Goal: Task Accomplishment & Management: Use online tool/utility

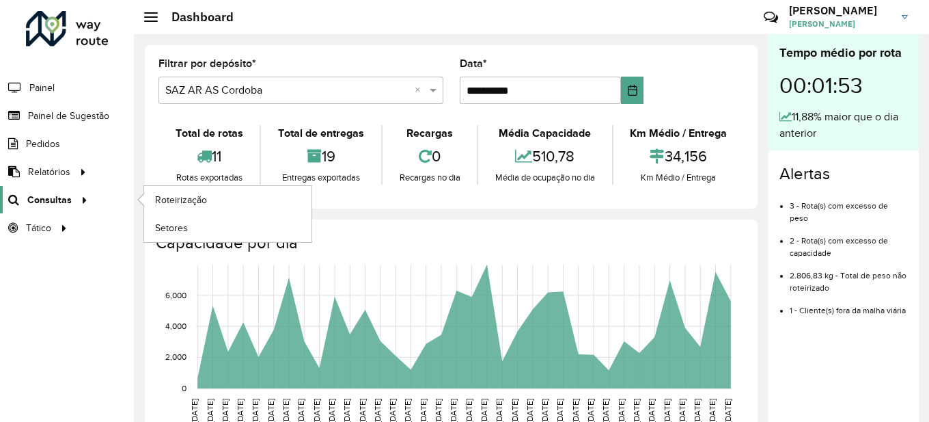
click at [61, 199] on span "Consultas" at bounding box center [49, 200] width 44 height 14
click at [191, 197] on span "Roteirização" at bounding box center [182, 200] width 55 height 14
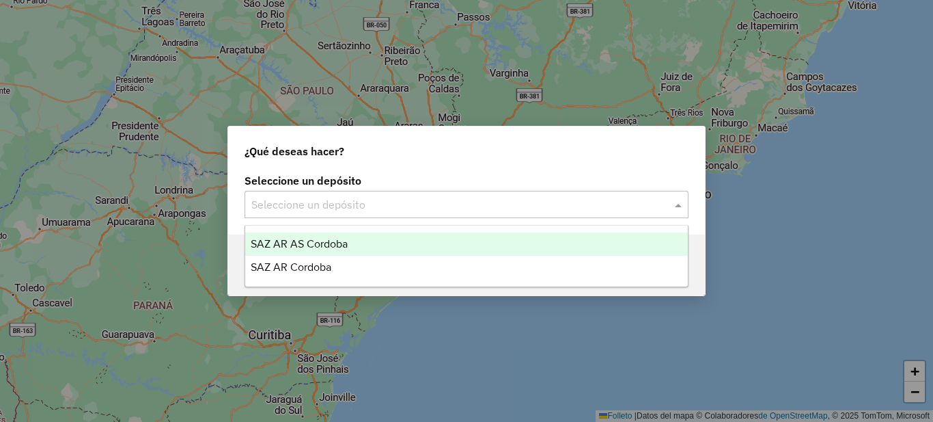
click at [368, 194] on div "Seleccione un depósito" at bounding box center [467, 204] width 444 height 27
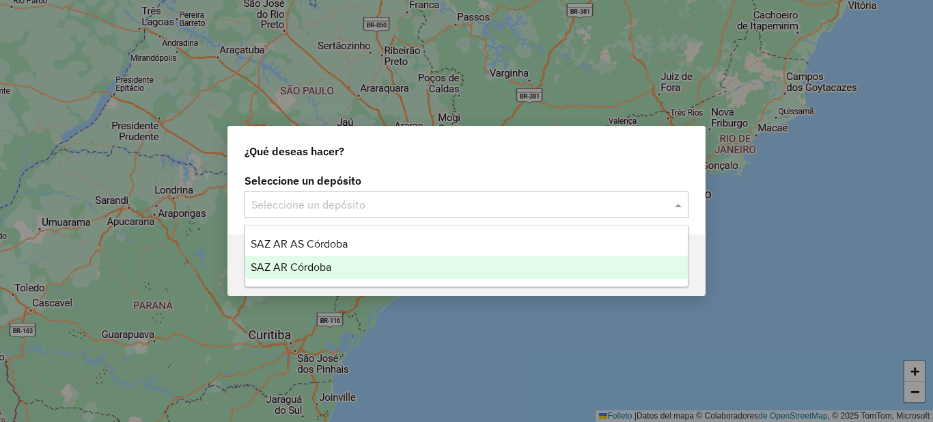
click at [308, 269] on font "SAZ AR Córdoba" at bounding box center [291, 267] width 81 height 12
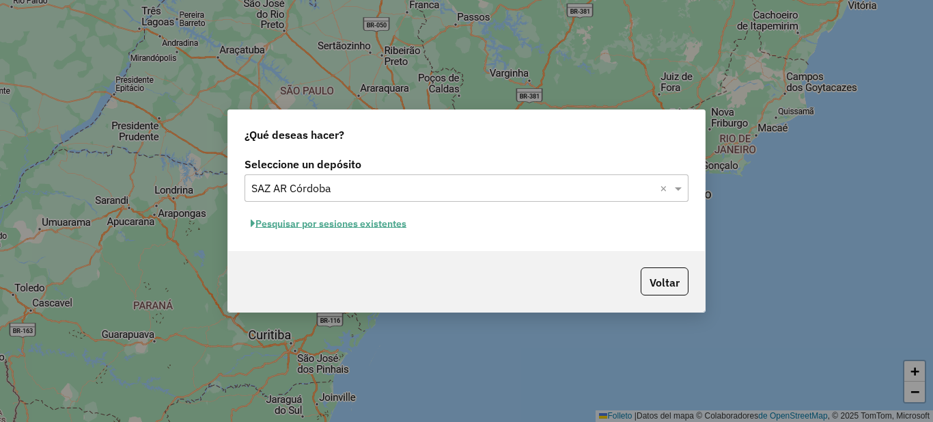
click at [365, 223] on font "Pesquisar por sesiones existentes" at bounding box center [331, 223] width 151 height 12
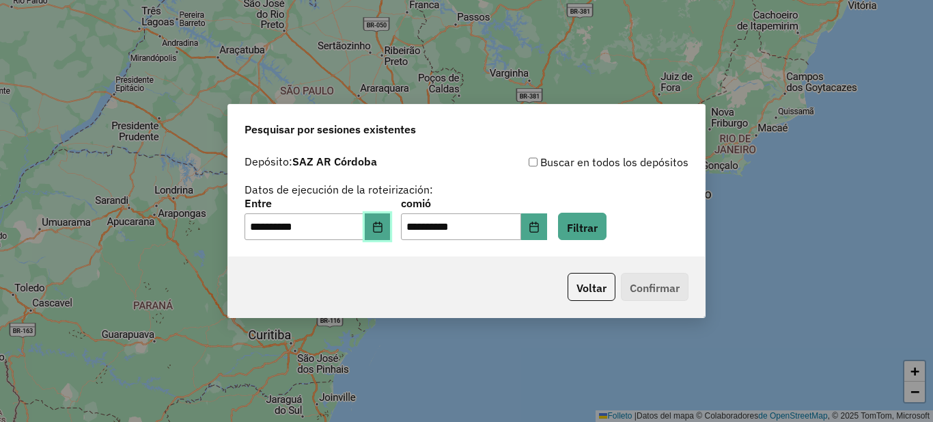
click at [382, 228] on icon "Elija fecha" at bounding box center [377, 226] width 9 height 11
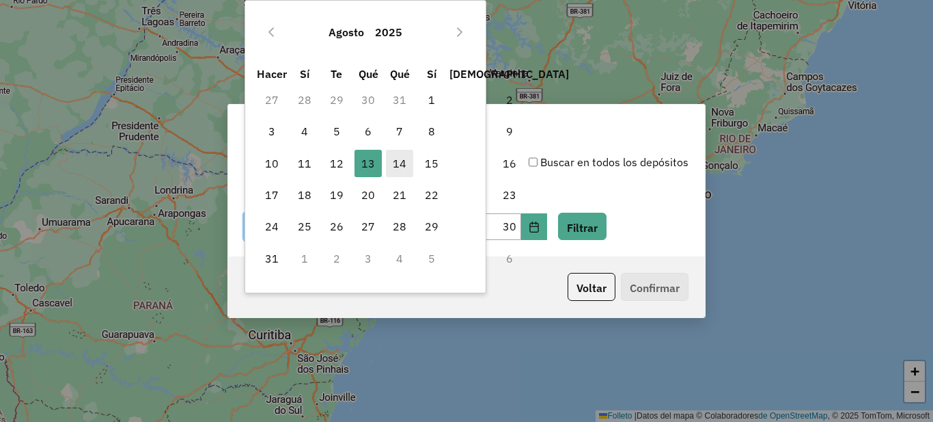
click at [407, 165] on span "14" at bounding box center [399, 163] width 27 height 27
type input "**********"
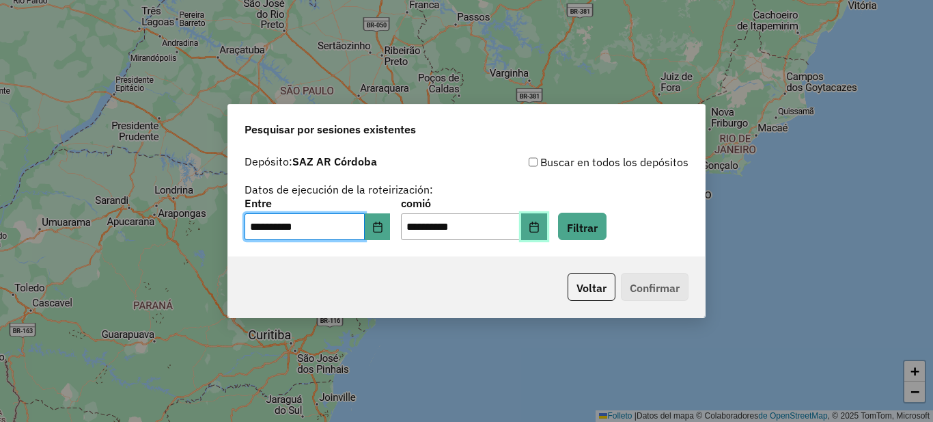
click at [540, 229] on icon "Elija fecha" at bounding box center [534, 226] width 11 height 11
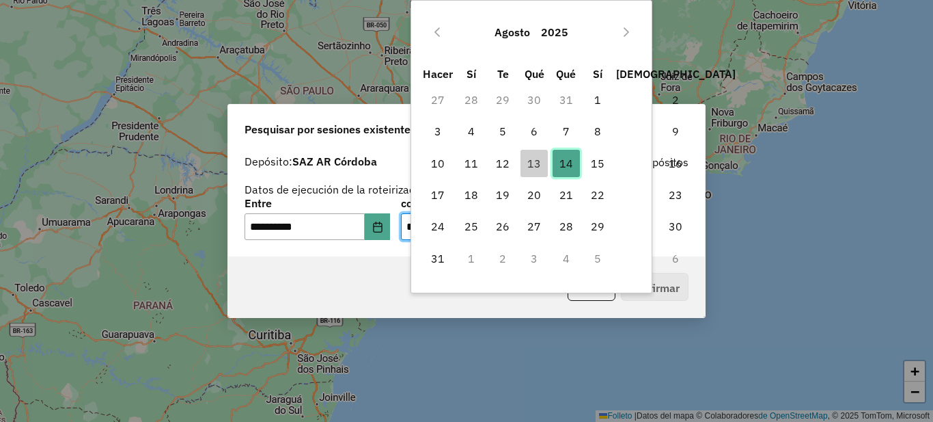
click at [569, 165] on font "14" at bounding box center [567, 163] width 14 height 14
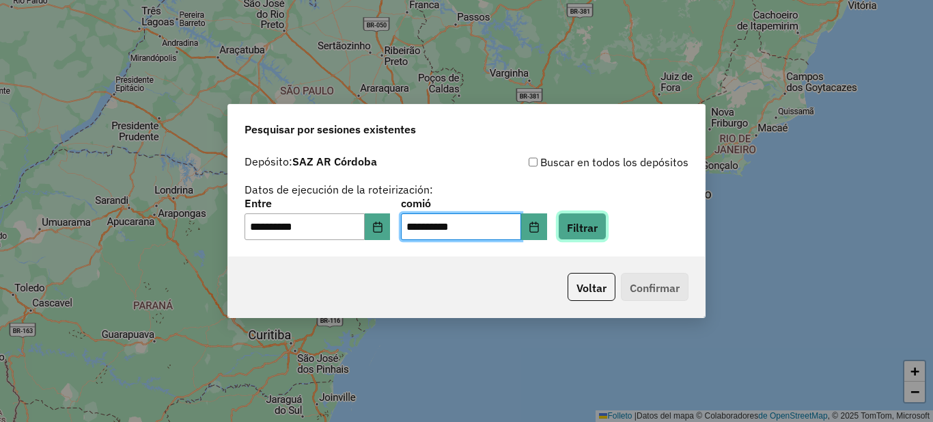
click at [598, 220] on font "Filtrar" at bounding box center [582, 227] width 31 height 14
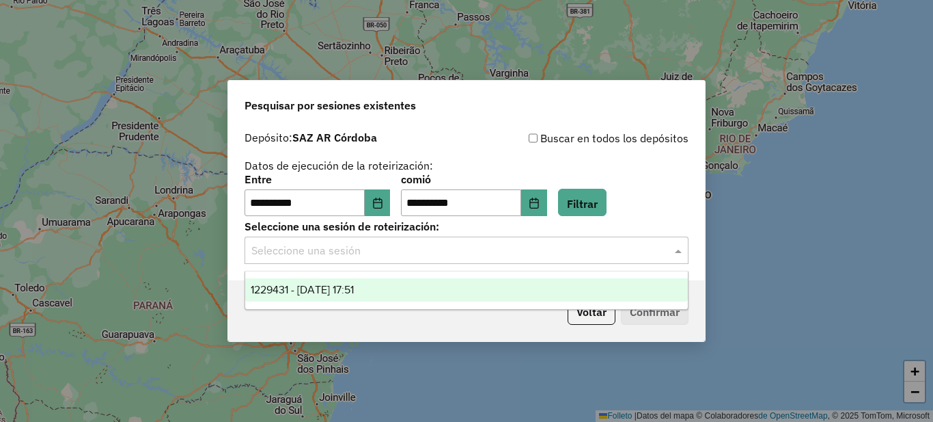
click at [367, 253] on input "text" at bounding box center [452, 251] width 403 height 16
click at [347, 290] on font "1229431 - 14/08/2025 17:51" at bounding box center [302, 290] width 103 height 12
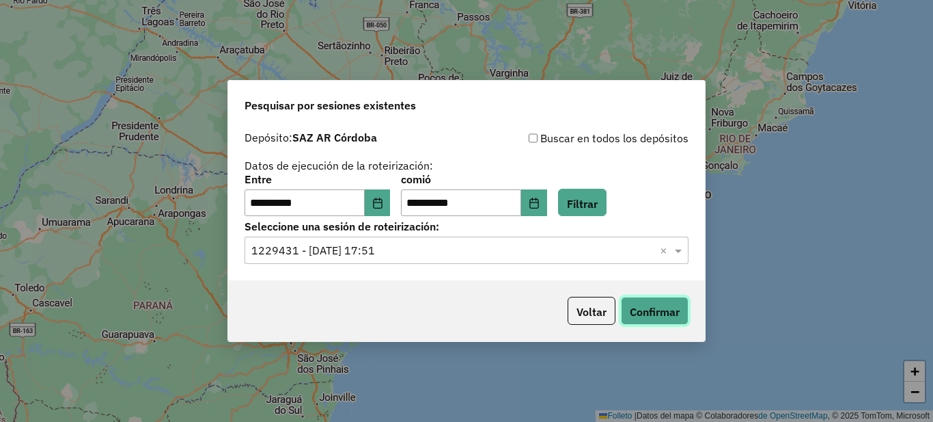
click at [651, 319] on button "Confirmar" at bounding box center [655, 311] width 68 height 28
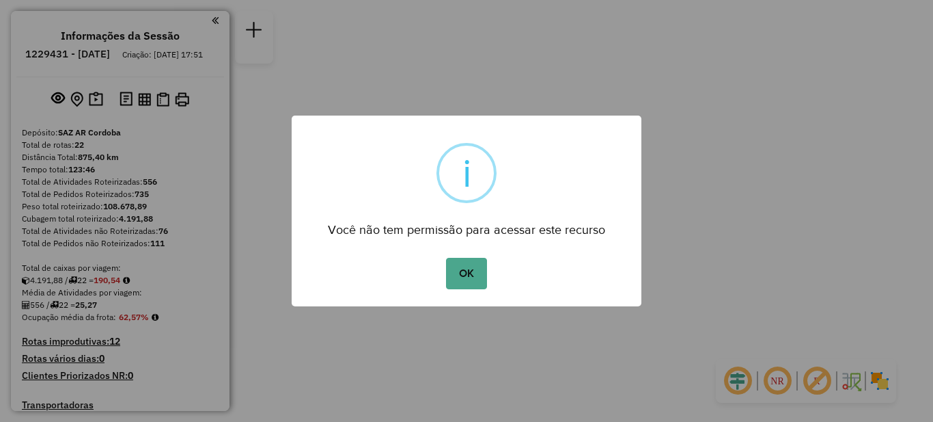
click at [508, 57] on div "× i Você não tem permissão para acessar este recurso OK No Cancel" at bounding box center [466, 211] width 933 height 422
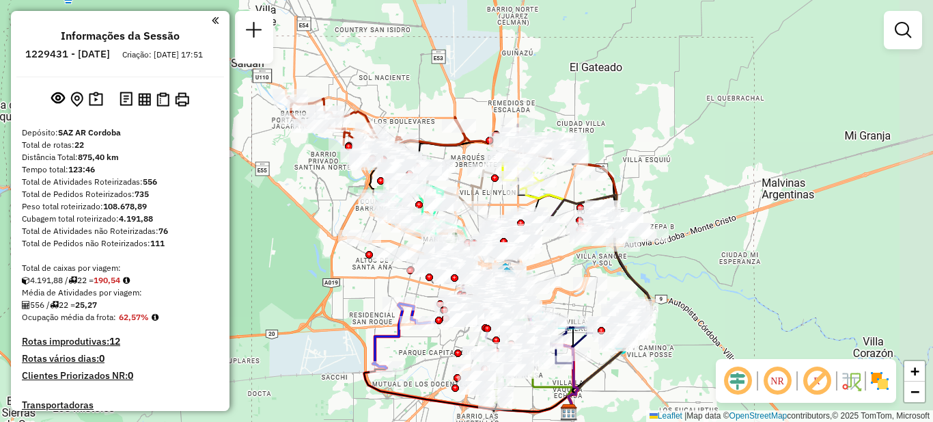
drag, startPoint x: 387, startPoint y: 252, endPoint x: 314, endPoint y: 245, distance: 72.8
click at [318, 267] on div "Janela de atendimento Grade de atendimento Capacidade Transportadoras Veículos …" at bounding box center [466, 211] width 933 height 422
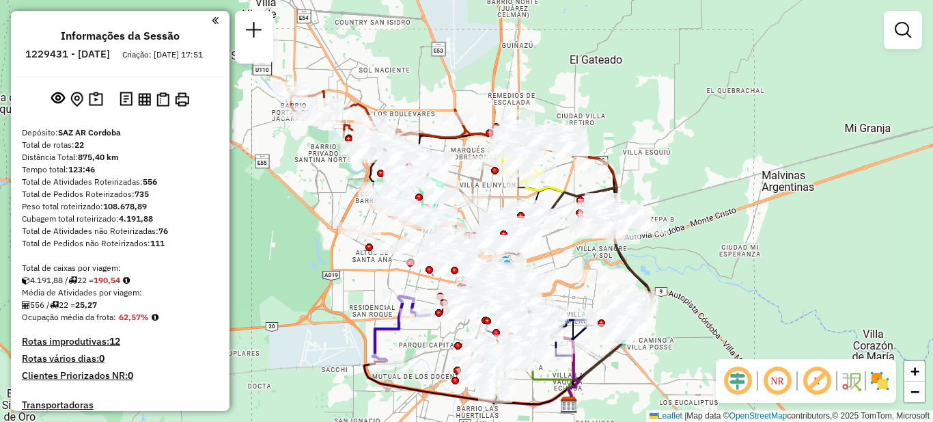
click at [212, 26] on em at bounding box center [215, 20] width 7 height 12
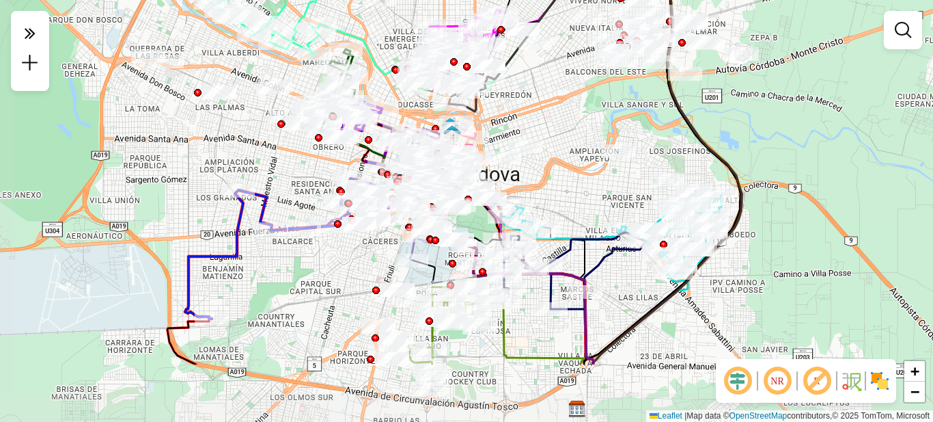
drag, startPoint x: 605, startPoint y: 244, endPoint x: 715, endPoint y: 145, distance: 148.1
click at [715, 145] on icon at bounding box center [614, 169] width 255 height 392
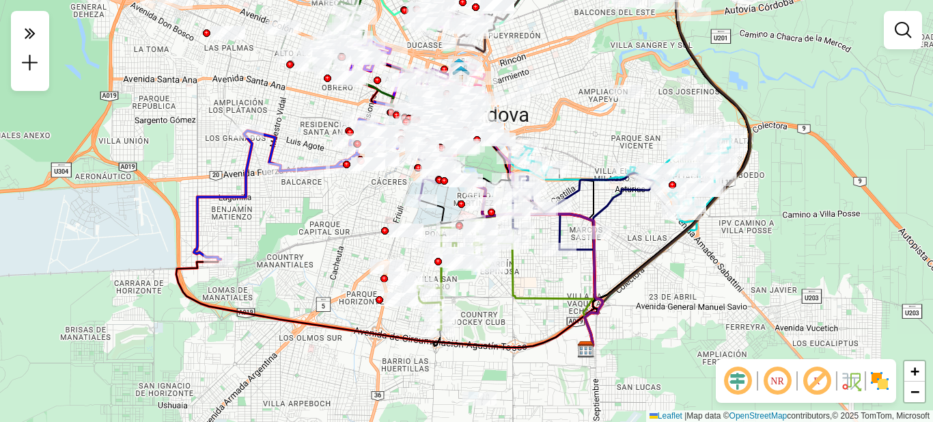
drag, startPoint x: 274, startPoint y: 319, endPoint x: 280, endPoint y: 285, distance: 34.7
click at [280, 285] on div "Janela de atendimento Grade de atendimento Capacidade Transportadoras Veículos …" at bounding box center [466, 211] width 933 height 422
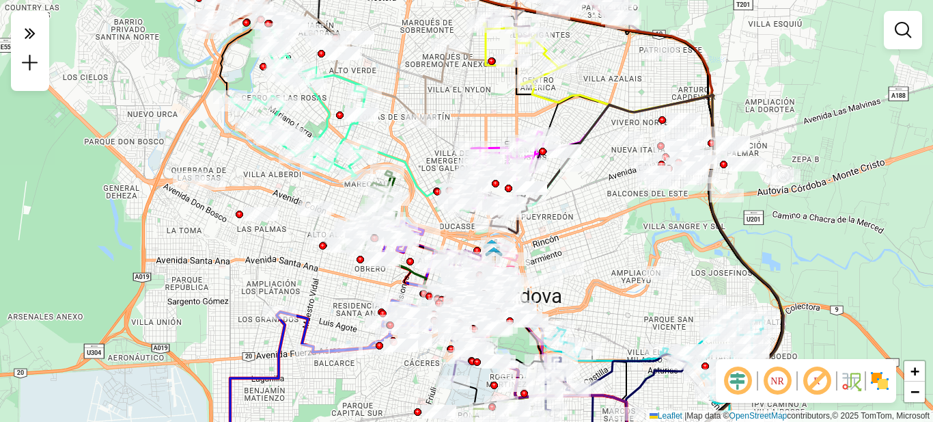
drag, startPoint x: 242, startPoint y: 229, endPoint x: 247, endPoint y: 313, distance: 84.2
click at [247, 313] on div "Janela de atendimento Grade de atendimento Capacidade Transportadoras Veículos …" at bounding box center [466, 211] width 933 height 422
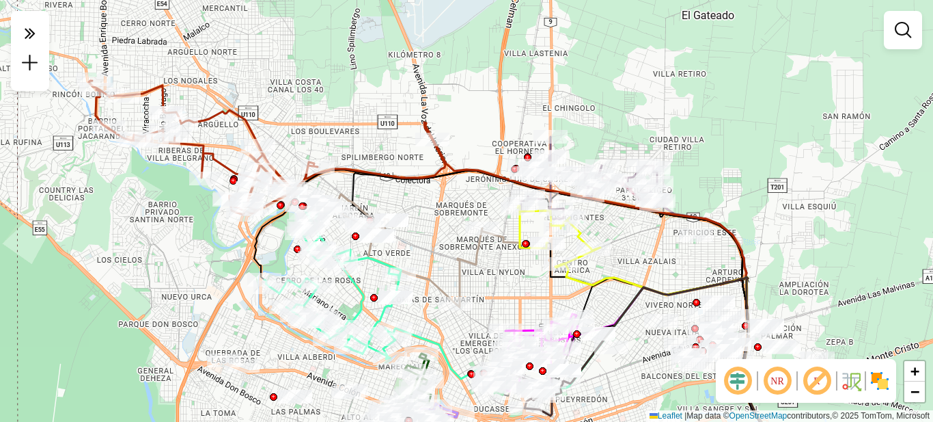
drag, startPoint x: 187, startPoint y: 163, endPoint x: 234, endPoint y: 295, distance: 140.5
click at [234, 295] on div "Janela de atendimento Grade de atendimento Capacidade Transportadoras Veículos …" at bounding box center [466, 211] width 933 height 422
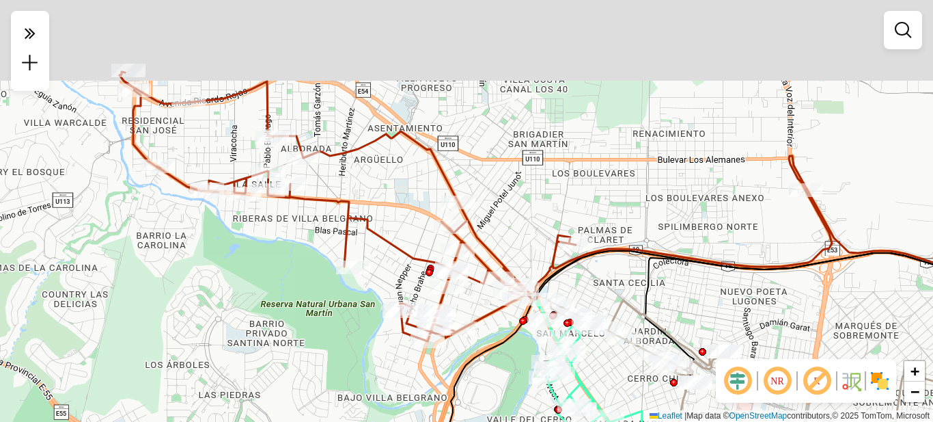
drag, startPoint x: 161, startPoint y: 262, endPoint x: 236, endPoint y: 361, distance: 124.8
click at [236, 366] on div "Janela de atendimento Grade de atendimento Capacidade Transportadoras Veículos …" at bounding box center [466, 211] width 933 height 422
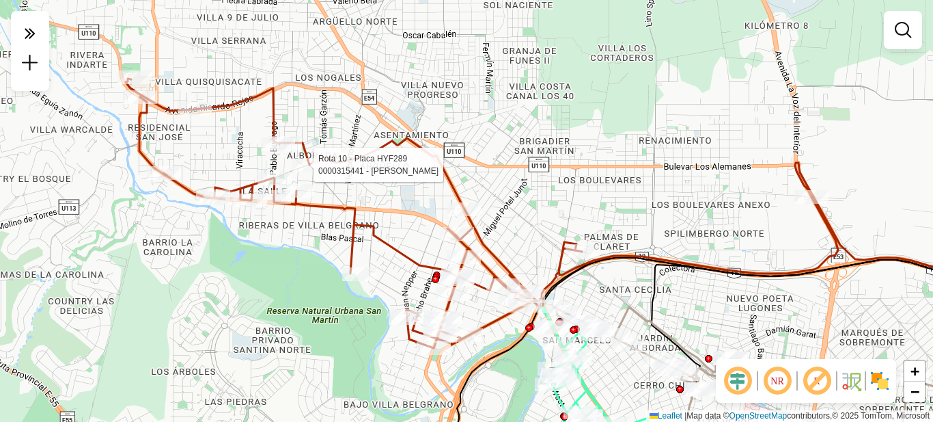
select select "**********"
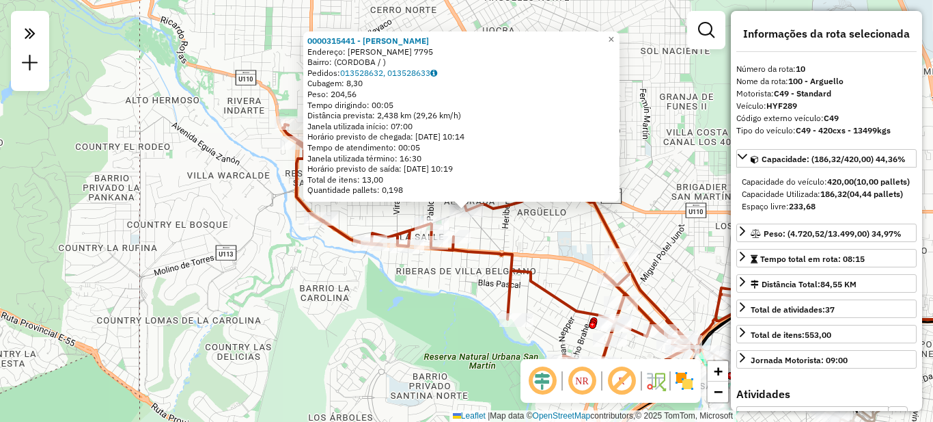
click at [350, 342] on div "0000315441 - Rodriguez Jose Endereço: RAYMOND POINCARE 7795 Bairro: (CORDOBA / …" at bounding box center [466, 211] width 933 height 422
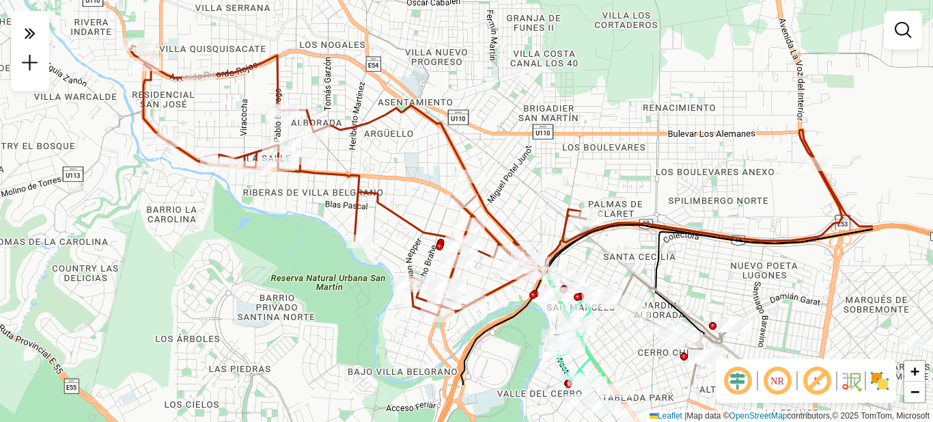
drag, startPoint x: 422, startPoint y: 321, endPoint x: 244, endPoint y: 235, distance: 197.4
click at [248, 236] on div "Janela de atendimento Grade de atendimento Capacidade Transportadoras Veículos …" at bounding box center [466, 211] width 933 height 422
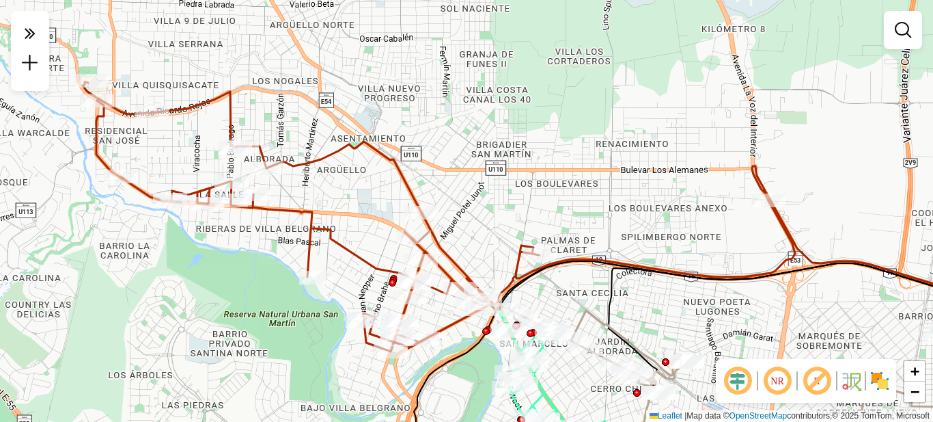
drag, startPoint x: 254, startPoint y: 206, endPoint x: 213, endPoint y: 207, distance: 41.0
click at [213, 208] on div "Janela de atendimento Grade de atendimento Capacidade Transportadoras Veículos …" at bounding box center [466, 211] width 933 height 422
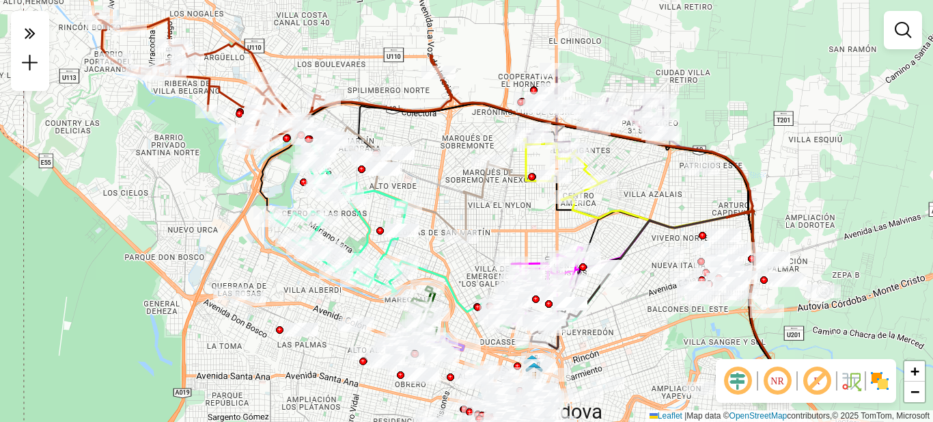
drag, startPoint x: 225, startPoint y: 308, endPoint x: 190, endPoint y: 196, distance: 117.4
click at [191, 198] on div "Janela de atendimento Grade de atendimento Capacidade Transportadoras Veículos …" at bounding box center [466, 211] width 933 height 422
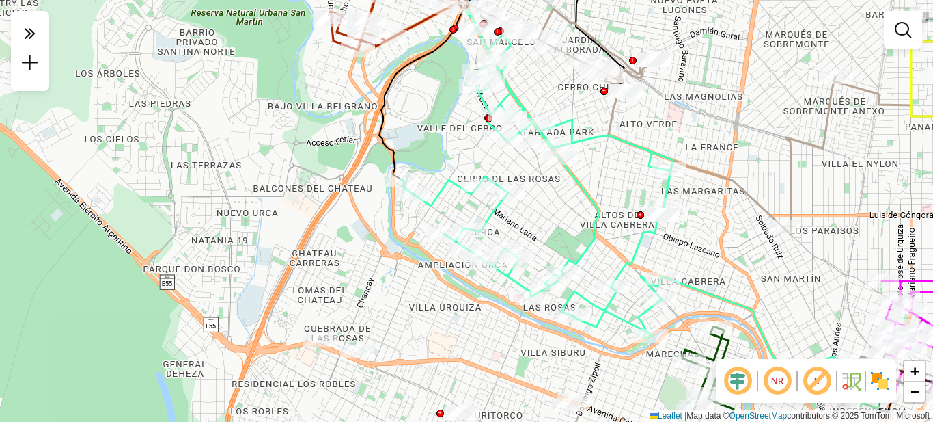
drag, startPoint x: 194, startPoint y: 178, endPoint x: 212, endPoint y: 180, distance: 18.0
click at [210, 178] on div "Janela de atendimento Grade de atendimento Capacidade Transportadoras Veículos …" at bounding box center [466, 211] width 933 height 422
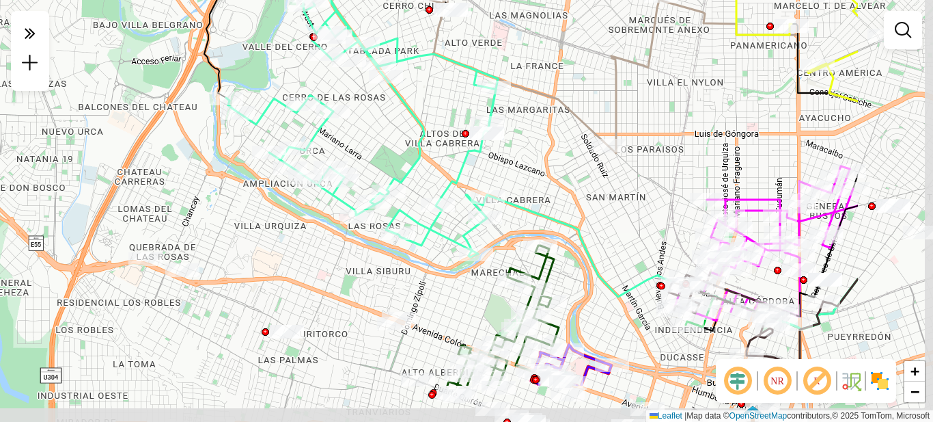
drag, startPoint x: 379, startPoint y: 278, endPoint x: 211, endPoint y: 200, distance: 185.3
click at [211, 200] on div "Janela de atendimento Grade de atendimento Capacidade Transportadoras Veículos …" at bounding box center [466, 211] width 933 height 422
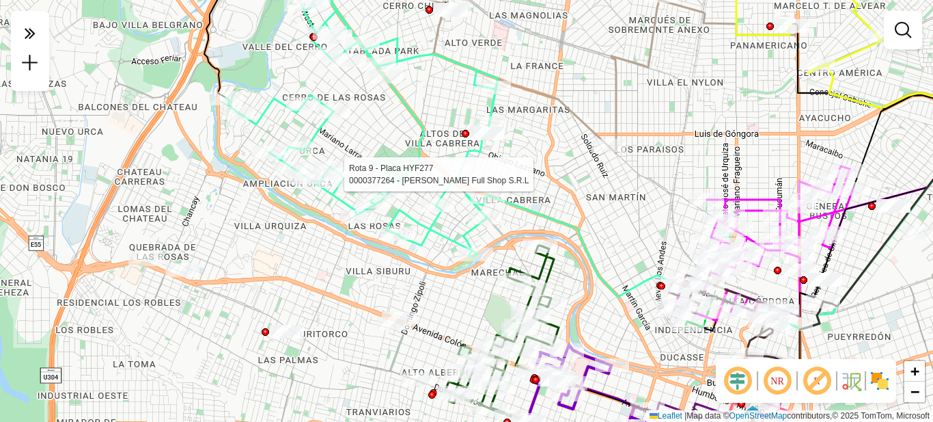
select select "**********"
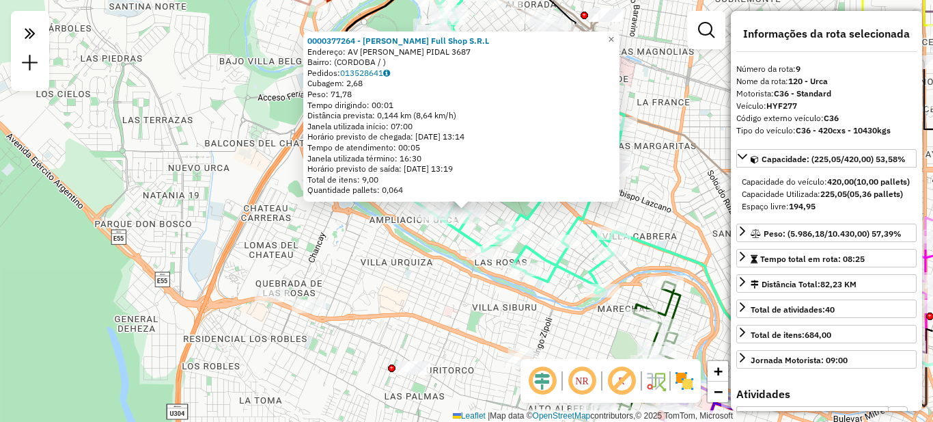
click at [376, 270] on div "0000377264 - Clemente Full Shop S.R.L Endereço: AV RAMON MENENDEZ PIDAL 3687 Ba…" at bounding box center [466, 211] width 933 height 422
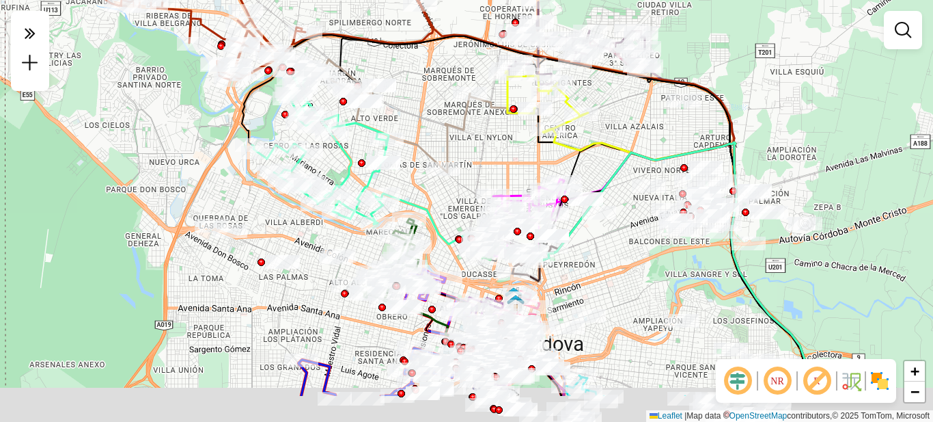
drag, startPoint x: 414, startPoint y: 307, endPoint x: 232, endPoint y: 202, distance: 210.0
click at [234, 204] on div "Janela de atendimento Grade de atendimento Capacidade Transportadoras Veículos …" at bounding box center [466, 211] width 933 height 422
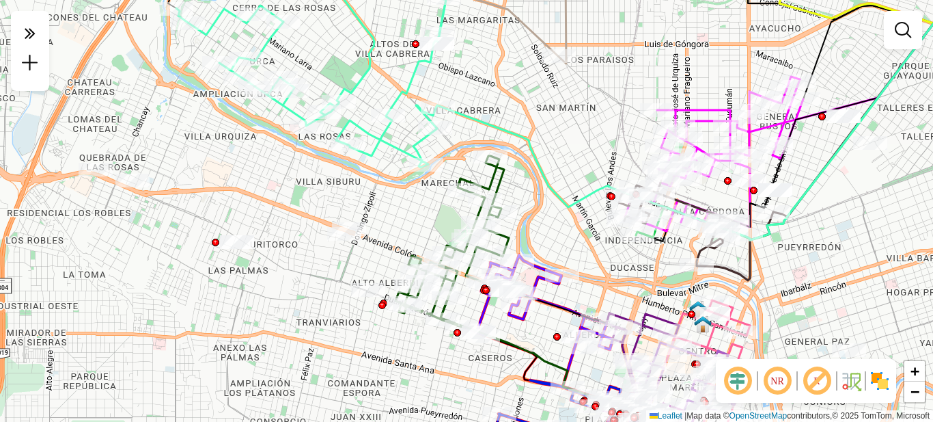
drag, startPoint x: 236, startPoint y: 274, endPoint x: 259, endPoint y: 292, distance: 29.2
click at [259, 292] on div "Janela de atendimento Grade de atendimento Capacidade Transportadoras Veículos …" at bounding box center [466, 211] width 933 height 422
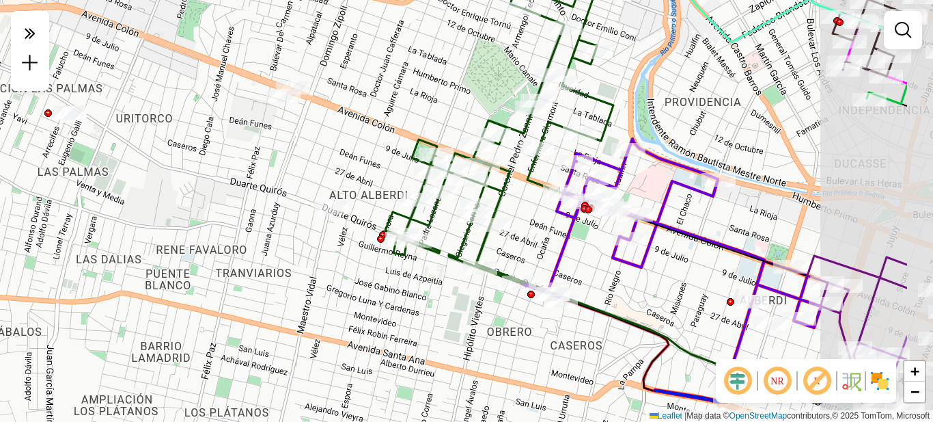
drag, startPoint x: 380, startPoint y: 320, endPoint x: 261, endPoint y: 260, distance: 133.2
click at [261, 260] on div "Janela de atendimento Grade de atendimento Capacidade Transportadoras Veículos …" at bounding box center [466, 211] width 933 height 422
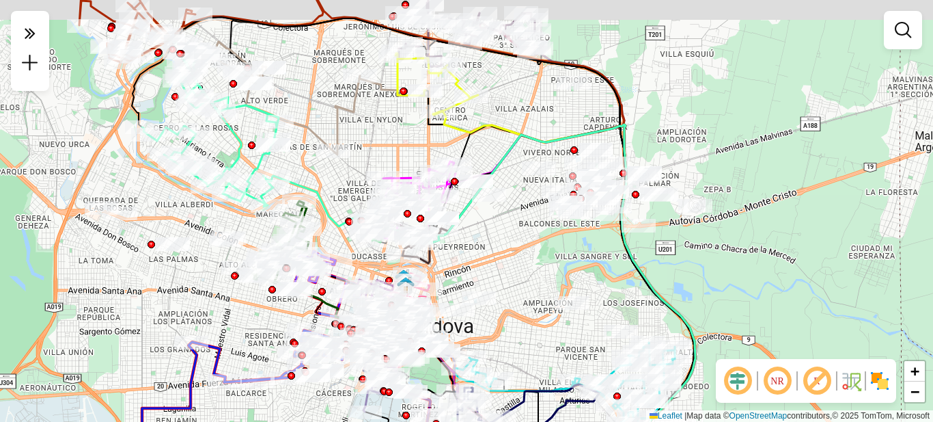
drag, startPoint x: 249, startPoint y: 256, endPoint x: 188, endPoint y: 316, distance: 85.5
click at [188, 316] on div "Janela de atendimento Grade de atendimento Capacidade Transportadoras Veículos …" at bounding box center [466, 211] width 933 height 422
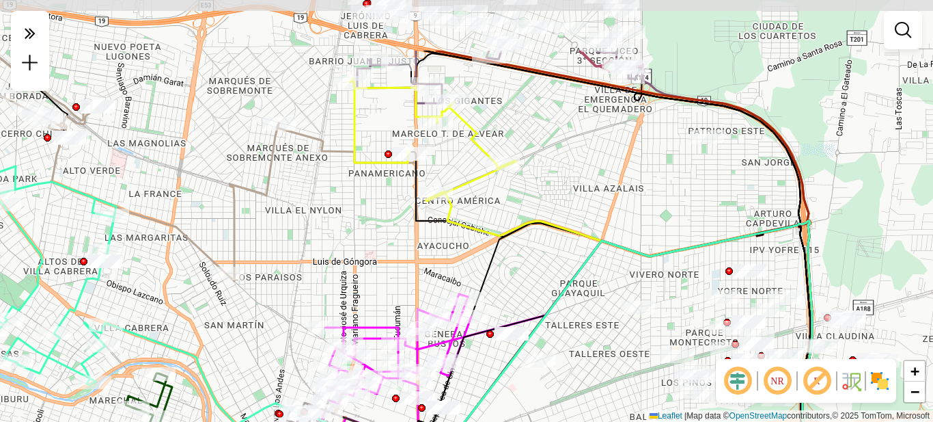
drag, startPoint x: 388, startPoint y: 172, endPoint x: 366, endPoint y: 265, distance: 95.5
click at [366, 265] on div "Janela de atendimento Grade de atendimento Capacidade Transportadoras Veículos …" at bounding box center [466, 211] width 933 height 422
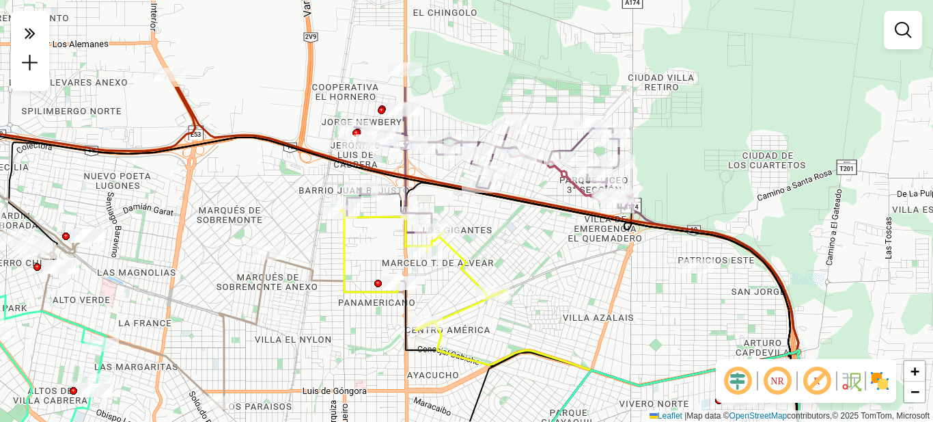
drag, startPoint x: 568, startPoint y: 204, endPoint x: 562, endPoint y: 265, distance: 61.7
click at [562, 265] on div "Janela de atendimento Grade de atendimento Capacidade Transportadoras Veículos …" at bounding box center [466, 211] width 933 height 422
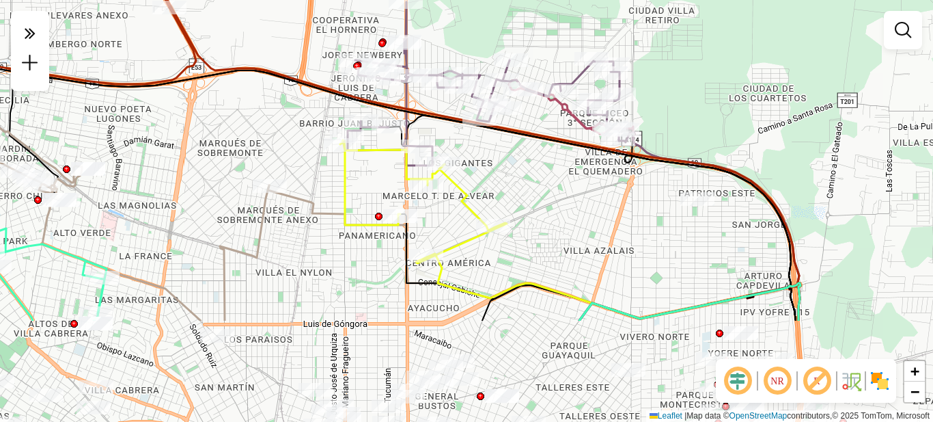
drag, startPoint x: 434, startPoint y: 355, endPoint x: 436, endPoint y: 210, distance: 144.2
click at [436, 210] on div "Janela de atendimento Grade de atendimento Capacidade Transportadoras Veículos …" at bounding box center [466, 211] width 933 height 422
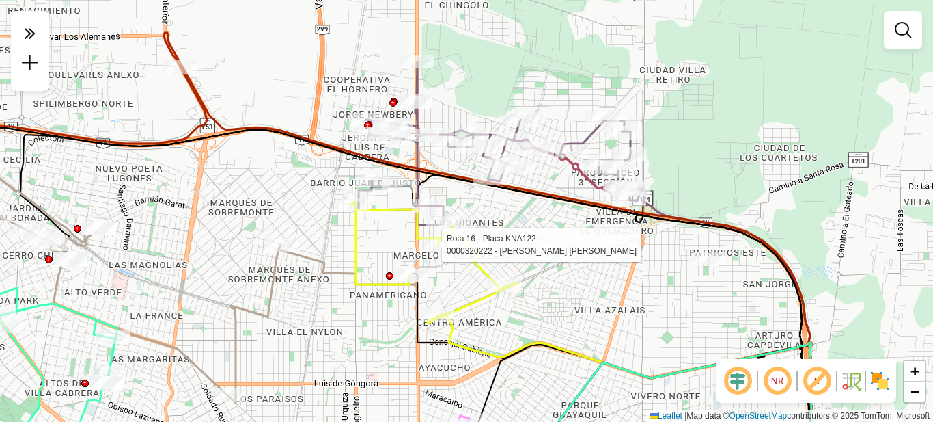
drag, startPoint x: 484, startPoint y: 261, endPoint x: 476, endPoint y: 318, distance: 58.1
click at [487, 333] on div "Rota 16 - Placa KNA122 0000320222 - Villagra Ferreyra Patricia Lorena Janela de…" at bounding box center [466, 211] width 933 height 422
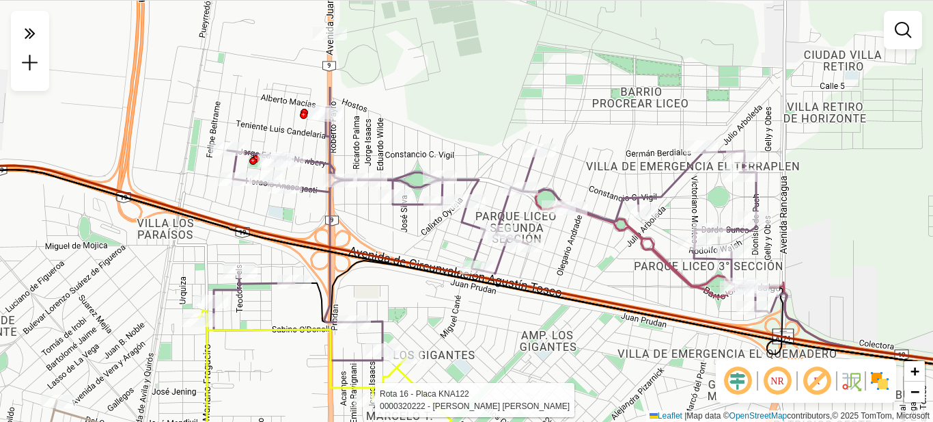
drag, startPoint x: 515, startPoint y: 180, endPoint x: 514, endPoint y: 310, distance: 129.2
click at [514, 310] on div "Rota 16 - Placa KNA122 0000320222 - Villagra Ferreyra Patricia Lorena Janela de…" at bounding box center [466, 211] width 933 height 422
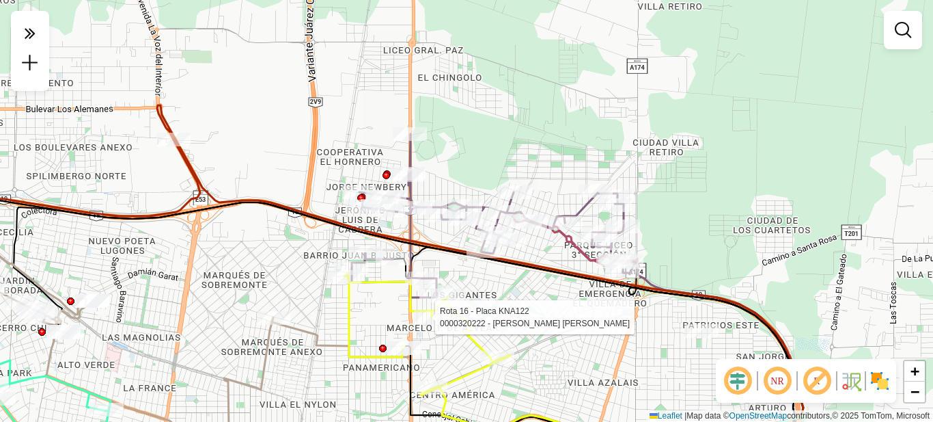
drag, startPoint x: 519, startPoint y: 328, endPoint x: 462, endPoint y: 130, distance: 206.3
click at [464, 132] on div "Rota 16 - Placa KNA122 0000320222 - Villagra Ferreyra Patricia Lorena Janela de…" at bounding box center [466, 211] width 933 height 422
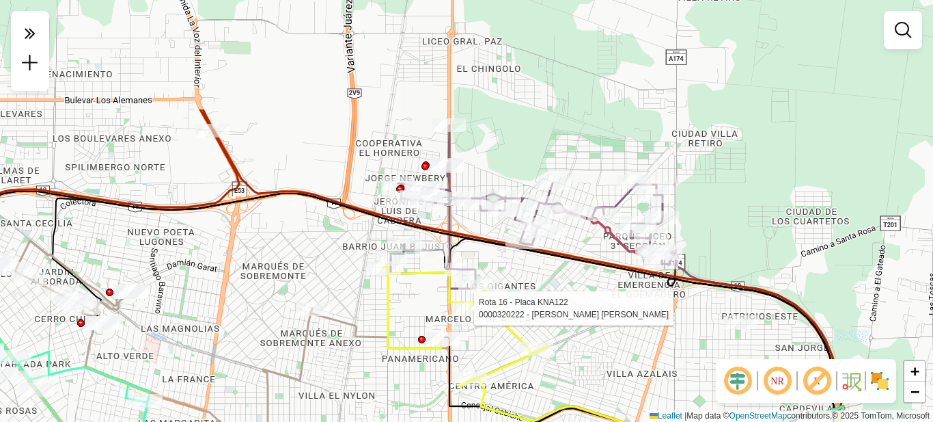
drag, startPoint x: 462, startPoint y: 134, endPoint x: 544, endPoint y: 288, distance: 174.8
click at [548, 292] on div "Rota 16 - Placa KNA122 0000320222 - Villagra Ferreyra Patricia Lorena Janela de…" at bounding box center [466, 211] width 933 height 422
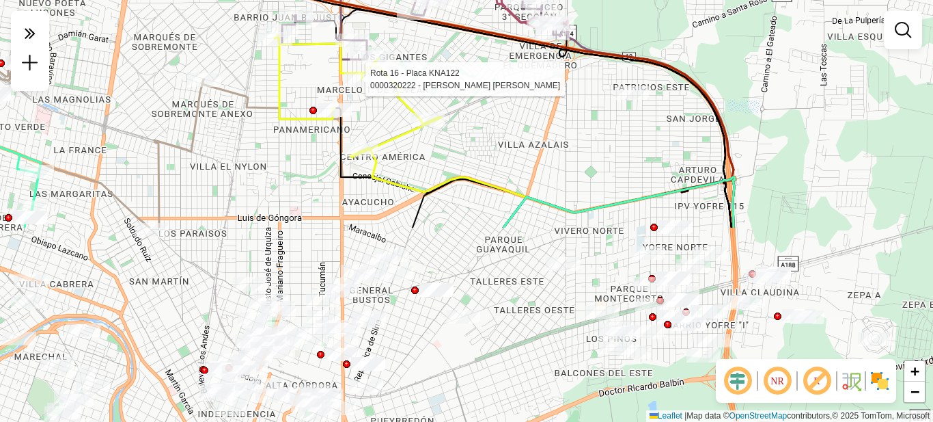
drag, startPoint x: 626, startPoint y: 307, endPoint x: 524, endPoint y: 57, distance: 270.0
click at [524, 57] on div "Rota 16 - Placa KNA122 0000320222 - Villagra Ferreyra Patricia Lorena Janela de…" at bounding box center [466, 211] width 933 height 422
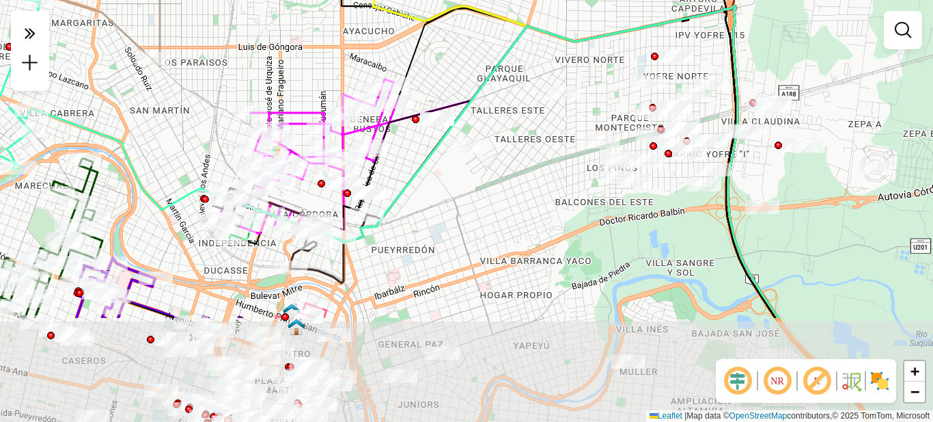
drag, startPoint x: 571, startPoint y: 154, endPoint x: 576, endPoint y: 4, distance: 150.4
click at [576, 4] on div "Rota 16 - Placa KNA122 0000320222 - Villagra Ferreyra Patricia Lorena Janela de…" at bounding box center [466, 211] width 933 height 422
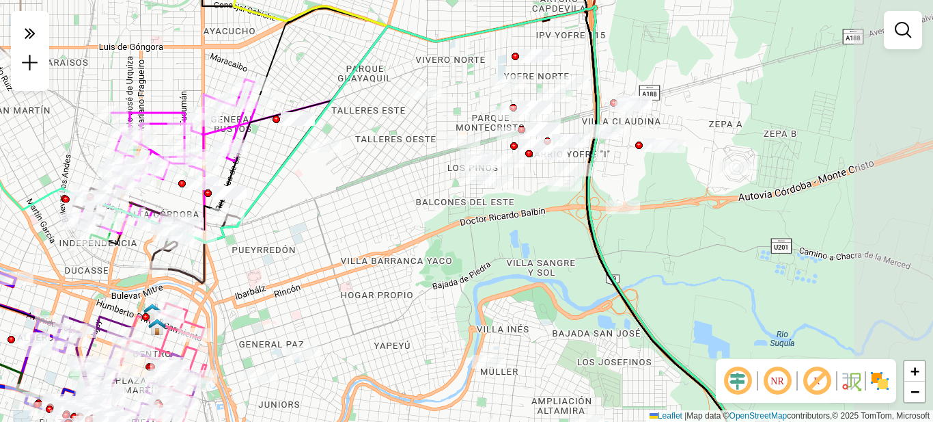
drag, startPoint x: 562, startPoint y: 264, endPoint x: 467, endPoint y: 273, distance: 96.1
click at [467, 273] on div "Rota 16 - Placa KNA122 0000320222 - Villagra Ferreyra Patricia Lorena Janela de…" at bounding box center [466, 211] width 933 height 422
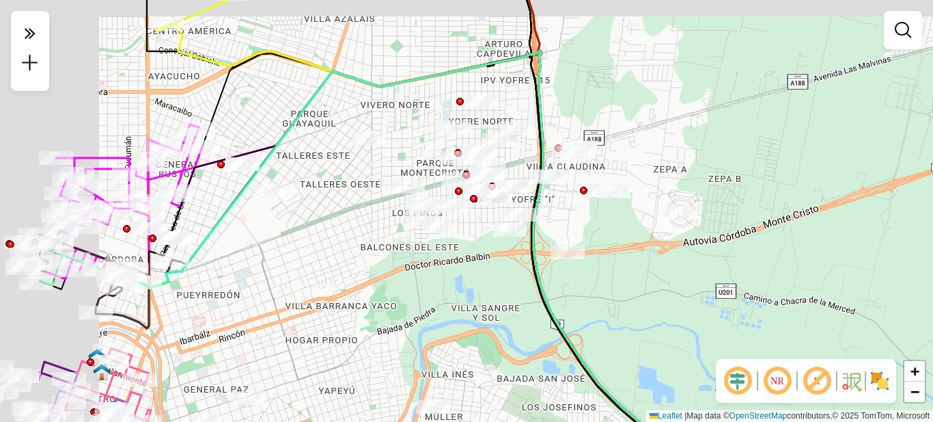
drag, startPoint x: 329, startPoint y: 284, endPoint x: 469, endPoint y: 305, distance: 141.6
click at [468, 307] on div "Rota 16 - Placa KNA122 0000320222 - Villagra Ferreyra Patricia Lorena Janela de…" at bounding box center [466, 211] width 933 height 422
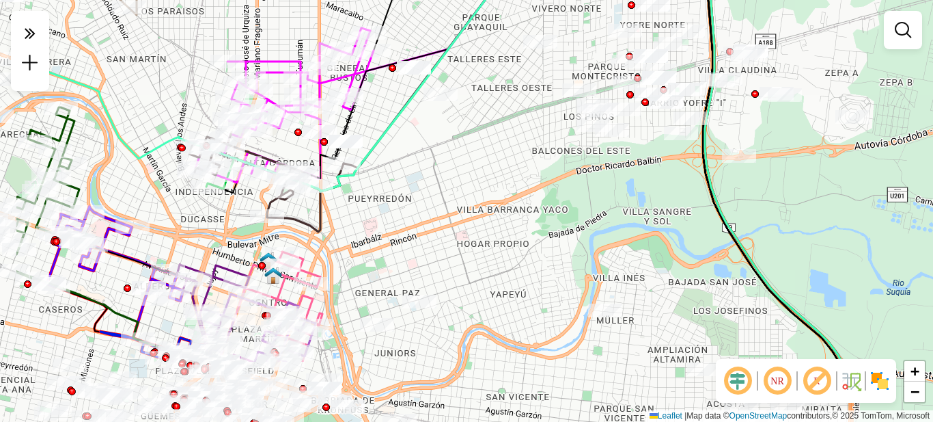
drag, startPoint x: 376, startPoint y: 278, endPoint x: 486, endPoint y: 169, distance: 154.6
click at [486, 170] on div "Rota 16 - Placa KNA122 0000320222 - Villagra Ferreyra Patricia Lorena Janela de…" at bounding box center [466, 211] width 933 height 422
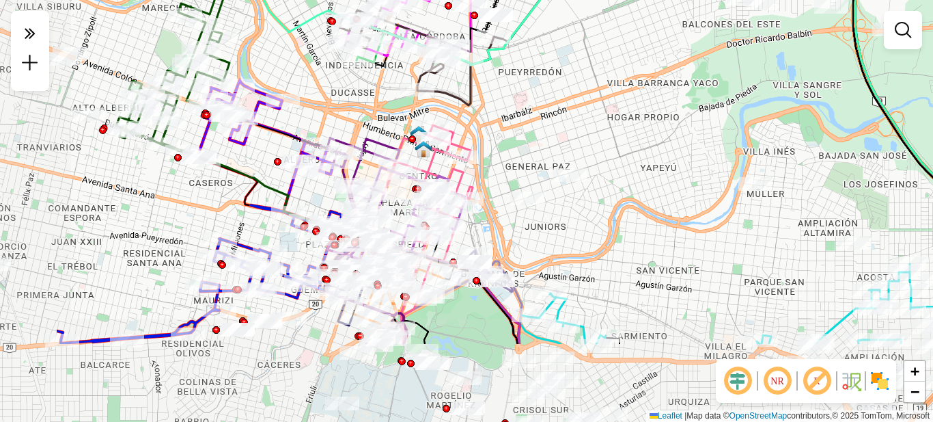
drag, startPoint x: 452, startPoint y: 225, endPoint x: 602, endPoint y: 106, distance: 192.1
click at [602, 106] on div "Rota 16 - Placa KNA122 0000320222 - Villagra Ferreyra Patricia Lorena Janela de…" at bounding box center [466, 211] width 933 height 422
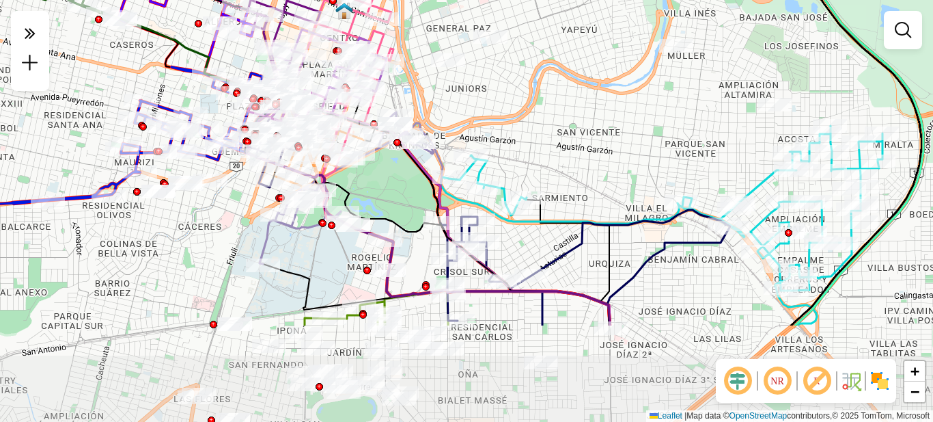
drag, startPoint x: 583, startPoint y: 263, endPoint x: 504, endPoint y: 124, distance: 159.8
click at [504, 124] on div "Rota 16 - Placa KNA122 0000320222 - Villagra Ferreyra Patricia Lorena Janela de…" at bounding box center [466, 211] width 933 height 422
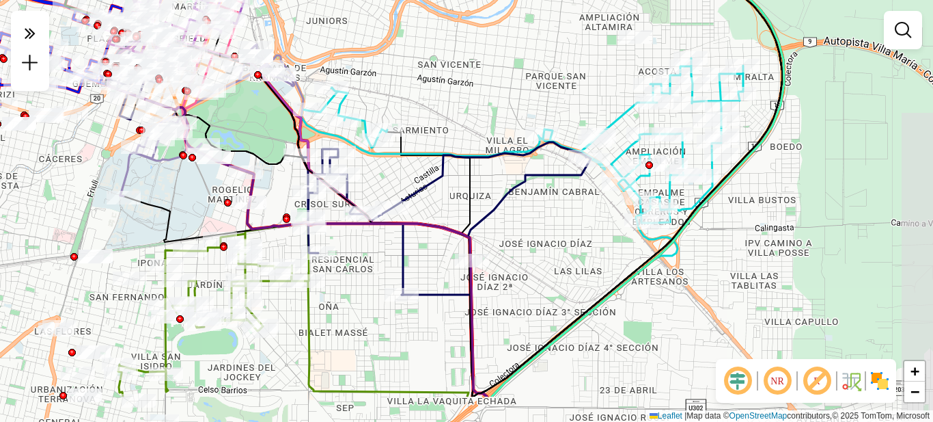
drag, startPoint x: 636, startPoint y: 210, endPoint x: 497, endPoint y: 143, distance: 154.6
click at [497, 143] on div "Rota 16 - Placa KNA122 0000320222 - Villagra Ferreyra Patricia Lorena Janela de…" at bounding box center [466, 211] width 933 height 422
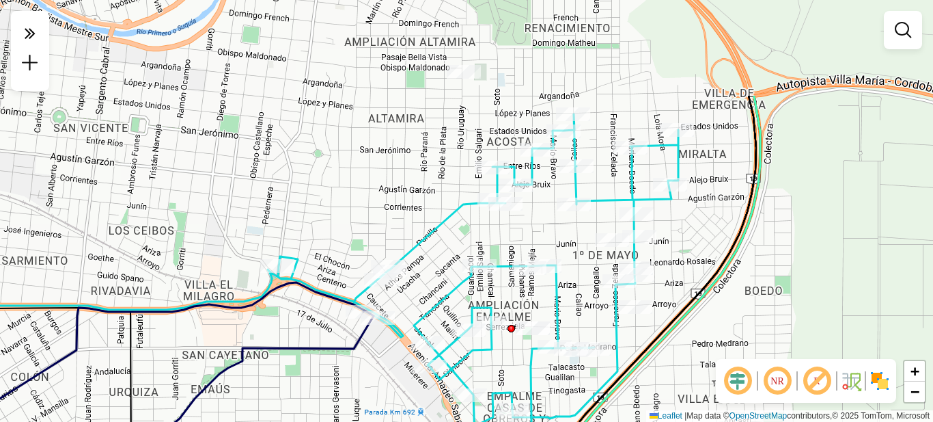
drag, startPoint x: 749, startPoint y: 103, endPoint x: 700, endPoint y: 241, distance: 146.5
click at [700, 241] on div "Rota 16 - Placa KNA122 0000320222 - Villagra Ferreyra Patricia Lorena Janela de…" at bounding box center [466, 211] width 933 height 422
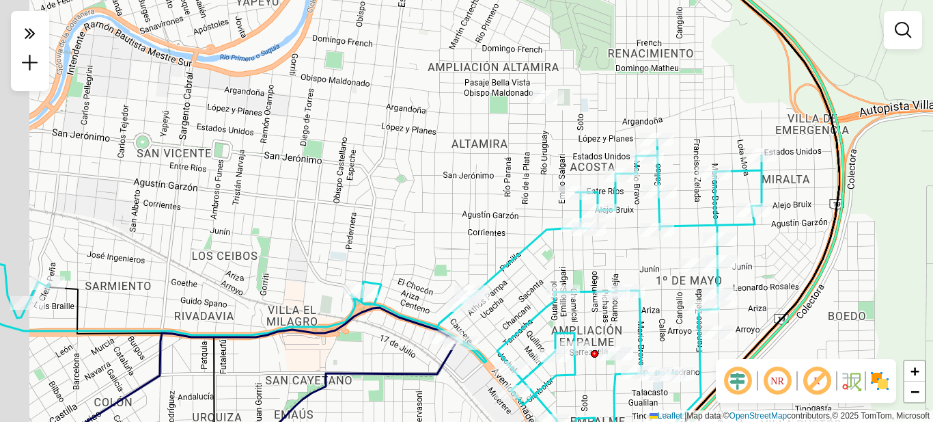
drag, startPoint x: 290, startPoint y: 184, endPoint x: 455, endPoint y: 164, distance: 166.5
click at [455, 169] on div "Rota 16 - Placa KNA122 0000320222 - Villagra Ferreyra Patricia Lorena Janela de…" at bounding box center [466, 211] width 933 height 422
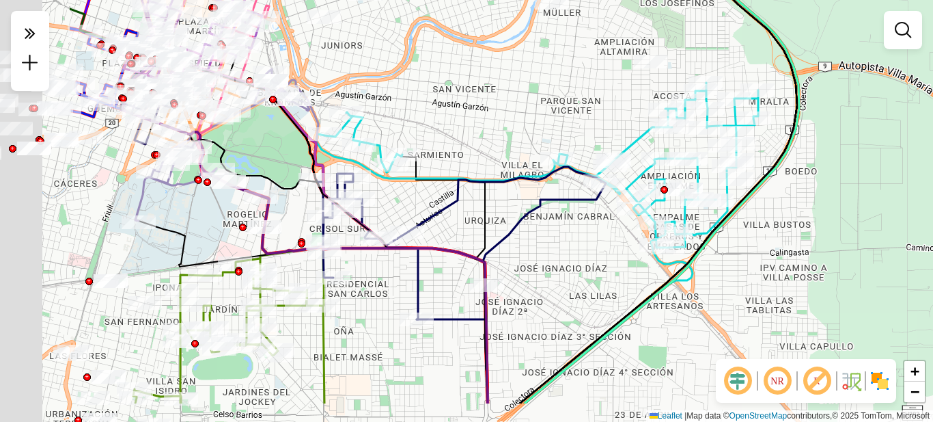
drag, startPoint x: 308, startPoint y: 221, endPoint x: 473, endPoint y: 163, distance: 174.8
click at [473, 163] on div "Rota 16 - Placa KNA122 0000320222 - Villagra Ferreyra Patricia Lorena Janela de…" at bounding box center [466, 211] width 933 height 422
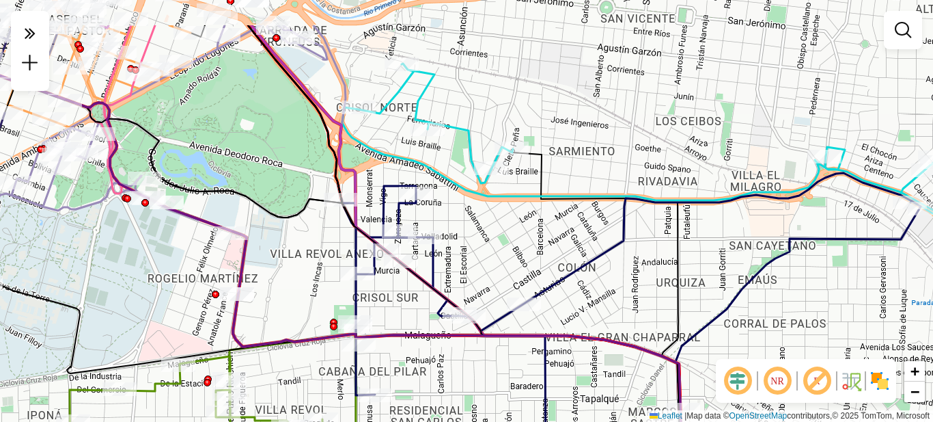
drag, startPoint x: 417, startPoint y: 174, endPoint x: 454, endPoint y: 243, distance: 78.9
click at [454, 243] on div "Rota 16 - Placa KNA122 0000320222 - Villagra Ferreyra Patricia Lorena Janela de…" at bounding box center [466, 211] width 933 height 422
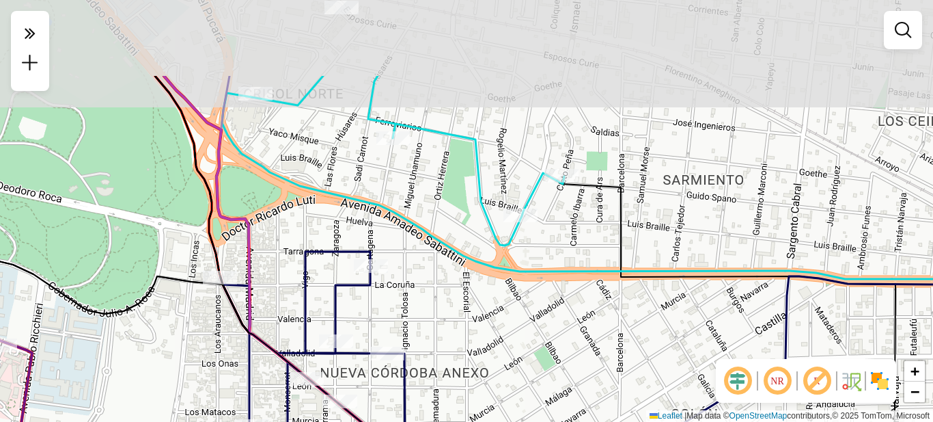
drag, startPoint x: 480, startPoint y: 185, endPoint x: 467, endPoint y: 298, distance: 113.4
click at [467, 298] on div "Rota 16 - Placa KNA122 0000320222 - Villagra Ferreyra Patricia Lorena Janela de…" at bounding box center [466, 211] width 933 height 422
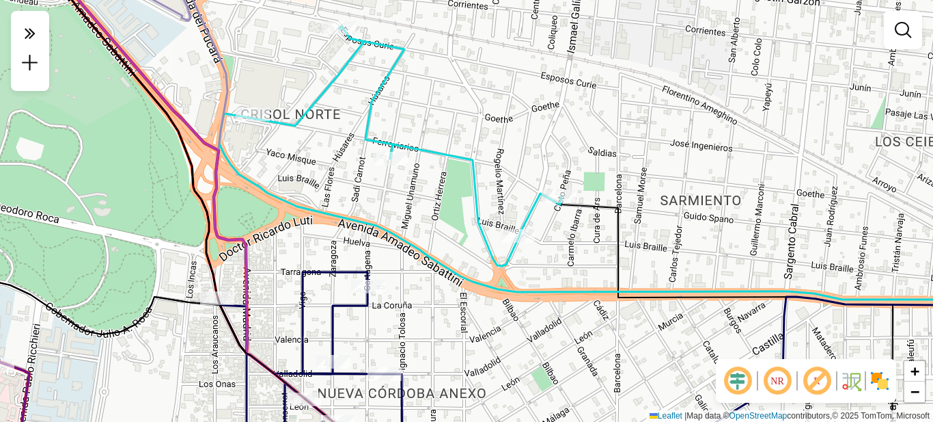
drag, startPoint x: 470, startPoint y: 99, endPoint x: 462, endPoint y: 109, distance: 12.6
click at [462, 109] on div "Rota 16 - Placa KNA122 0000320222 - Villagra Ferreyra Patricia Lorena Janela de…" at bounding box center [466, 211] width 933 height 422
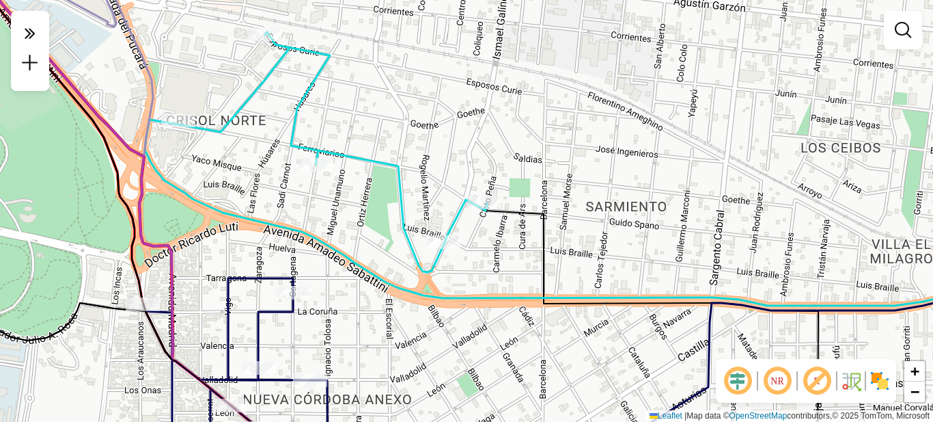
drag, startPoint x: 763, startPoint y: 230, endPoint x: 692, endPoint y: 230, distance: 70.4
click at [692, 230] on div "Rota 16 - Placa KNA122 0000320222 - Villagra Ferreyra Patricia Lorena Janela de…" at bounding box center [466, 211] width 933 height 422
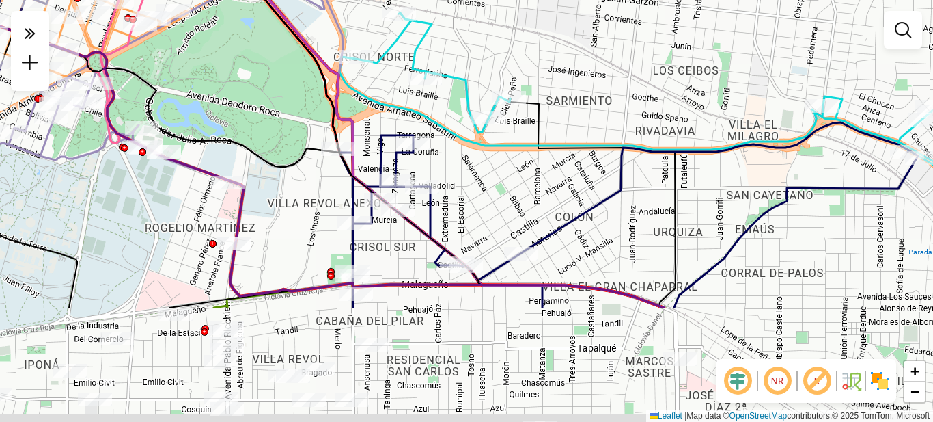
drag, startPoint x: 408, startPoint y: 298, endPoint x: 451, endPoint y: 187, distance: 118.8
click at [451, 187] on div "Rota 16 - Placa KNA122 0000320222 - Villagra Ferreyra Patricia Lorena Janela de…" at bounding box center [466, 211] width 933 height 422
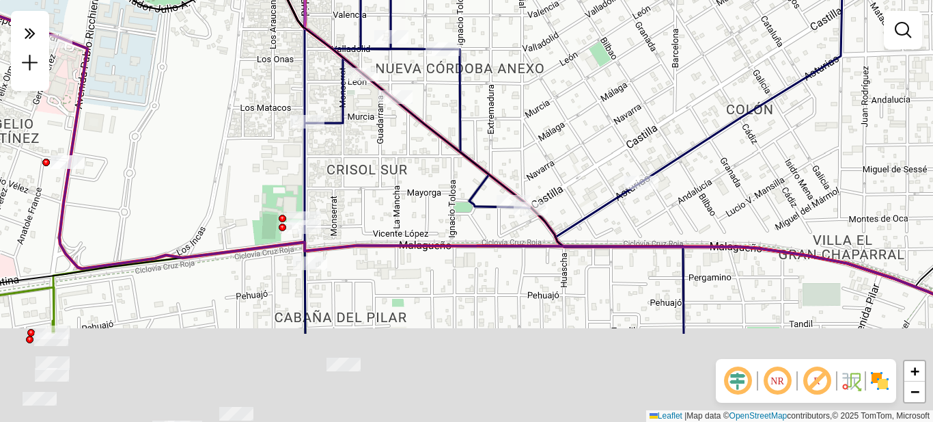
drag, startPoint x: 361, startPoint y: 333, endPoint x: 410, endPoint y: 204, distance: 137.6
click at [410, 204] on div "Rota 16 - Placa KNA122 0000320222 - Villagra Ferreyra Patricia Lorena Janela de…" at bounding box center [466, 211] width 933 height 422
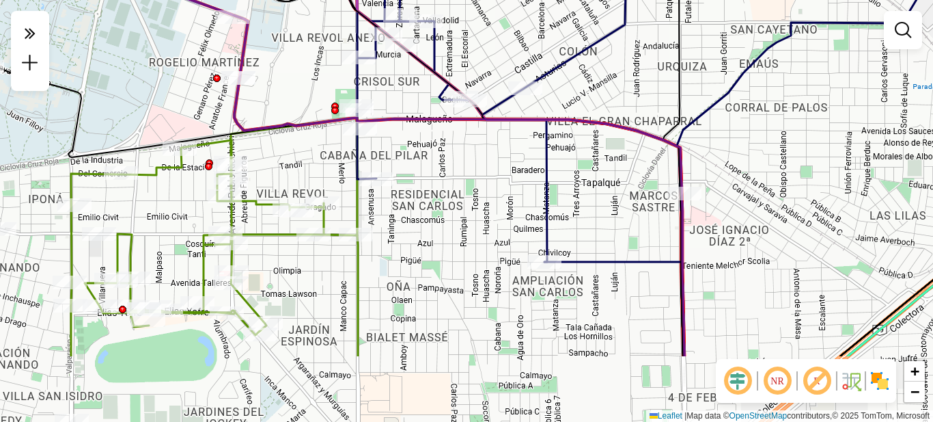
drag, startPoint x: 419, startPoint y: 286, endPoint x: 418, endPoint y: 179, distance: 107.3
click at [418, 179] on div "Rota 16 - Placa KNA122 0000320222 - Villagra Ferreyra Patricia Lorena Janela de…" at bounding box center [466, 211] width 933 height 422
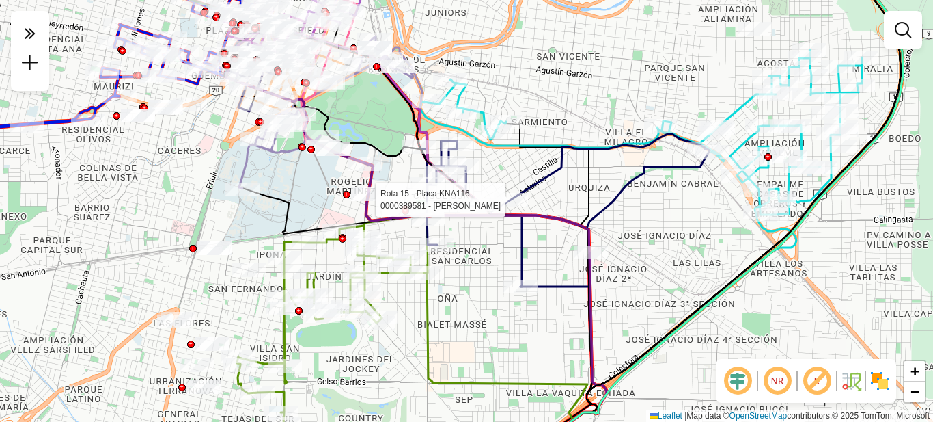
select select "**********"
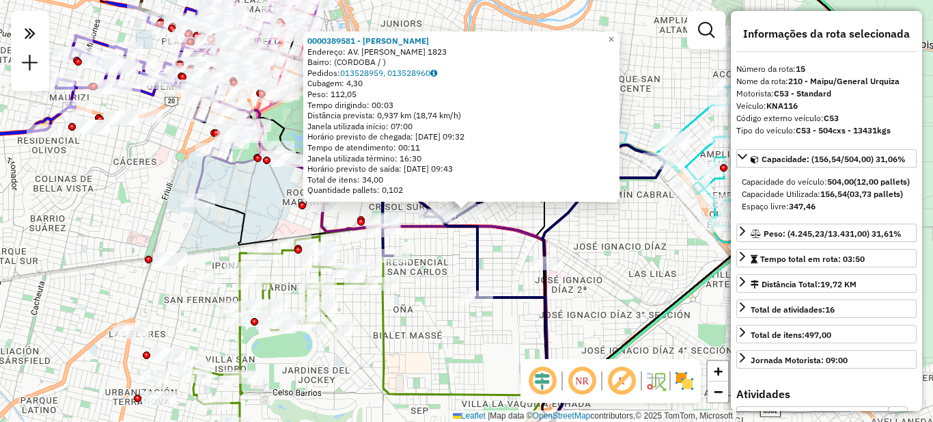
click at [588, 267] on div "0000389581 - Martin Leila Lisette Endereço: AV. AMADEO SABATTINI 1823 Bairro: (…" at bounding box center [466, 211] width 933 height 422
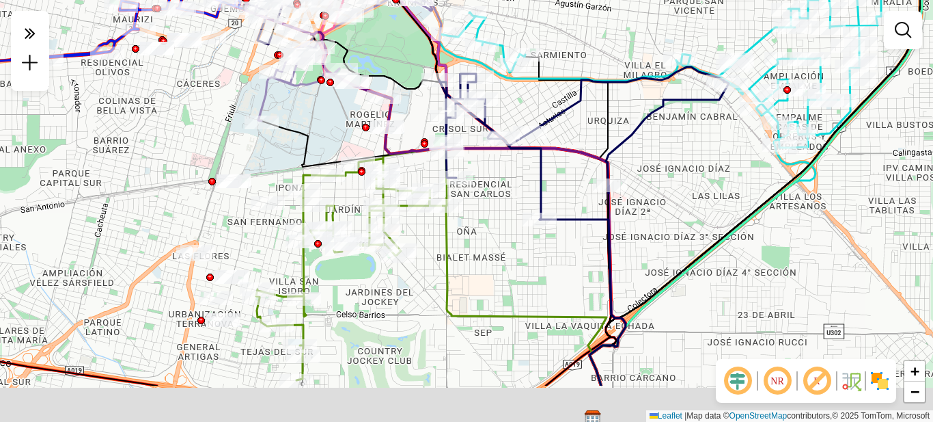
drag, startPoint x: 435, startPoint y: 297, endPoint x: 487, endPoint y: 214, distance: 97.9
click at [490, 214] on div "Janela de atendimento Grade de atendimento Capacidade Transportadoras Veículos …" at bounding box center [466, 211] width 933 height 422
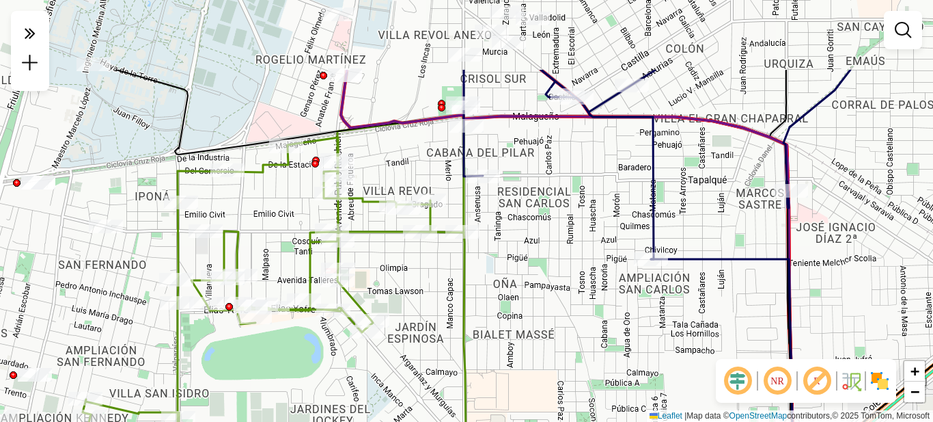
drag, startPoint x: 480, startPoint y: 213, endPoint x: 455, endPoint y: 316, distance: 105.6
click at [455, 316] on div "Janela de atendimento Grade de atendimento Capacidade Transportadoras Veículos …" at bounding box center [466, 211] width 933 height 422
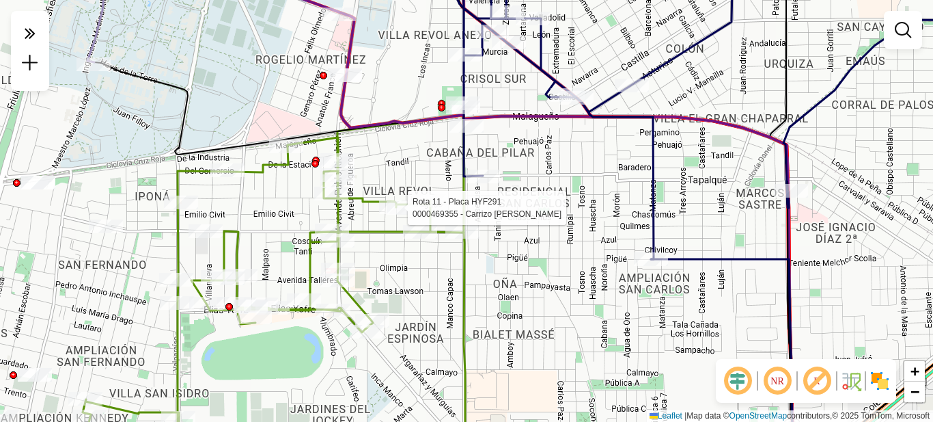
select select "**********"
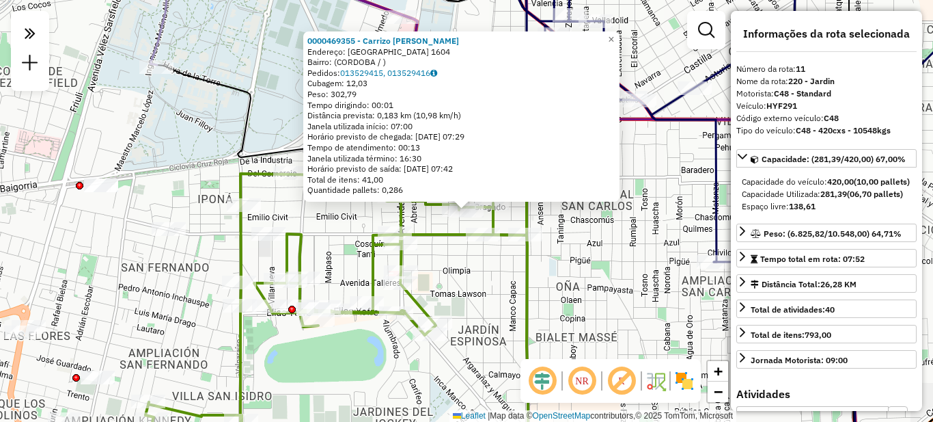
click at [462, 301] on div "0000469355 - Carrizo Luciano Nicolas Endereço: BRAGADO 1604 Bairro: (CORDOBA / …" at bounding box center [466, 211] width 933 height 422
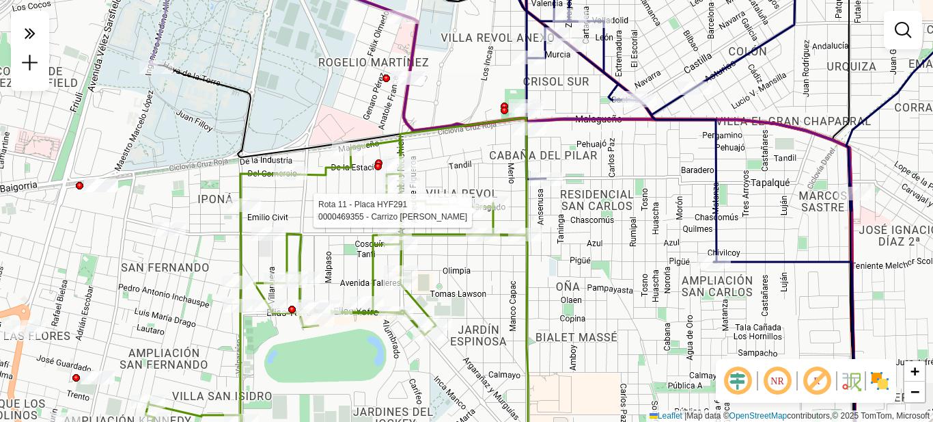
select select "**********"
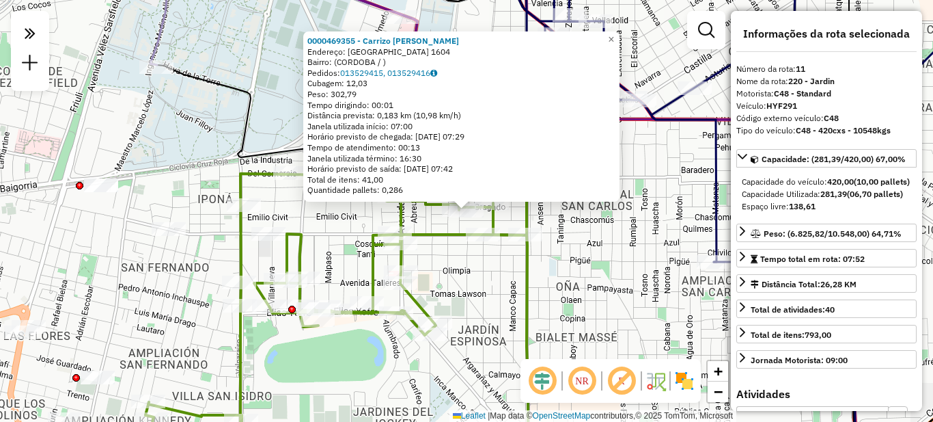
click at [552, 323] on div "0000469355 - Carrizo Luciano Nicolas Endereço: BRAGADO 1604 Bairro: (CORDOBA / …" at bounding box center [466, 211] width 933 height 422
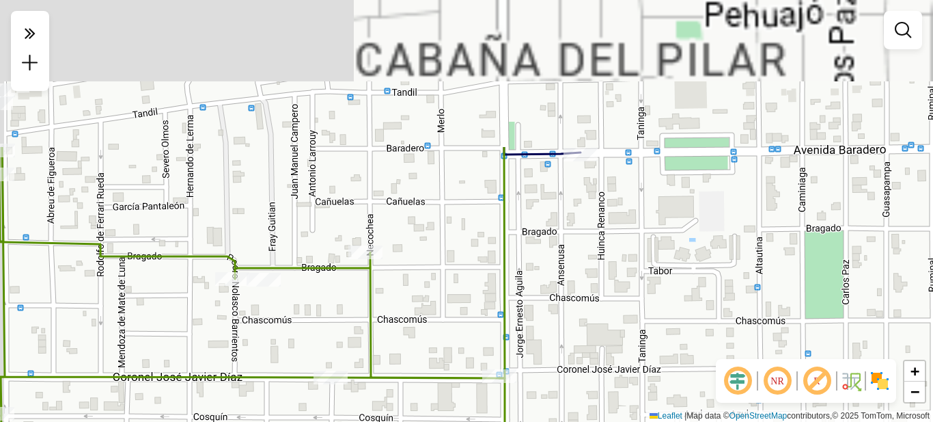
drag, startPoint x: 540, startPoint y: 204, endPoint x: 558, endPoint y: 394, distance: 190.2
click at [558, 394] on div "Janela de atendimento Grade de atendimento Capacidade Transportadoras Veículos …" at bounding box center [466, 211] width 933 height 422
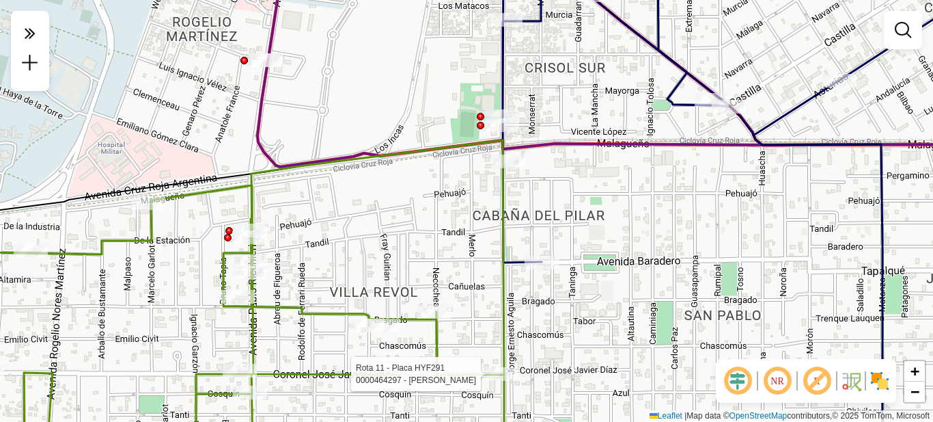
select select "**********"
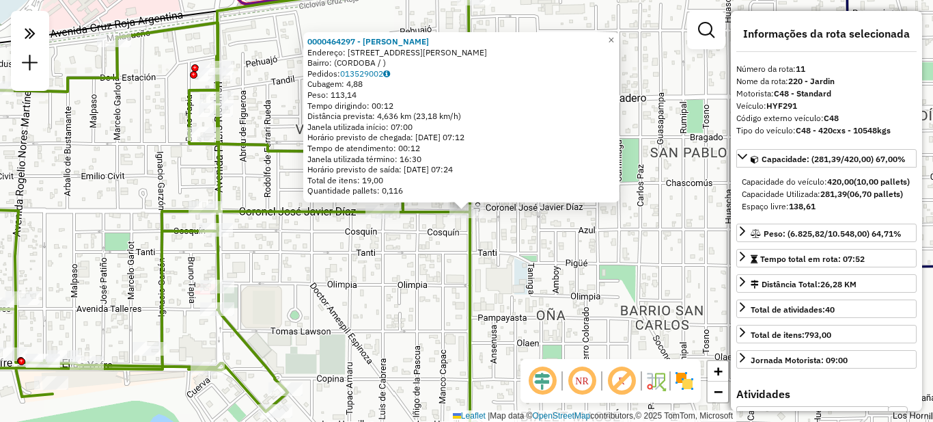
click at [558, 341] on div "0000464297 - Carloni Agustin Alberto Endereço: AV OHIGGINS 2992 Bairro: (CORDOB…" at bounding box center [466, 211] width 933 height 422
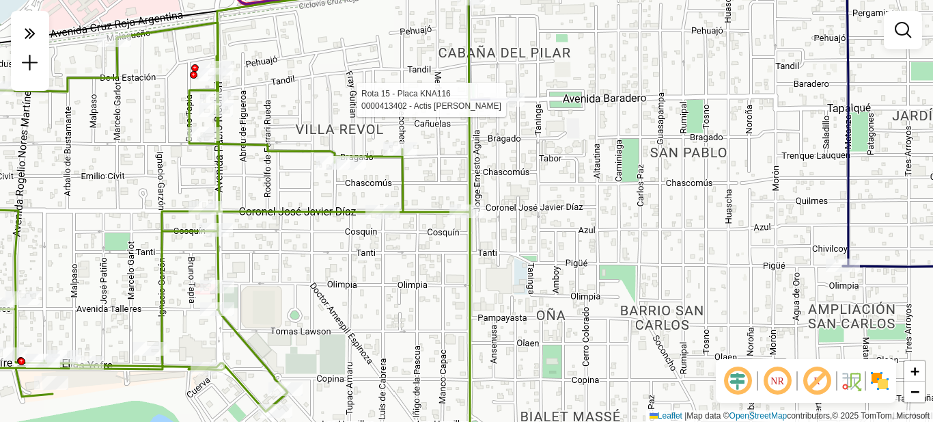
select select "**********"
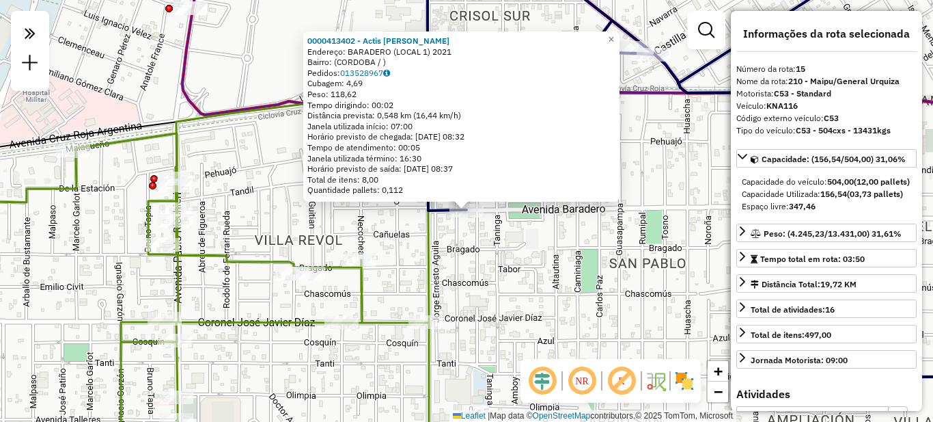
click at [536, 244] on div "0000413402 - Actis Francisco Manuel Endereço: BARADERO (LOCAL 1) 2021 Bairro: (…" at bounding box center [466, 211] width 933 height 422
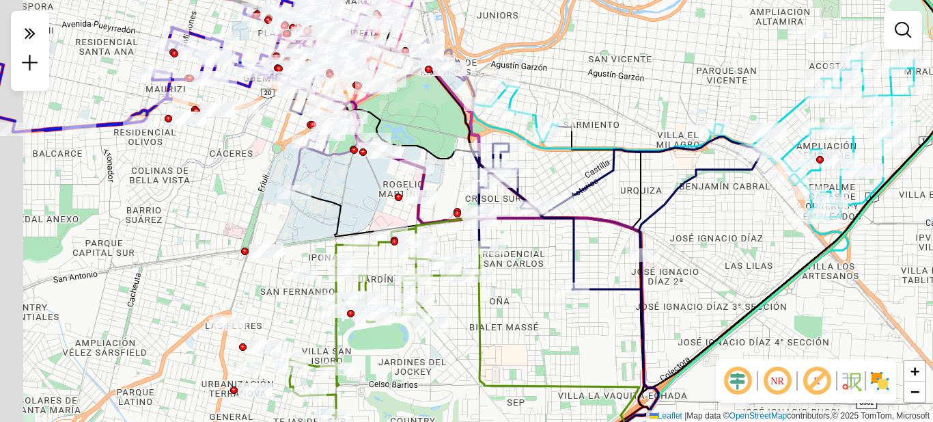
drag, startPoint x: 437, startPoint y: 355, endPoint x: 469, endPoint y: 316, distance: 50.6
click at [469, 316] on div "Janela de atendimento Grade de atendimento Capacidade Transportadoras Veículos …" at bounding box center [466, 211] width 933 height 422
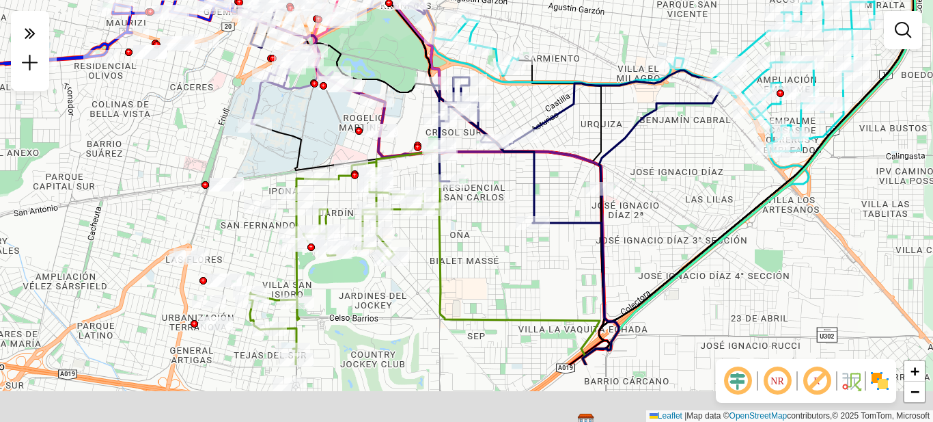
drag, startPoint x: 426, startPoint y: 356, endPoint x: 425, endPoint y: 258, distance: 98.4
click at [425, 258] on div "Janela de atendimento Grade de atendimento Capacidade Transportadoras Veículos …" at bounding box center [466, 211] width 933 height 422
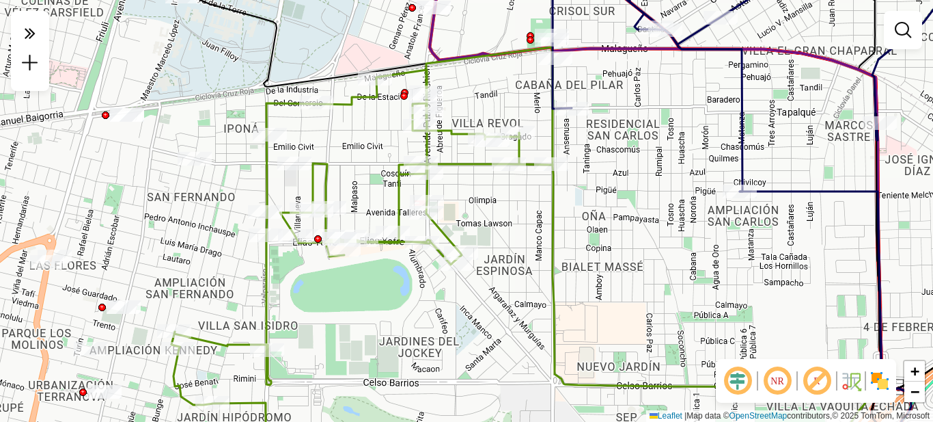
drag, startPoint x: 548, startPoint y: 182, endPoint x: 500, endPoint y: 221, distance: 61.7
click at [500, 221] on div "Janela de atendimento Grade de atendimento Capacidade Transportadoras Veículos …" at bounding box center [466, 211] width 933 height 422
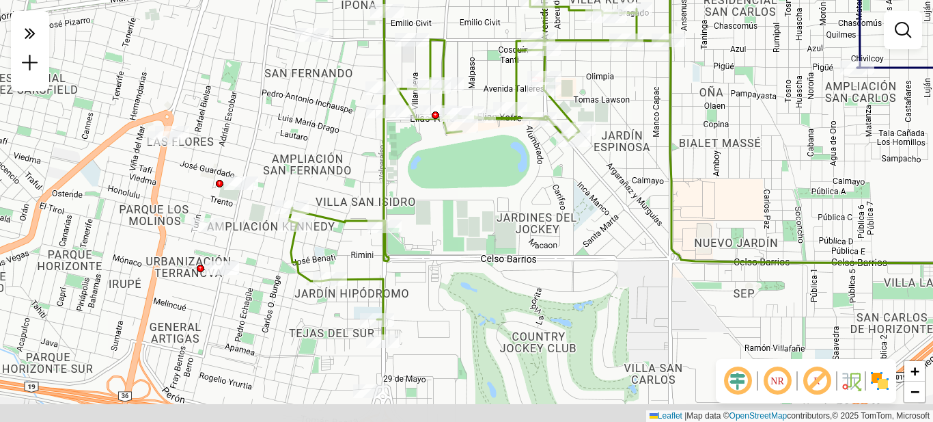
drag, startPoint x: 312, startPoint y: 344, endPoint x: 461, endPoint y: 206, distance: 203.5
click at [461, 206] on div "Janela de atendimento Grade de atendimento Capacidade Transportadoras Veículos …" at bounding box center [466, 211] width 933 height 422
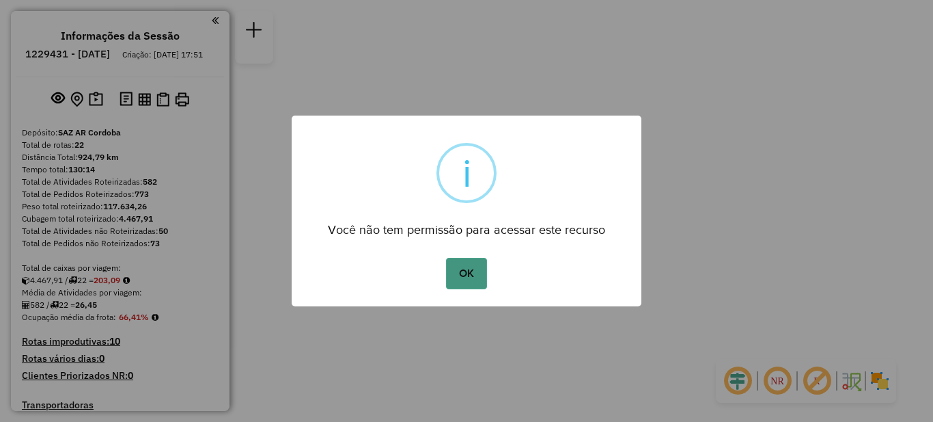
click at [470, 275] on button "OK" at bounding box center [466, 273] width 40 height 31
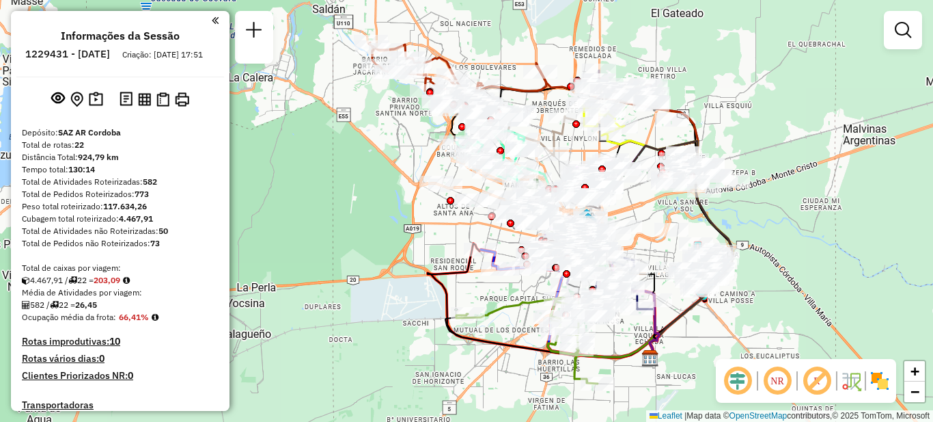
drag, startPoint x: 635, startPoint y: 178, endPoint x: 791, endPoint y: 197, distance: 157.6
click at [791, 197] on div "Janela de atendimento Grade de atendimento Capacidade Transportadoras Veículos …" at bounding box center [466, 211] width 933 height 422
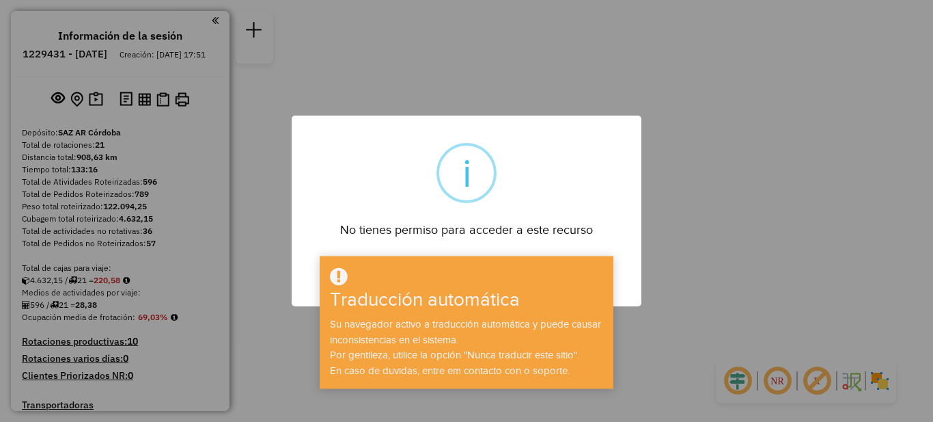
click at [494, 192] on div "× i No tienes permiso para acceder a este recurso DE ACUERDO No Cancel" at bounding box center [467, 210] width 350 height 191
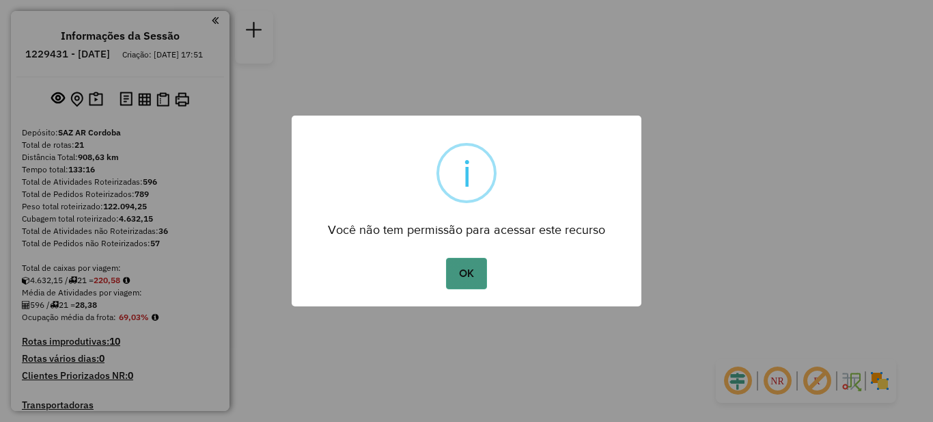
click at [465, 275] on button "OK" at bounding box center [466, 273] width 40 height 31
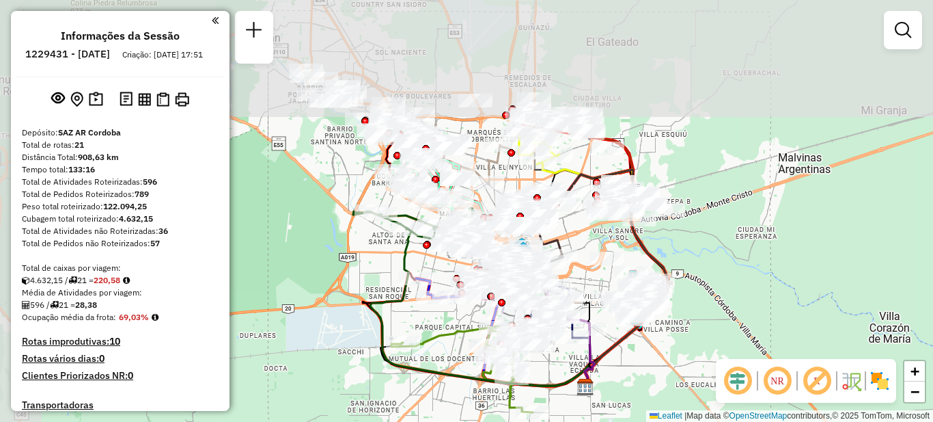
drag, startPoint x: 496, startPoint y: 234, endPoint x: 702, endPoint y: 391, distance: 259.4
click at [698, 396] on div "Janela de atendimento Grade de atendimento Capacidade Transportadoras Veículos …" at bounding box center [466, 211] width 933 height 422
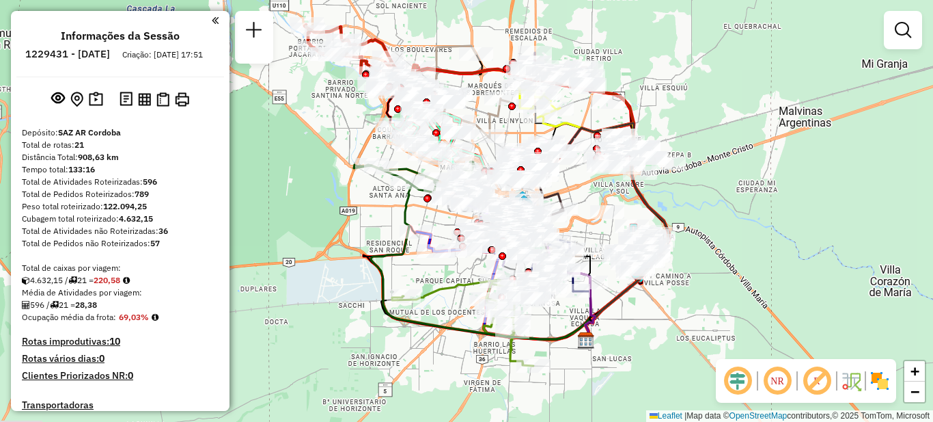
drag, startPoint x: 750, startPoint y: 304, endPoint x: 745, endPoint y: 258, distance: 46.7
click at [745, 258] on div "Janela de atendimento Grade de atendimento Capacidade Transportadoras Veículos …" at bounding box center [466, 211] width 933 height 422
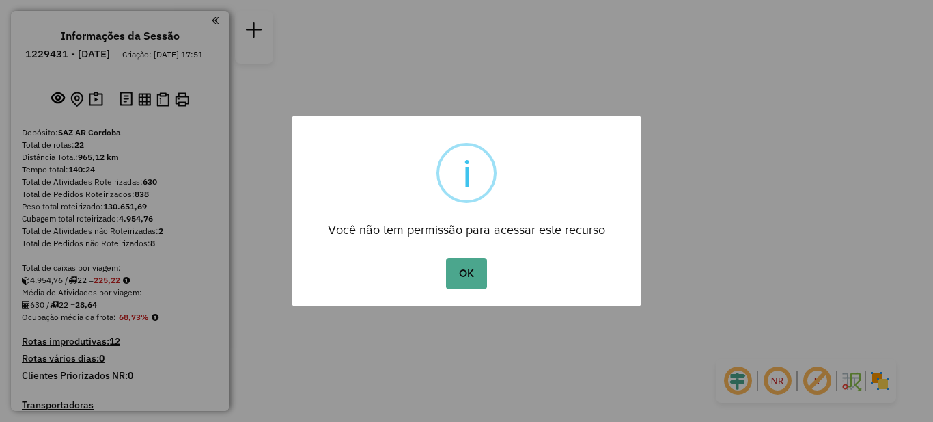
drag, startPoint x: 469, startPoint y: 273, endPoint x: 481, endPoint y: 285, distance: 17.4
click at [468, 273] on button "OK" at bounding box center [466, 273] width 40 height 31
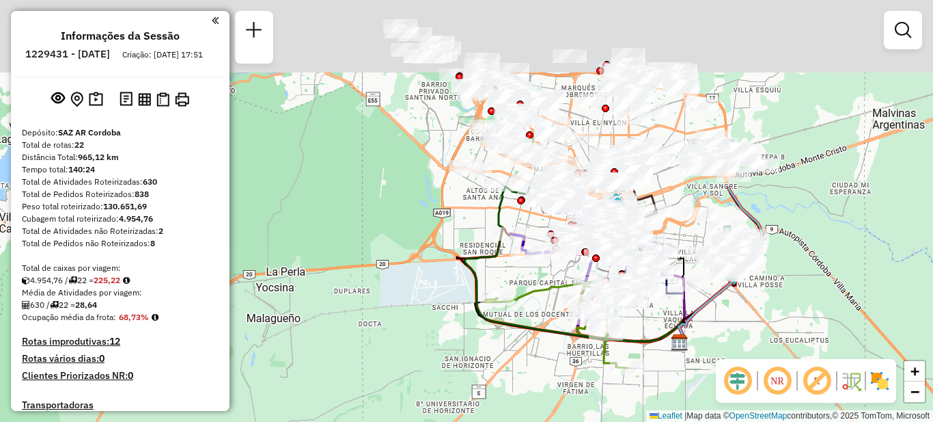
drag, startPoint x: 504, startPoint y: 208, endPoint x: 608, endPoint y: 436, distance: 251.0
click at [608, 421] on html "Aguarde... Pop-up bloqueado! Seu navegador bloqueou automáticamente a abertura …" at bounding box center [466, 211] width 933 height 422
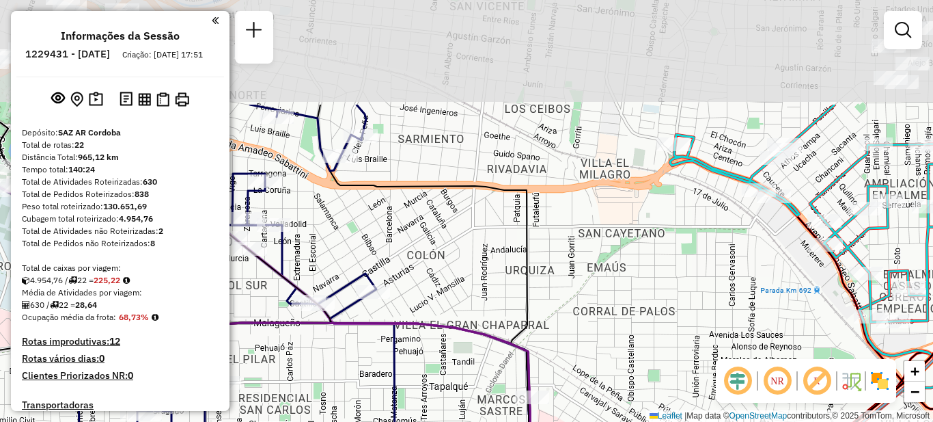
drag, startPoint x: 713, startPoint y: 204, endPoint x: 659, endPoint y: 350, distance: 156.1
click at [661, 352] on div "Janela de atendimento Grade de atendimento Capacidade Transportadoras Veículos …" at bounding box center [466, 211] width 933 height 422
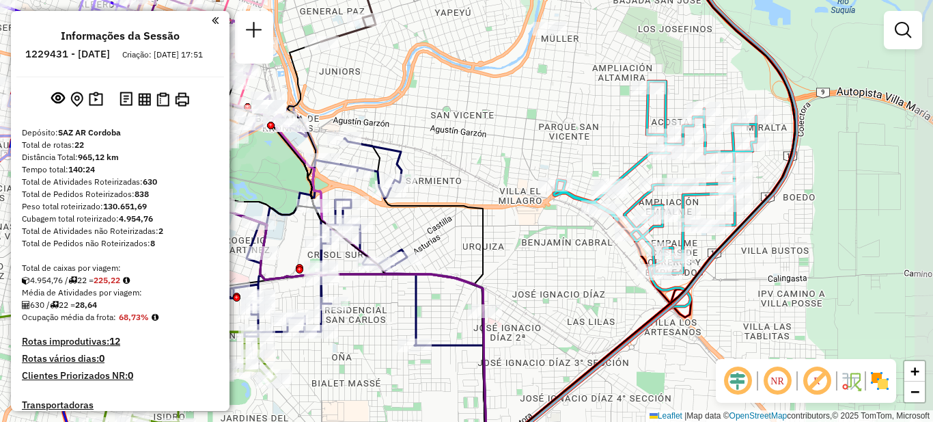
drag, startPoint x: 695, startPoint y: 301, endPoint x: 587, endPoint y: 273, distance: 111.5
click at [588, 275] on div "Janela de atendimento Grade de atendimento Capacidade Transportadoras Veículos …" at bounding box center [466, 211] width 933 height 422
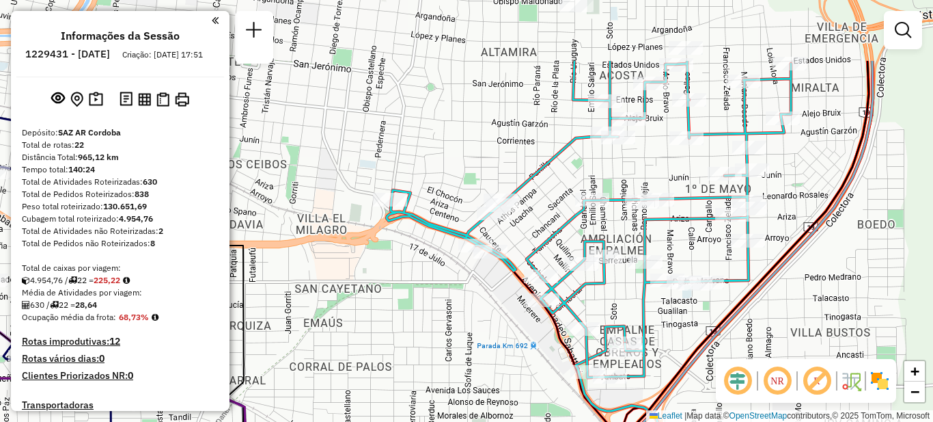
drag, startPoint x: 782, startPoint y: 62, endPoint x: 640, endPoint y: 155, distance: 169.8
click at [647, 155] on div "Janela de atendimento Grade de atendimento Capacidade Transportadoras Veículos …" at bounding box center [466, 211] width 933 height 422
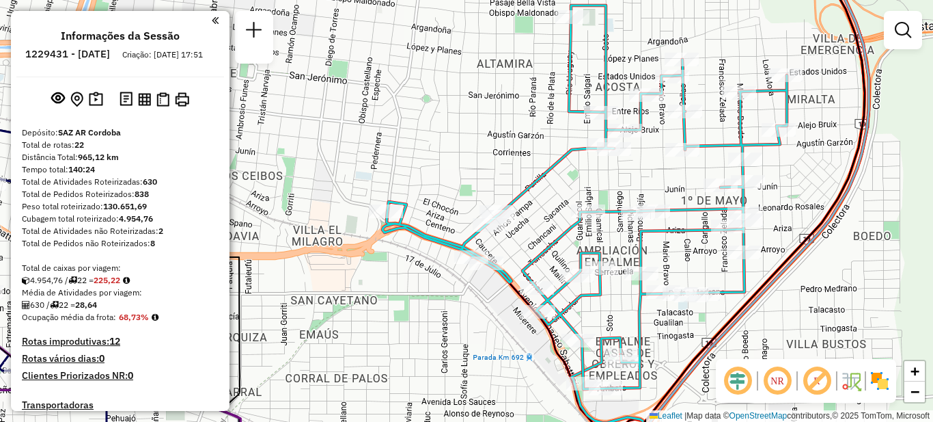
drag, startPoint x: 450, startPoint y: 335, endPoint x: 456, endPoint y: 351, distance: 16.6
click at [456, 351] on div "Janela de atendimento Grade de atendimento Capacidade Transportadoras Veículos …" at bounding box center [466, 211] width 933 height 422
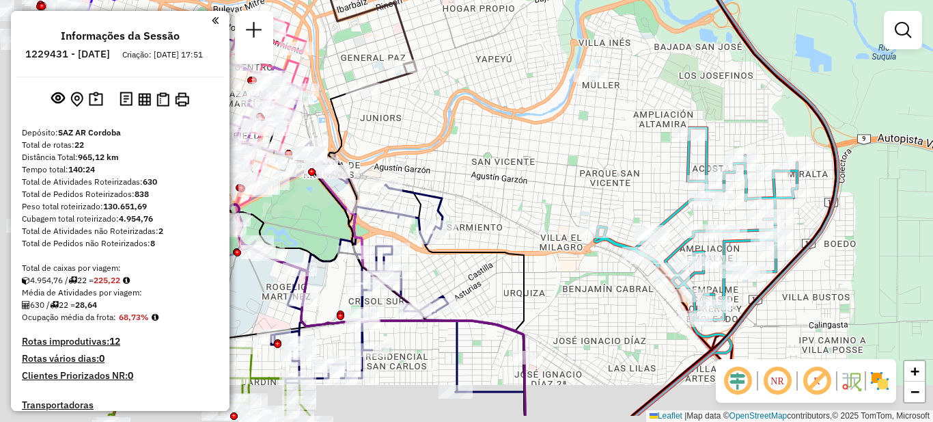
drag, startPoint x: 424, startPoint y: 347, endPoint x: 602, endPoint y: 289, distance: 187.6
click at [603, 289] on div "Janela de atendimento Grade de atendimento Capacidade Transportadoras Veículos …" at bounding box center [466, 211] width 933 height 422
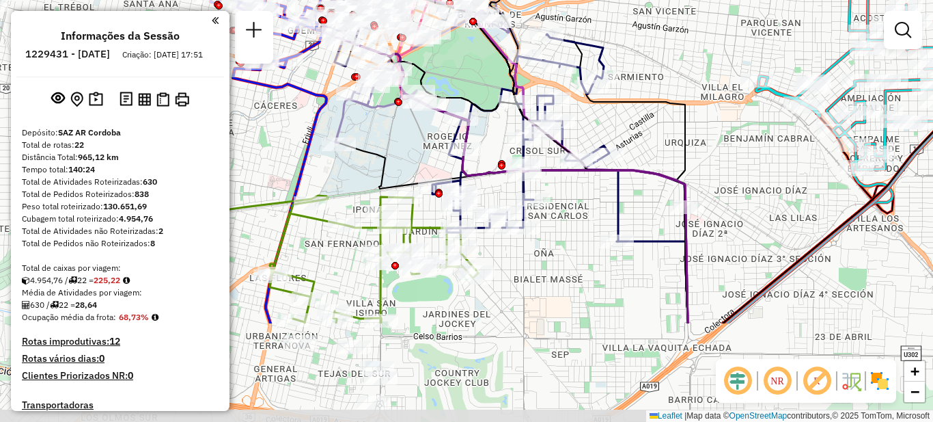
drag, startPoint x: 570, startPoint y: 306, endPoint x: 691, endPoint y: 211, distance: 153.8
click at [750, 192] on div "Janela de atendimento Grade de atendimento Capacidade Transportadoras Veículos …" at bounding box center [466, 211] width 933 height 422
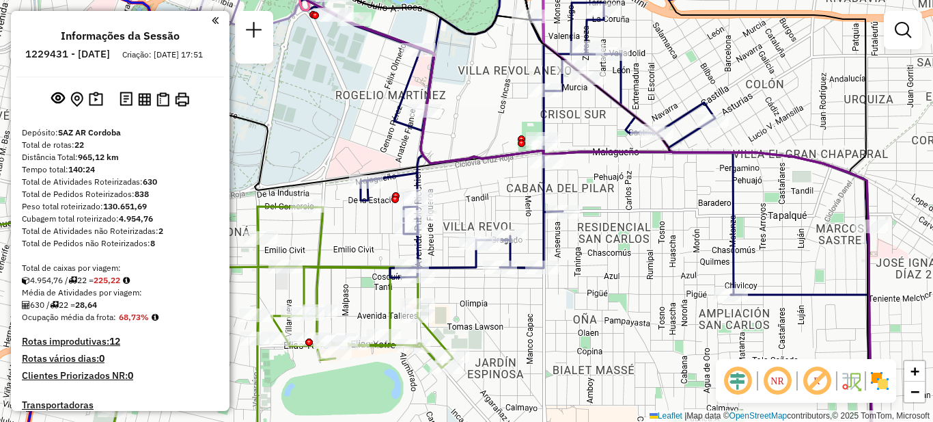
drag, startPoint x: 564, startPoint y: 251, endPoint x: 601, endPoint y: 261, distance: 38.3
click at [601, 261] on div "Janela de atendimento Grade de atendimento Capacidade Transportadoras Veículos …" at bounding box center [466, 211] width 933 height 422
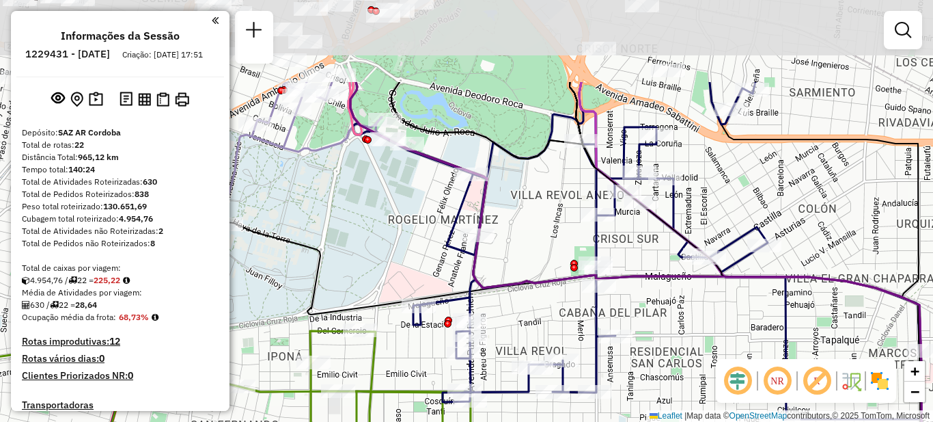
drag, startPoint x: 646, startPoint y: 210, endPoint x: 699, endPoint y: 336, distance: 136.6
click at [699, 336] on div "Janela de atendimento Grade de atendimento Capacidade Transportadoras Veículos …" at bounding box center [466, 211] width 933 height 422
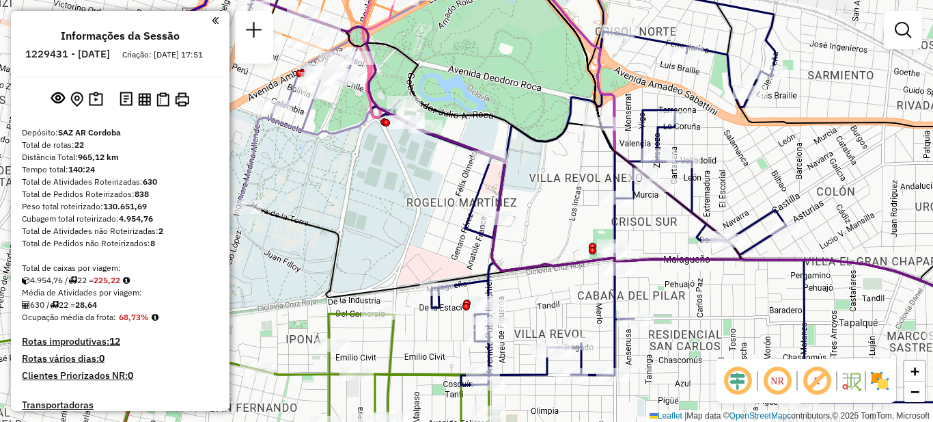
drag, startPoint x: 670, startPoint y: 293, endPoint x: 687, endPoint y: 275, distance: 25.6
click at [687, 275] on div "Janela de atendimento Grade de atendimento Capacidade Transportadoras Veículos …" at bounding box center [466, 211] width 933 height 422
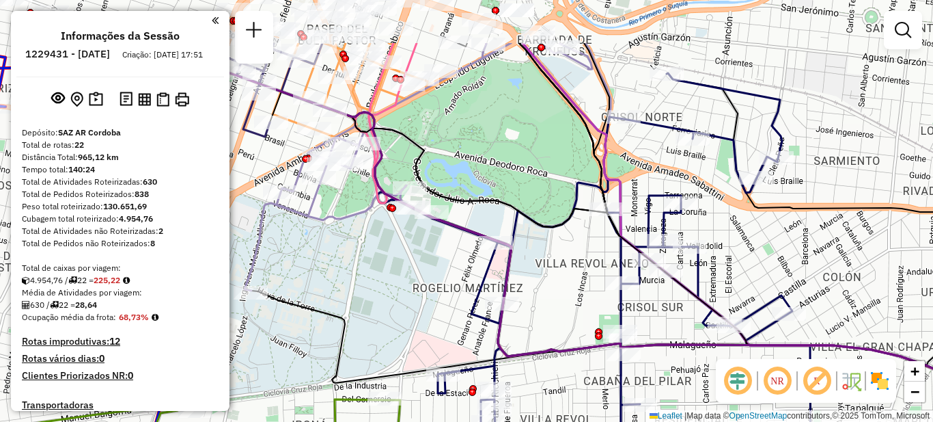
drag, startPoint x: 661, startPoint y: 234, endPoint x: 667, endPoint y: 319, distance: 85.6
click at [667, 319] on div "Janela de atendimento Grade de atendimento Capacidade Transportadoras Veículos …" at bounding box center [466, 211] width 933 height 422
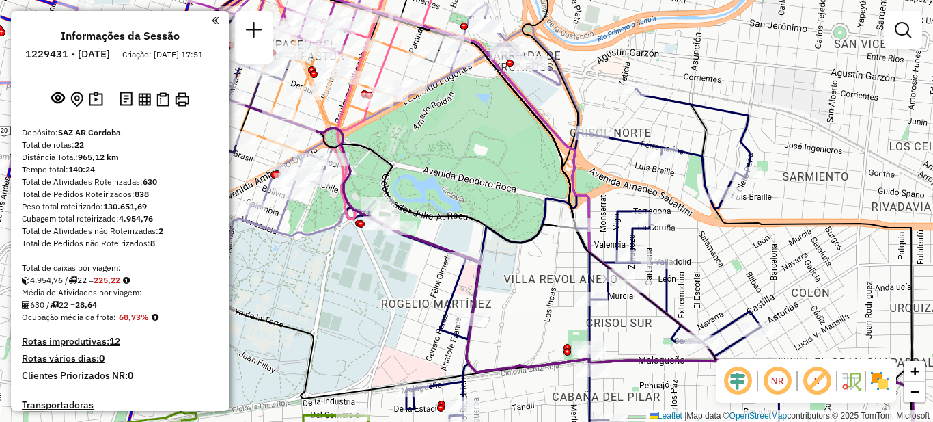
drag, startPoint x: 772, startPoint y: 253, endPoint x: 741, endPoint y: 269, distance: 35.1
click at [741, 269] on div "Janela de atendimento Grade de atendimento Capacidade Transportadoras Veículos …" at bounding box center [466, 211] width 933 height 422
select select "**********"
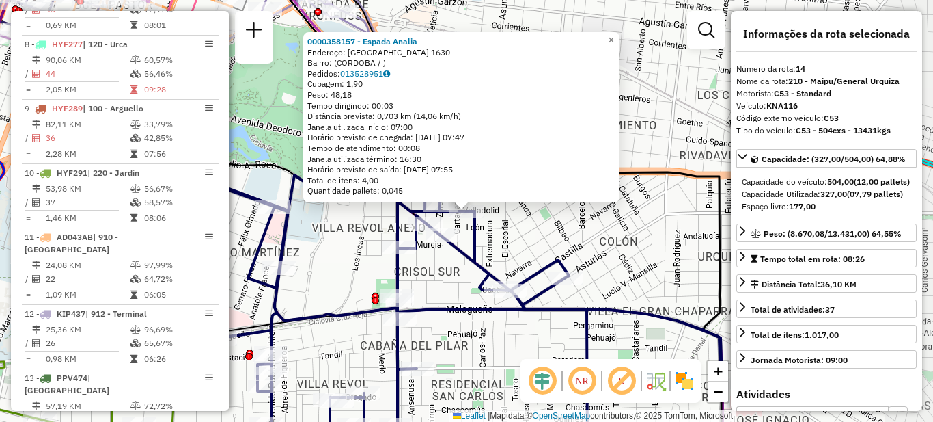
scroll to position [1408, 0]
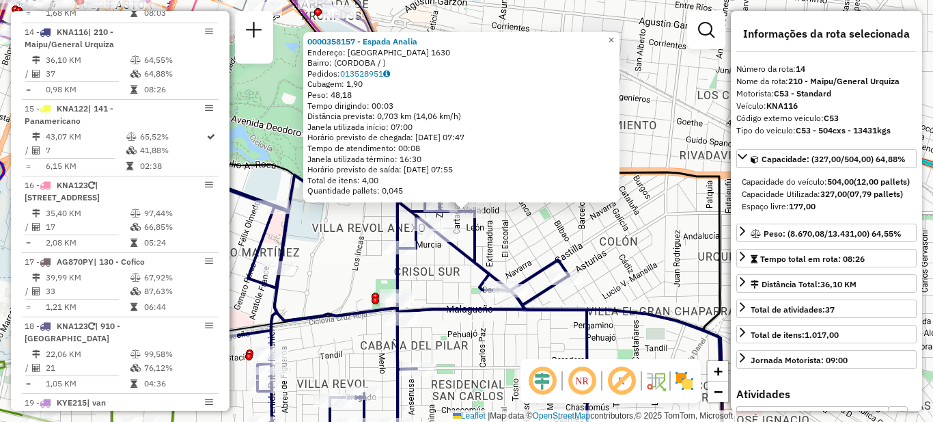
click at [648, 273] on div "0000358157 - Espada Analia Endereço: VALLADOLID 1630 Bairro: (CORDOBA / ) Pedid…" at bounding box center [466, 211] width 933 height 422
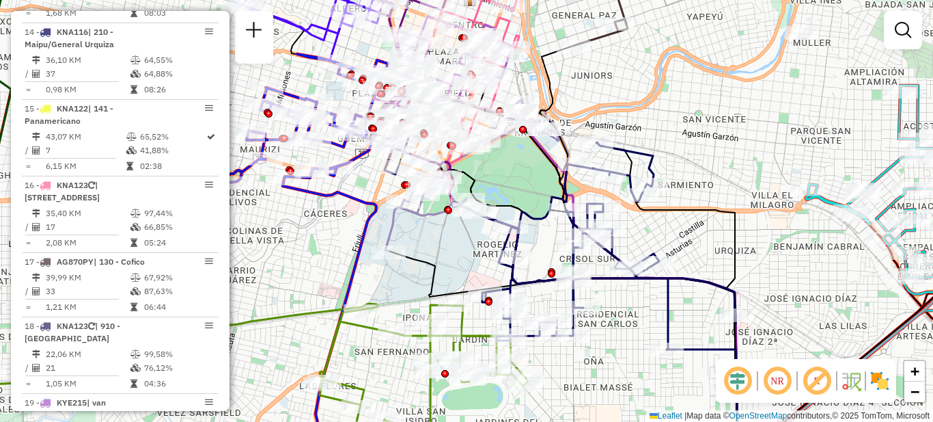
drag, startPoint x: 573, startPoint y: 332, endPoint x: 634, endPoint y: 295, distance: 71.5
click at [634, 297] on div "Janela de atendimento Grade de atendimento Capacidade Transportadoras Veículos …" at bounding box center [466, 211] width 933 height 422
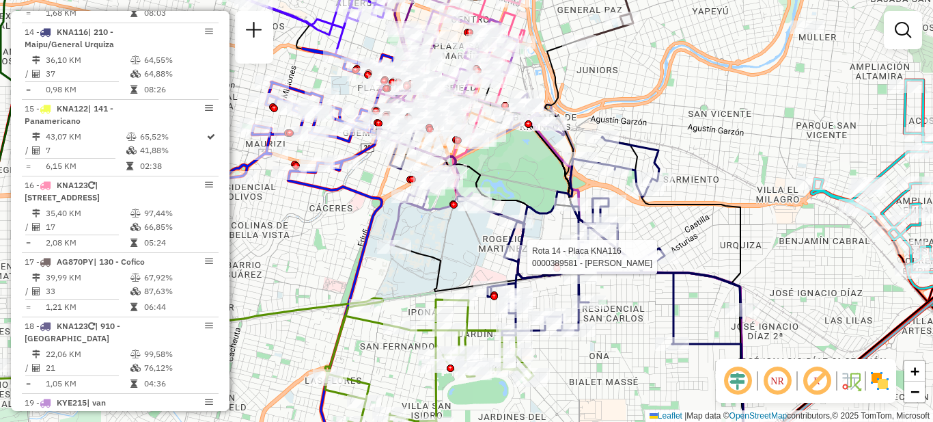
select select "**********"
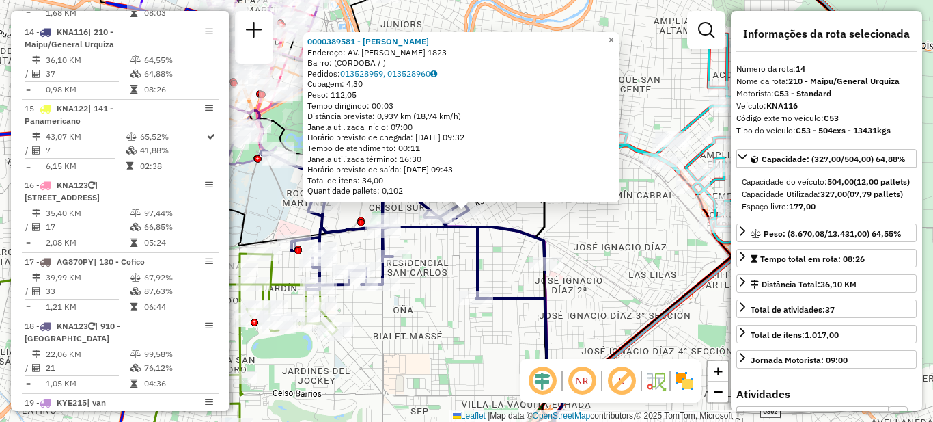
click at [508, 327] on div "0000389581 - Martin Leila Lisette Endereço: AV. AMADEO SABATTINI 1823 Bairro: (…" at bounding box center [466, 211] width 933 height 422
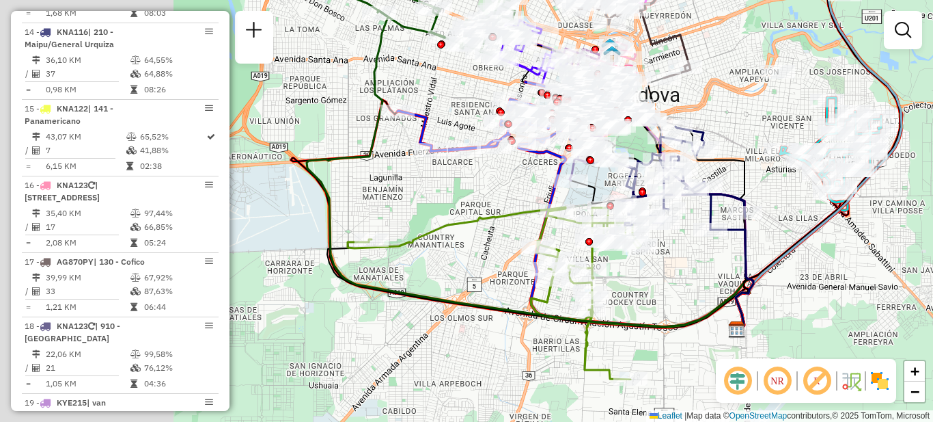
drag, startPoint x: 450, startPoint y: 336, endPoint x: 684, endPoint y: 251, distance: 249.2
click at [684, 251] on div "Janela de atendimento Grade de atendimento Capacidade Transportadoras Veículos …" at bounding box center [466, 211] width 933 height 422
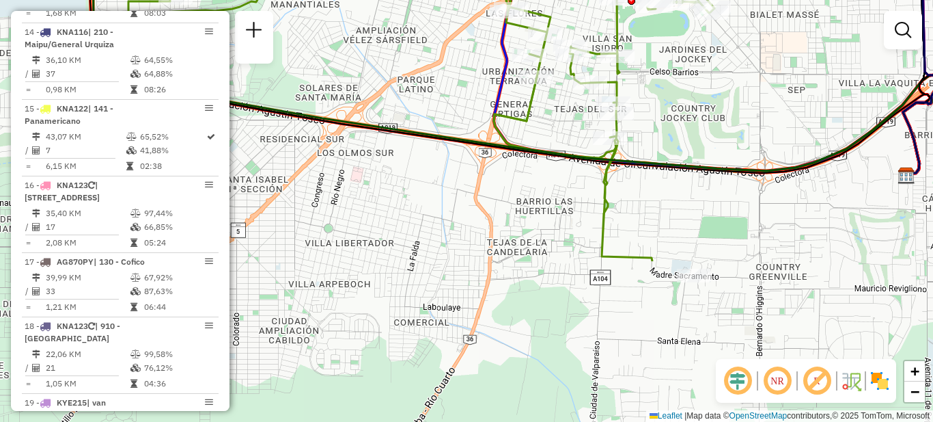
drag, startPoint x: 616, startPoint y: 308, endPoint x: 661, endPoint y: 113, distance: 200.7
click at [668, 113] on div "Rota 14 - Placa KNA116 0000464643 - Yi Jiancheng Janela de atendimento Grade de…" at bounding box center [466, 211] width 933 height 422
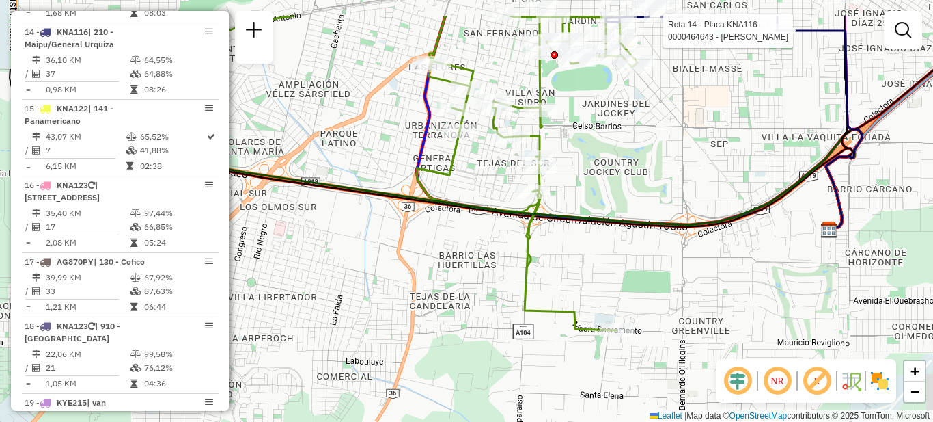
drag, startPoint x: 761, startPoint y: 109, endPoint x: 683, endPoint y: 169, distance: 97.9
click at [686, 168] on div "Rota 14 - Placa KNA116 0000464643 - Yi Jiancheng Janela de atendimento Grade de…" at bounding box center [466, 211] width 933 height 422
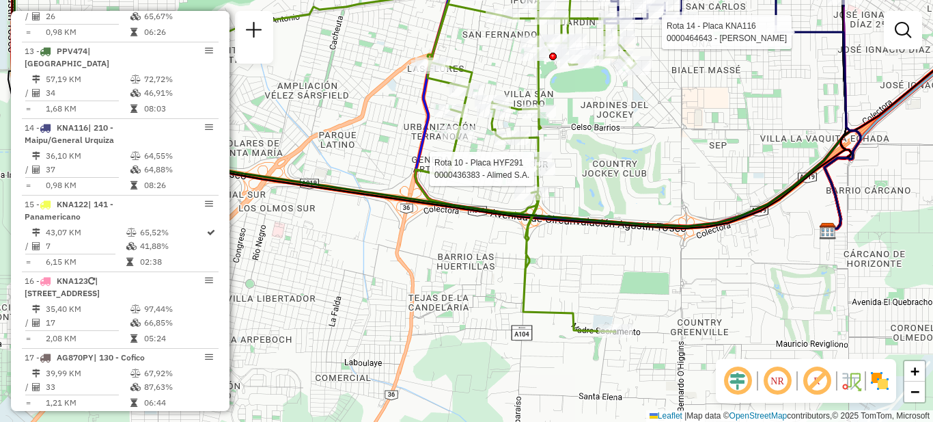
select select "**********"
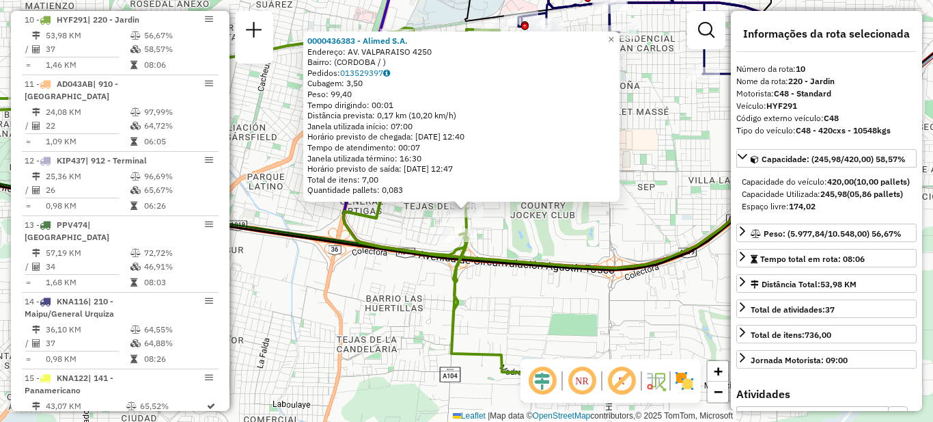
scroll to position [1138, 0]
click at [627, 225] on div "0000436383 - Alimed S.A. Endereço: AV. VALPARAISO 4250 Bairro: (CORDOBA / ) Ped…" at bounding box center [466, 211] width 933 height 422
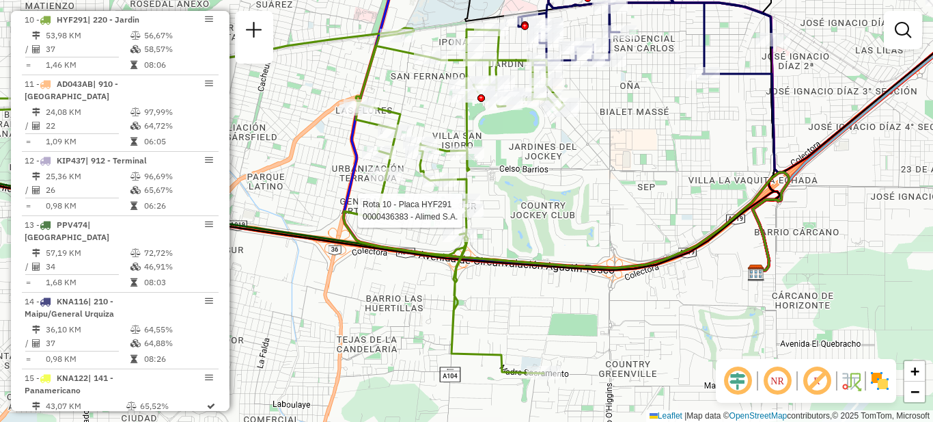
select select "**********"
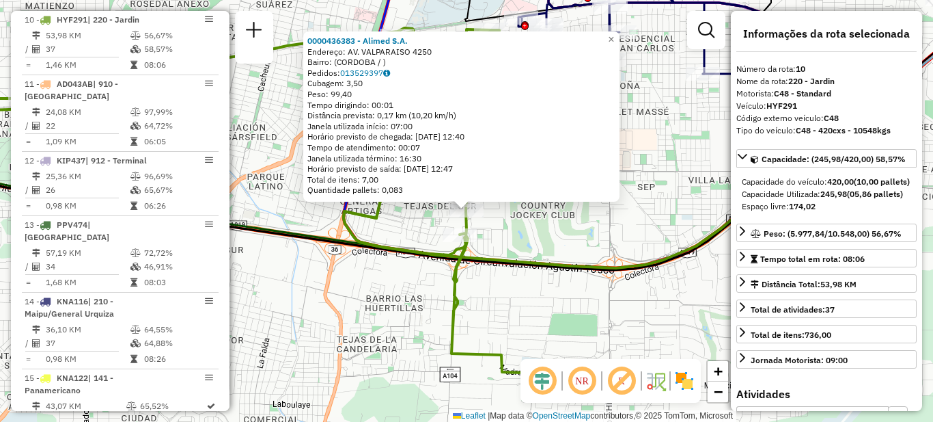
click at [614, 240] on div "0000436383 - Alimed S.A. Endereço: AV. VALPARAISO 4250 Bairro: (CORDOBA / ) Ped…" at bounding box center [466, 211] width 933 height 422
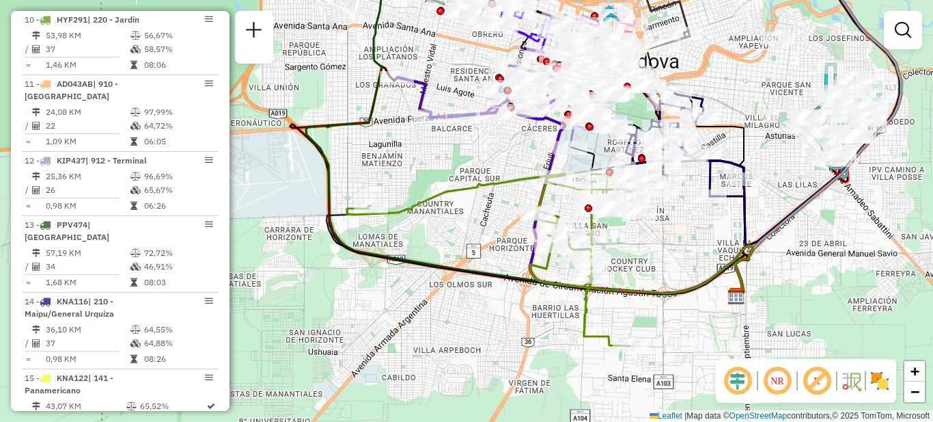
drag, startPoint x: 437, startPoint y: 271, endPoint x: 500, endPoint y: 324, distance: 82.5
click at [500, 324] on div "Janela de atendimento Grade de atendimento Capacidade Transportadoras Veículos …" at bounding box center [466, 211] width 933 height 422
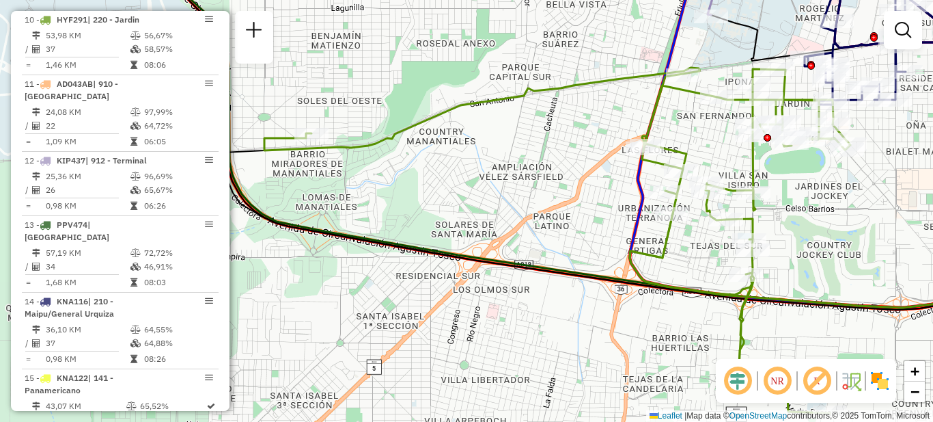
drag, startPoint x: 444, startPoint y: 232, endPoint x: 491, endPoint y: 215, distance: 50.4
click at [491, 215] on div "Janela de atendimento Grade de atendimento Capacidade Transportadoras Veículos …" at bounding box center [466, 211] width 933 height 422
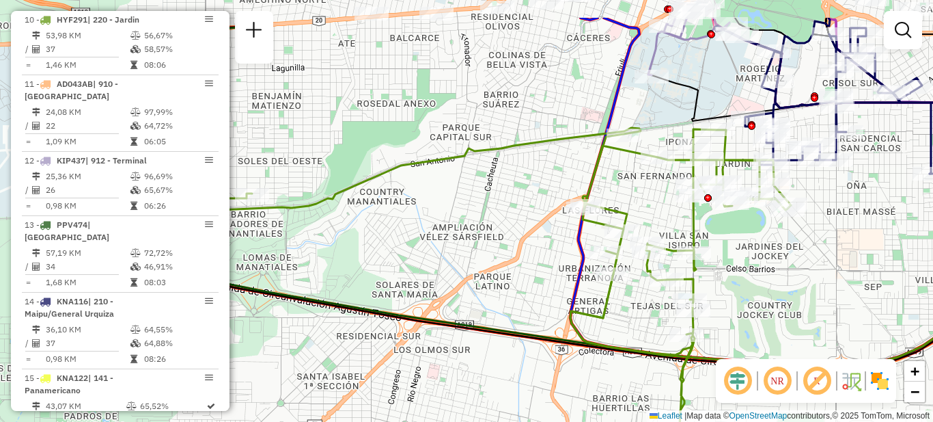
drag, startPoint x: 521, startPoint y: 148, endPoint x: 446, endPoint y: 210, distance: 98.0
click at [446, 210] on div "Janela de atendimento Grade de atendimento Capacidade Transportadoras Veículos …" at bounding box center [466, 211] width 933 height 422
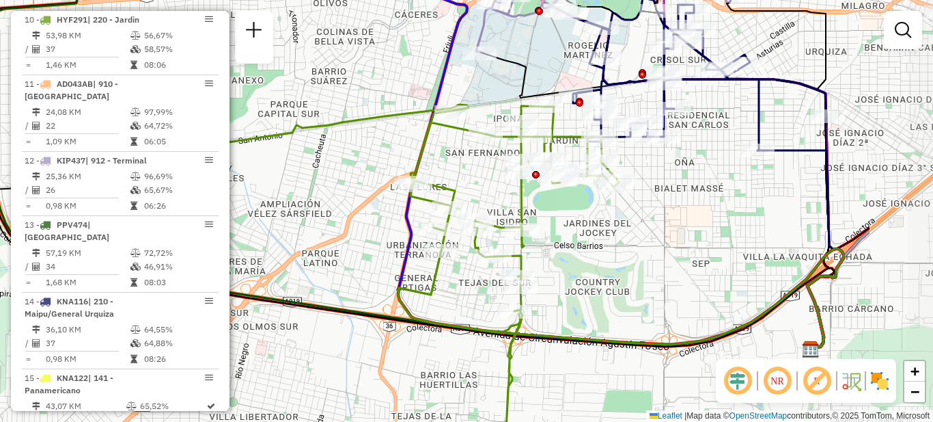
drag, startPoint x: 486, startPoint y: 215, endPoint x: 343, endPoint y: 191, distance: 144.7
click at [343, 191] on div "Janela de atendimento Grade de atendimento Capacidade Transportadoras Veículos …" at bounding box center [466, 211] width 933 height 422
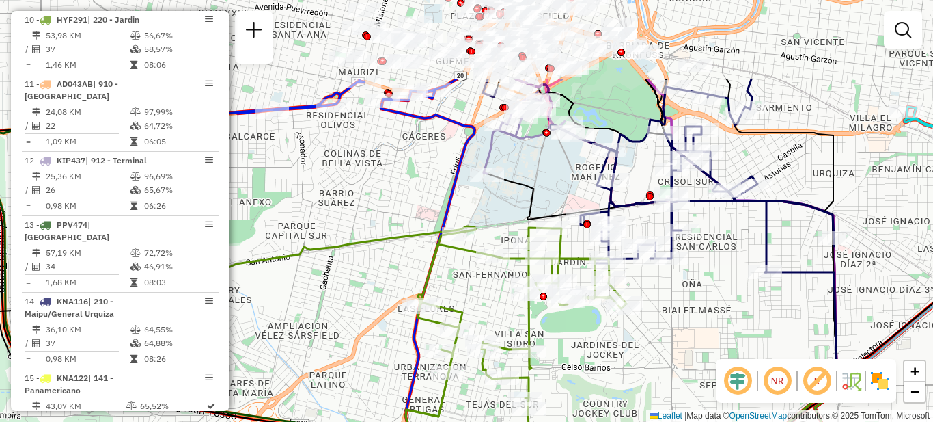
drag, startPoint x: 589, startPoint y: 213, endPoint x: 591, endPoint y: 339, distance: 125.7
click at [591, 339] on div "Janela de atendimento Grade de atendimento Capacidade Transportadoras Veículos …" at bounding box center [466, 211] width 933 height 422
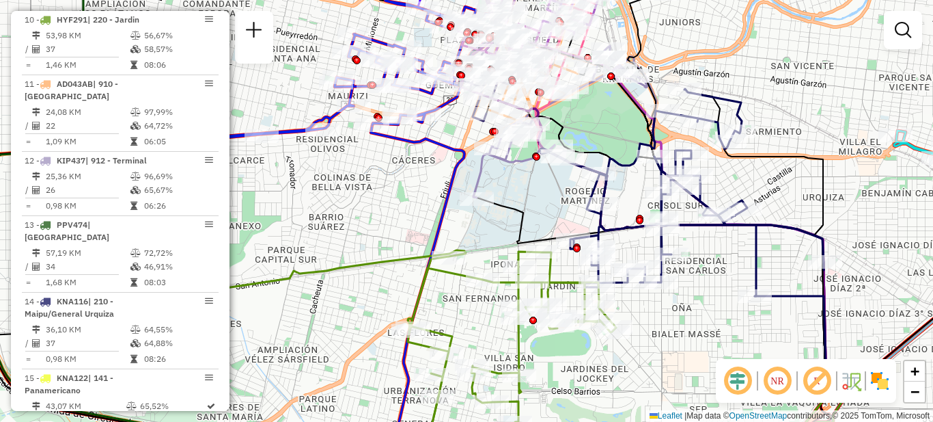
drag, startPoint x: 685, startPoint y: 333, endPoint x: 661, endPoint y: 373, distance: 46.3
click at [663, 378] on div "Janela de atendimento Grade de atendimento Capacidade Transportadoras Veículos …" at bounding box center [466, 211] width 933 height 422
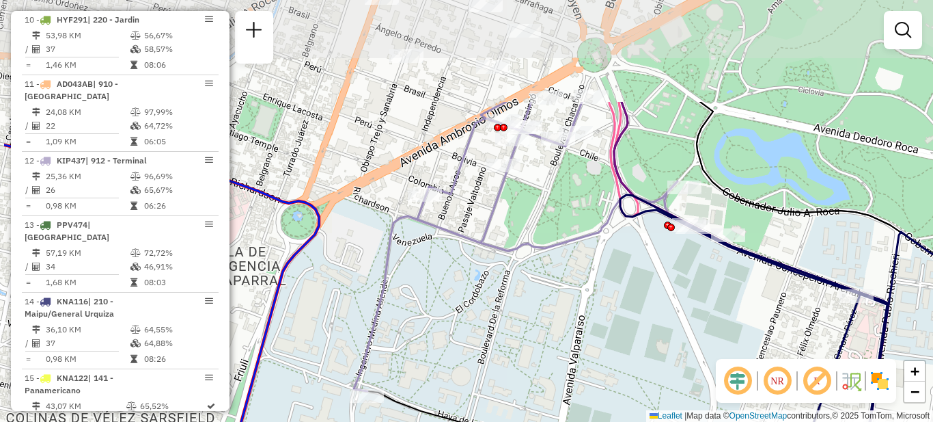
drag, startPoint x: 511, startPoint y: 206, endPoint x: 605, endPoint y: 353, distance: 174.6
click at [609, 353] on div "Janela de atendimento Grade de atendimento Capacidade Transportadoras Veículos …" at bounding box center [466, 211] width 933 height 422
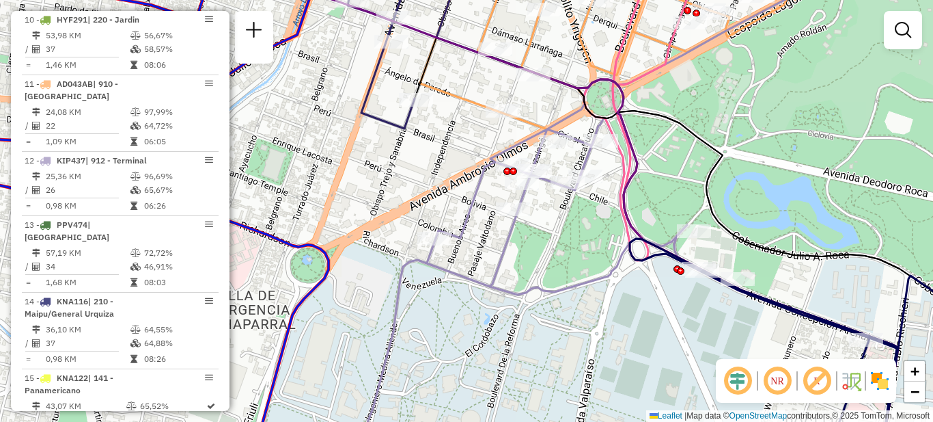
drag, startPoint x: 589, startPoint y: 260, endPoint x: 599, endPoint y: 299, distance: 40.1
click at [599, 299] on div "Janela de atendimento Grade de atendimento Capacidade Transportadoras Veículos …" at bounding box center [466, 211] width 933 height 422
select select "**********"
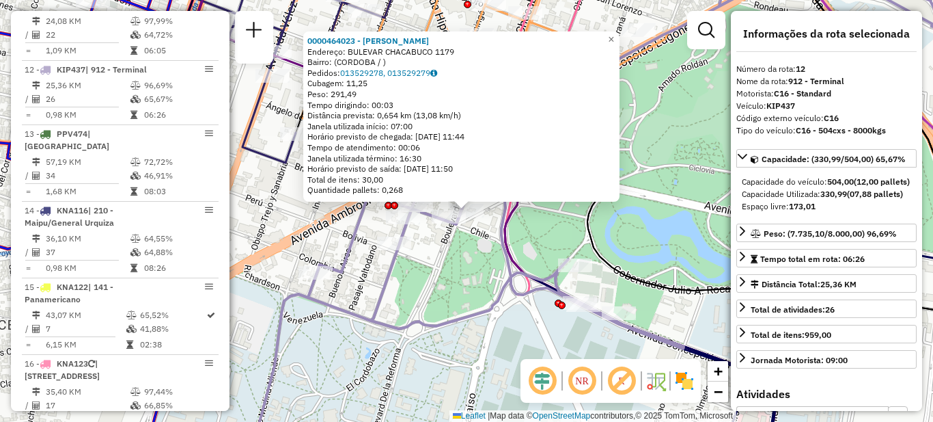
scroll to position [1279, 0]
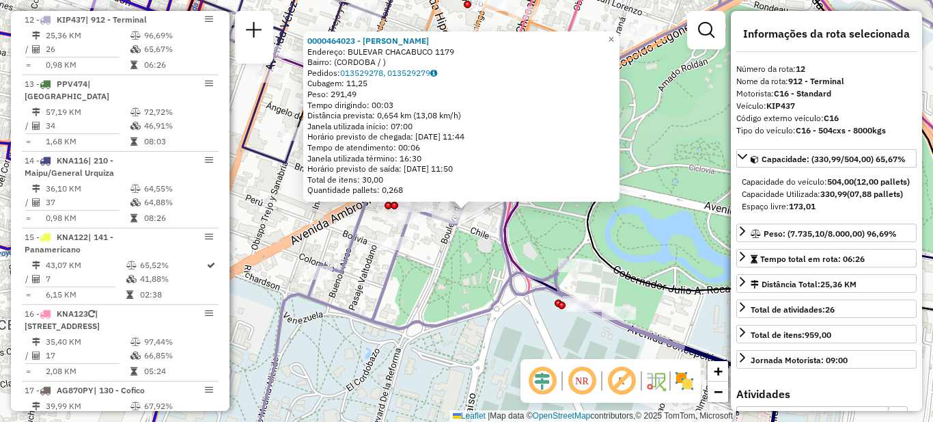
click at [528, 284] on icon at bounding box center [593, 211] width 695 height 506
click at [455, 280] on div "0000464023 - Gonzalez Oscar Hugo Endereço: BULEVAR CHACABUCO 1179 Bairro: (CORD…" at bounding box center [466, 211] width 933 height 422
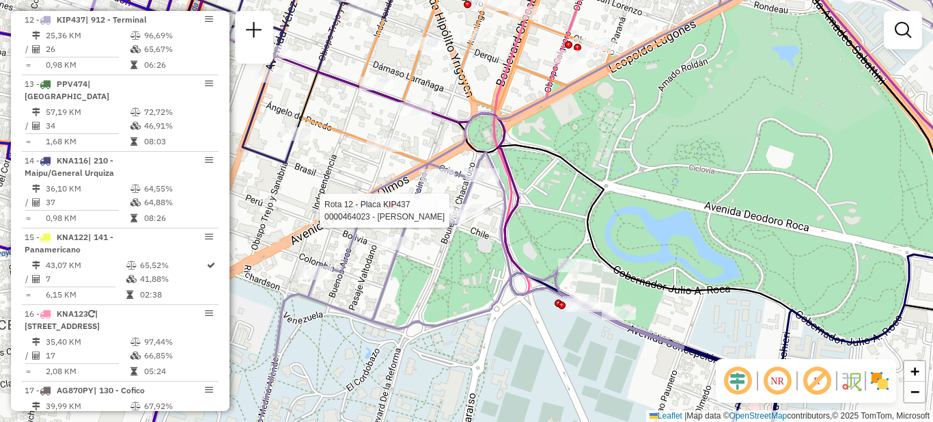
select select "**********"
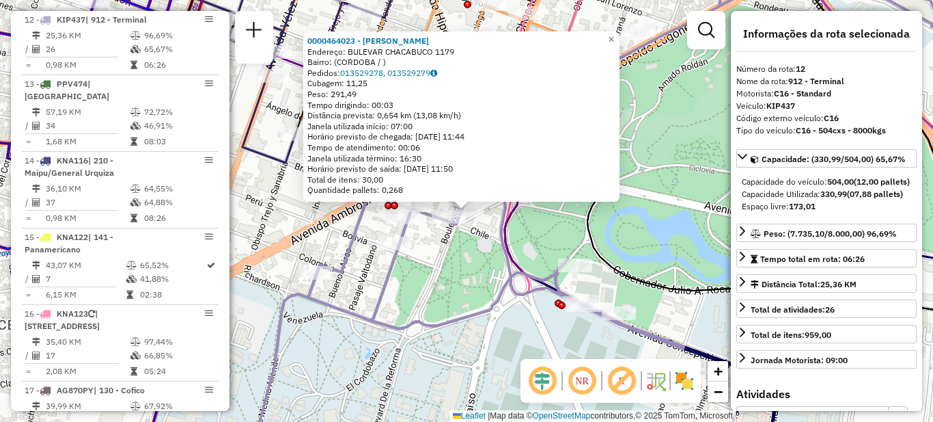
click at [456, 243] on div "0000464023 - Gonzalez Oscar Hugo Endereço: BULEVAR CHACABUCO 1179 Bairro: (CORD…" at bounding box center [466, 211] width 933 height 422
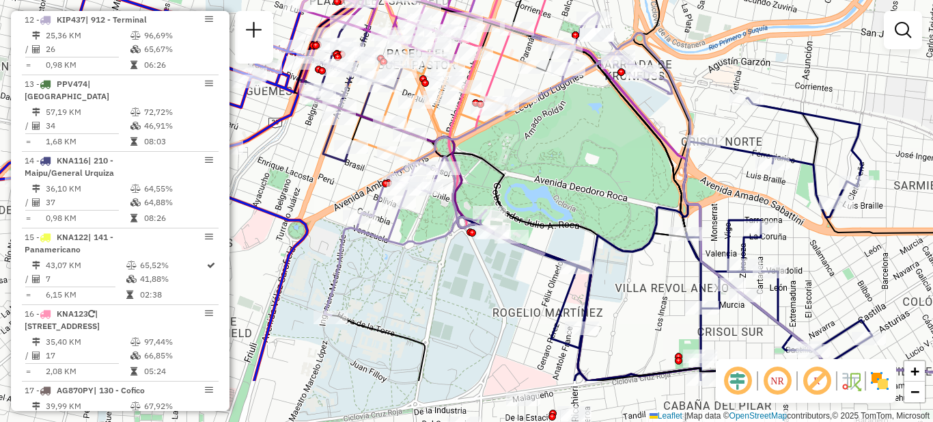
drag, startPoint x: 515, startPoint y: 355, endPoint x: 467, endPoint y: 248, distance: 116.8
click at [467, 248] on div "Janela de atendimento Grade de atendimento Capacidade Transportadoras Veículos …" at bounding box center [466, 211] width 933 height 422
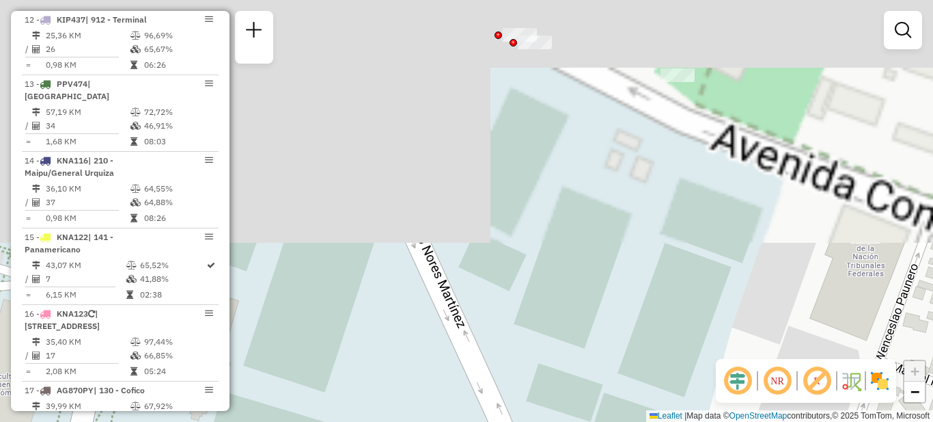
drag, startPoint x: 588, startPoint y: 136, endPoint x: 541, endPoint y: 411, distance: 278.6
click at [541, 411] on div "Janela de atendimento Grade de atendimento Capacidade Transportadoras Veículos …" at bounding box center [466, 211] width 933 height 422
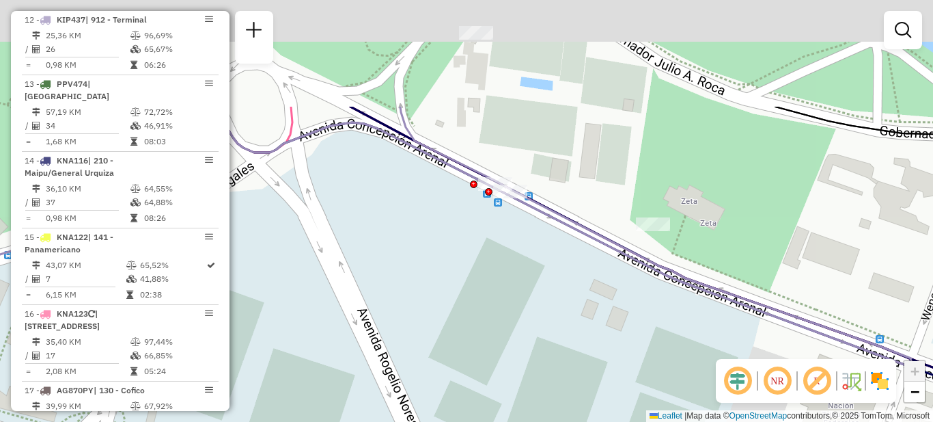
drag, startPoint x: 615, startPoint y: 224, endPoint x: 590, endPoint y: 373, distance: 151.0
click at [590, 373] on div "Janela de atendimento Grade de atendimento Capacidade Transportadoras Veículos …" at bounding box center [466, 211] width 933 height 422
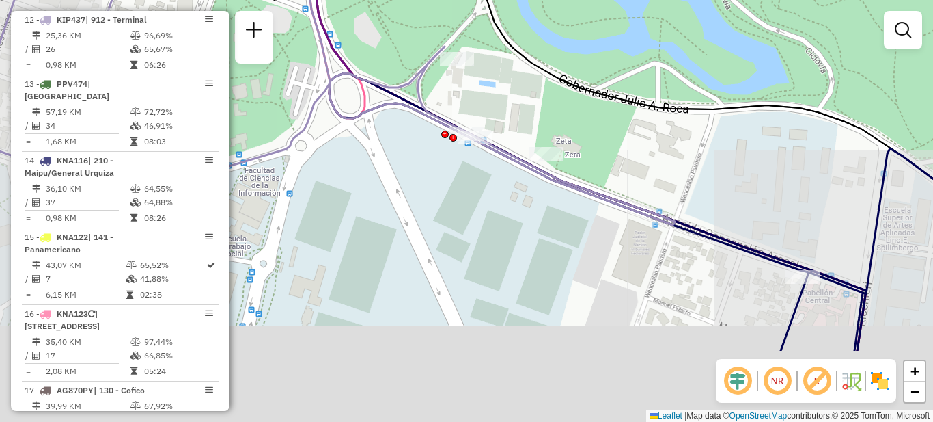
drag, startPoint x: 642, startPoint y: 330, endPoint x: 498, endPoint y: 146, distance: 234.1
click at [498, 146] on div "Janela de atendimento Grade de atendimento Capacidade Transportadoras Veículos …" at bounding box center [466, 211] width 933 height 422
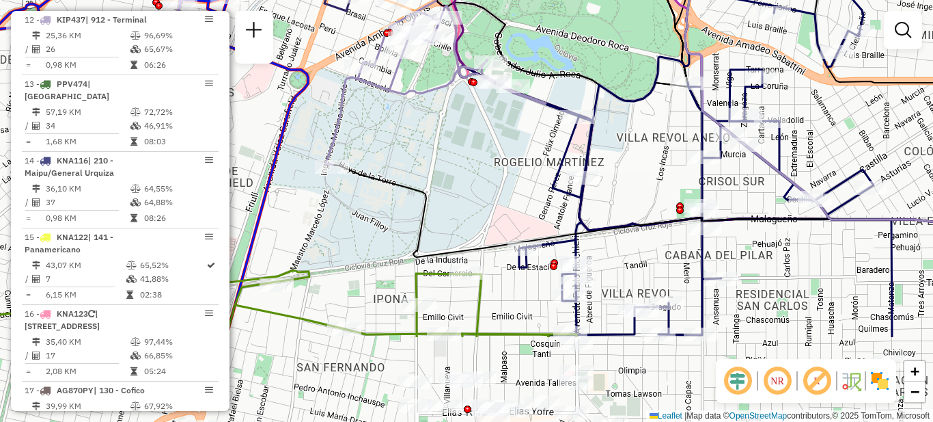
drag, startPoint x: 493, startPoint y: 200, endPoint x: 460, endPoint y: 139, distance: 69.1
click at [460, 139] on div "Janela de atendimento Grade de atendimento Capacidade Transportadoras Veículos …" at bounding box center [466, 211] width 933 height 422
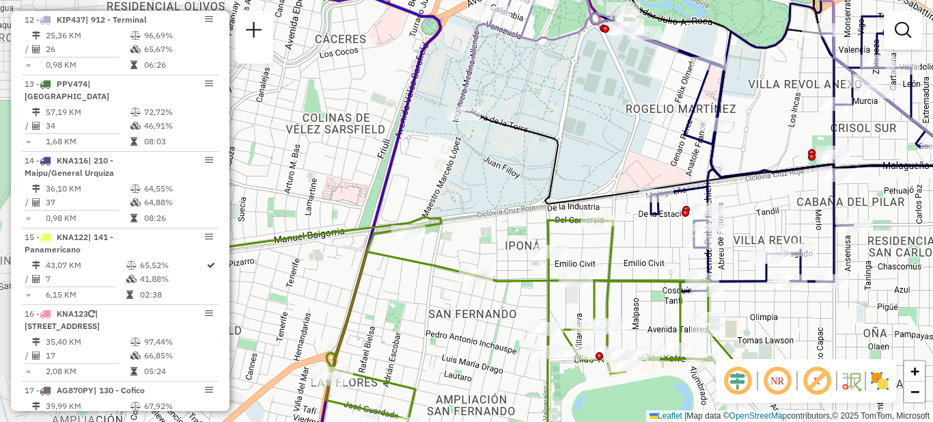
drag, startPoint x: 495, startPoint y: 236, endPoint x: 630, endPoint y: 264, distance: 137.5
click at [630, 264] on div "Janela de atendimento Grade de atendimento Capacidade Transportadoras Veículos …" at bounding box center [466, 211] width 933 height 422
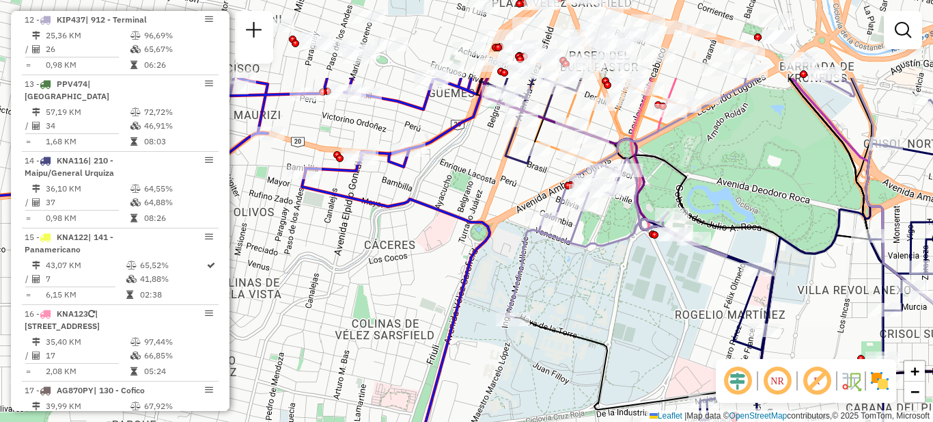
drag, startPoint x: 644, startPoint y: 158, endPoint x: 585, endPoint y: 271, distance: 127.1
click at [588, 278] on div "Janela de atendimento Grade de atendimento Capacidade Transportadoras Veículos …" at bounding box center [466, 211] width 933 height 422
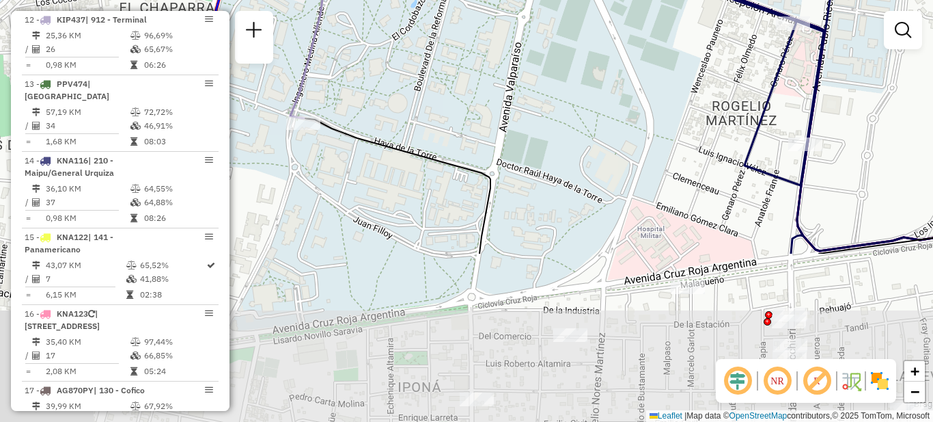
drag, startPoint x: 610, startPoint y: 313, endPoint x: 491, endPoint y: 59, distance: 280.0
click at [493, 64] on div "Janela de atendimento Grade de atendimento Capacidade Transportadoras Veículos …" at bounding box center [466, 211] width 933 height 422
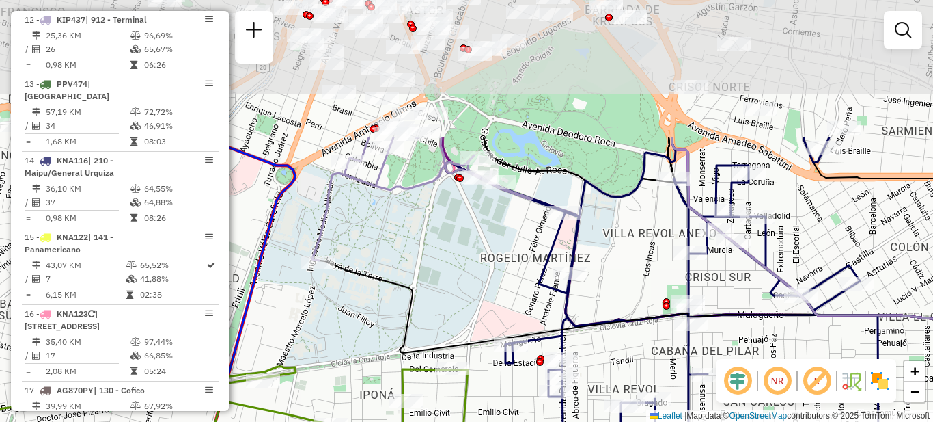
drag, startPoint x: 579, startPoint y: 75, endPoint x: 500, endPoint y: 245, distance: 186.8
click at [500, 245] on div "Janela de atendimento Grade de atendimento Capacidade Transportadoras Veículos …" at bounding box center [466, 211] width 933 height 422
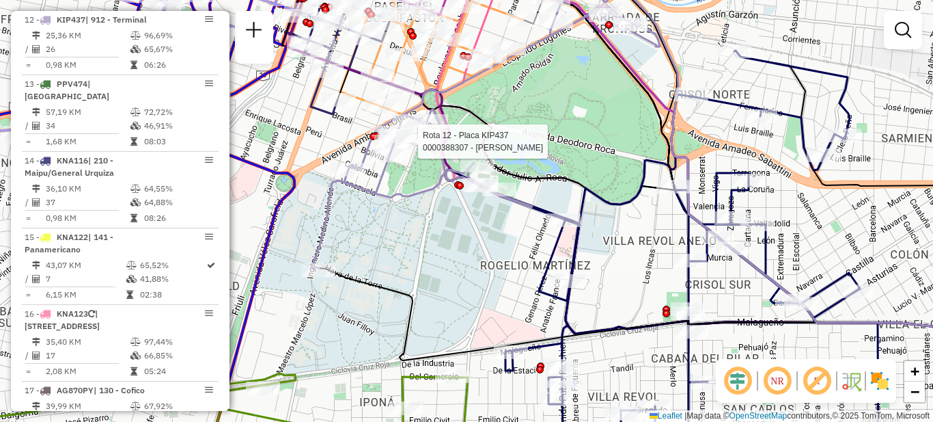
select select "**********"
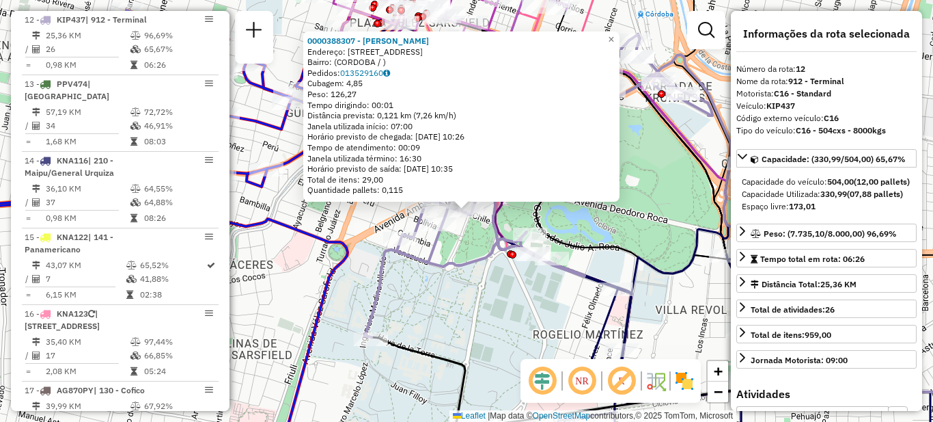
click at [515, 310] on div "0000388307 - Gottero Cecilia Romina Endereço: BLVD CHACABUCO 1192 Bairro: (CORD…" at bounding box center [466, 211] width 933 height 422
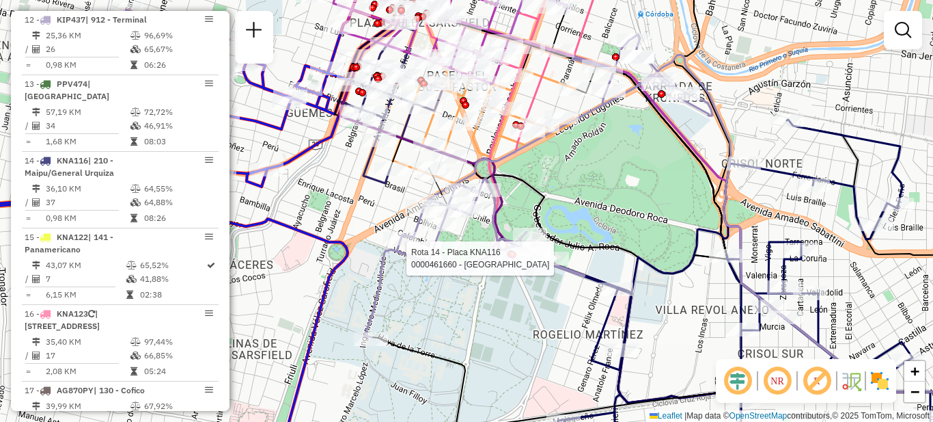
select select "**********"
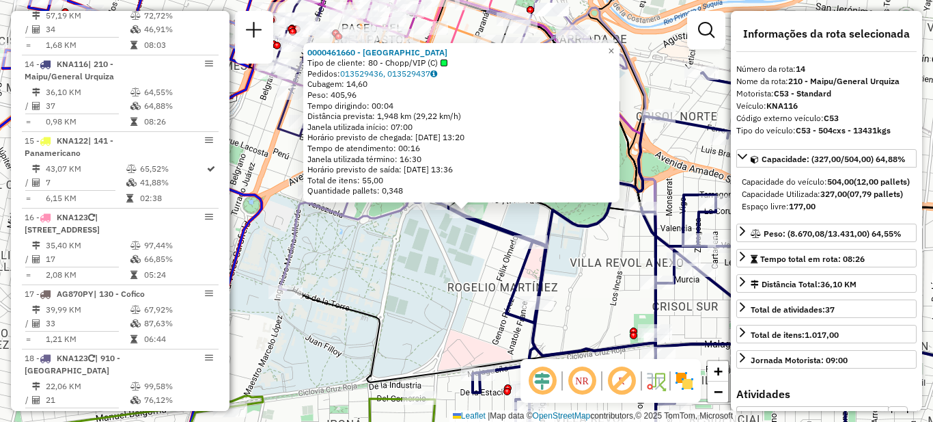
scroll to position [1408, 0]
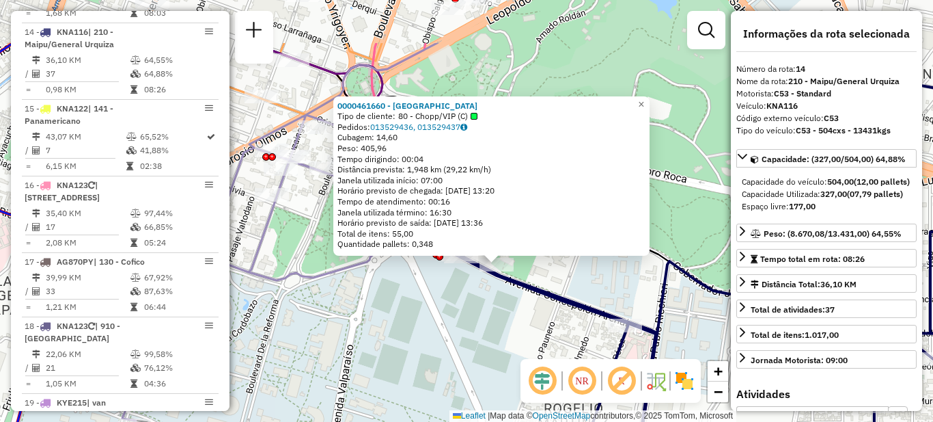
drag, startPoint x: 498, startPoint y: 277, endPoint x: 505, endPoint y: 320, distance: 44.3
click at [505, 320] on div "0000461660 - SAN PIETRO S. R. L. Tipo de cliente: 80 - Chopp/VIP (C) Pedidos: 0…" at bounding box center [466, 211] width 933 height 422
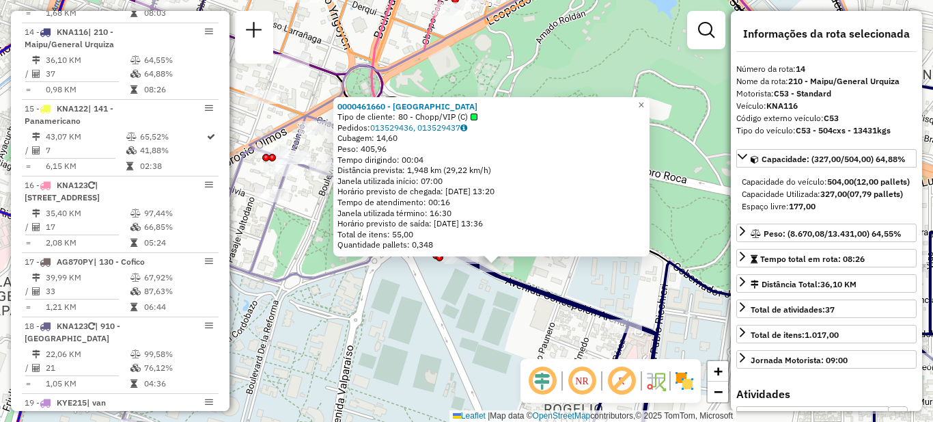
click at [482, 302] on div "0000461660 - SAN PIETRO S. R. L. Tipo de cliente: 80 - Chopp/VIP (C) Pedidos: 0…" at bounding box center [466, 211] width 933 height 422
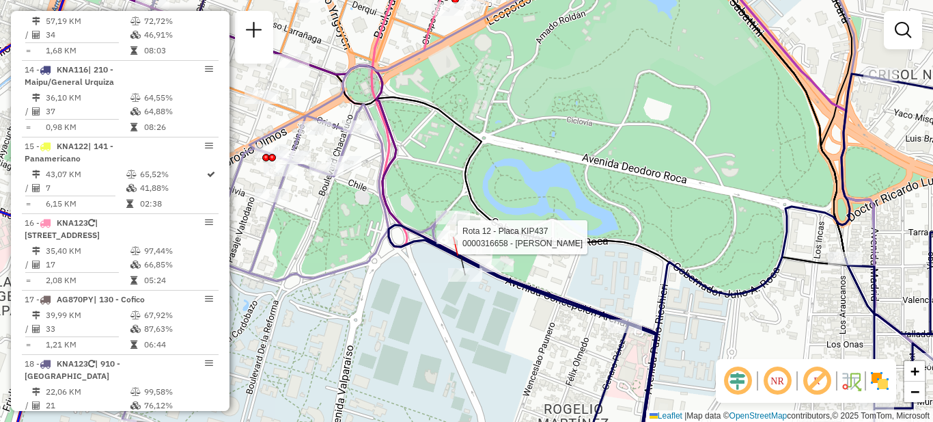
select select "**********"
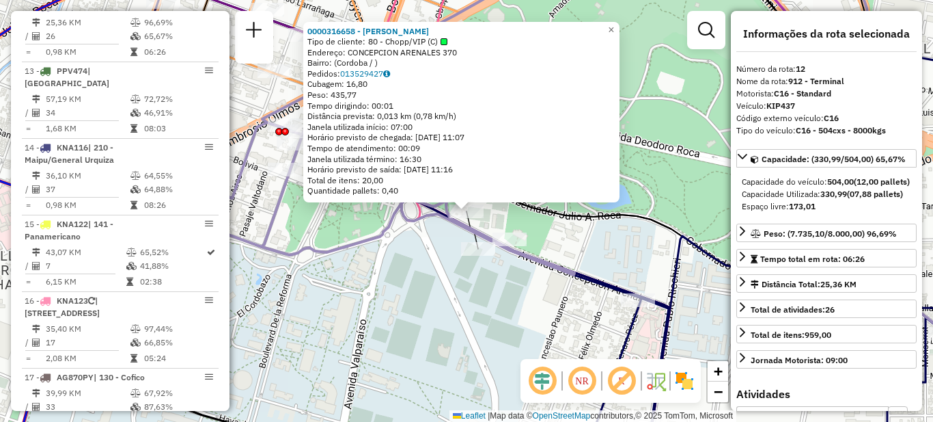
scroll to position [1279, 0]
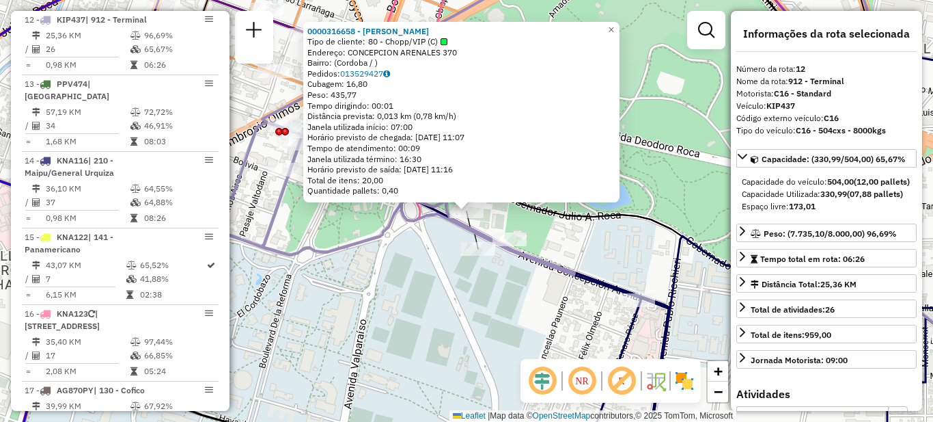
click at [463, 329] on div "0000316658 - LUCREZIO EDGAR ALEJANDRO Tipo de cliente: 80 - Chopp/VIP (C) Ender…" at bounding box center [466, 211] width 933 height 422
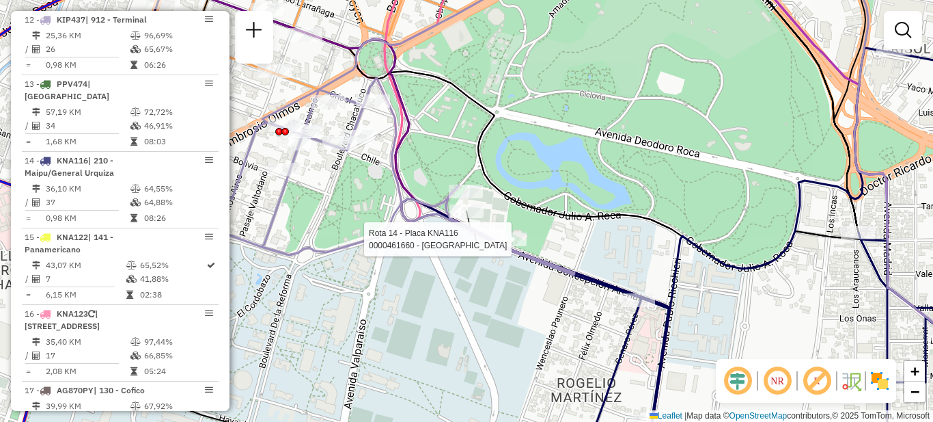
select select "**********"
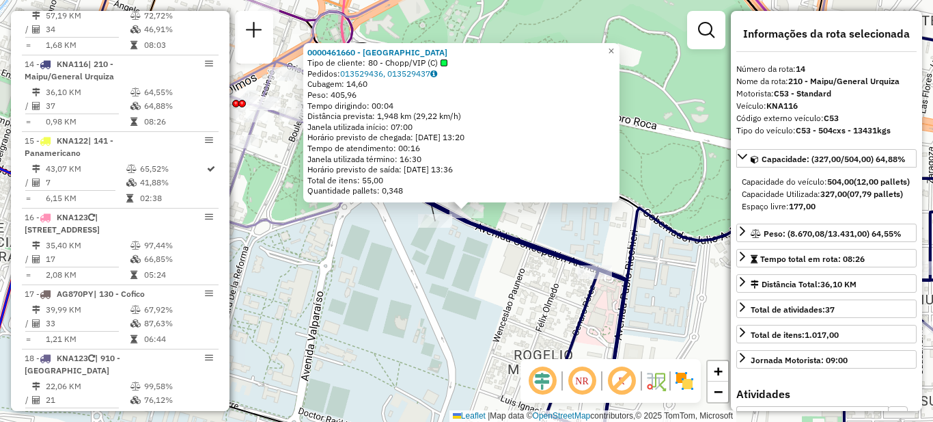
scroll to position [1408, 0]
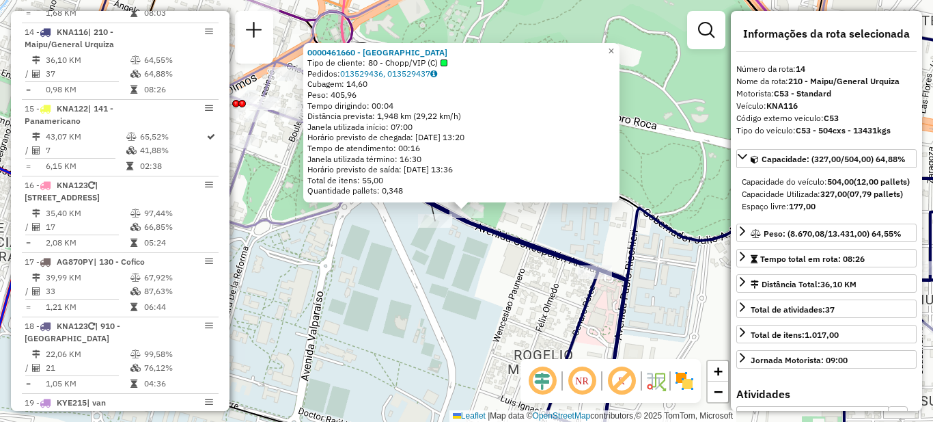
click at [384, 243] on div "0000461660 - SAN PIETRO S. R. L. Tipo de cliente: 80 - Chopp/VIP (C) Pedidos: 0…" at bounding box center [466, 211] width 933 height 422
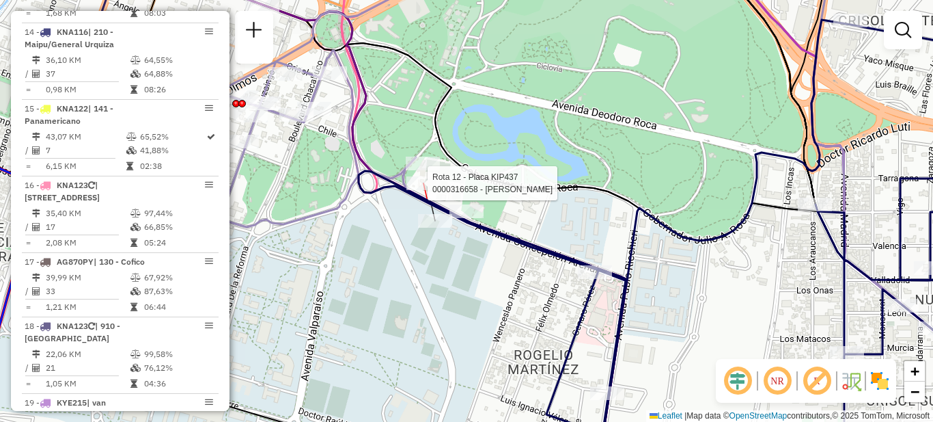
select select "**********"
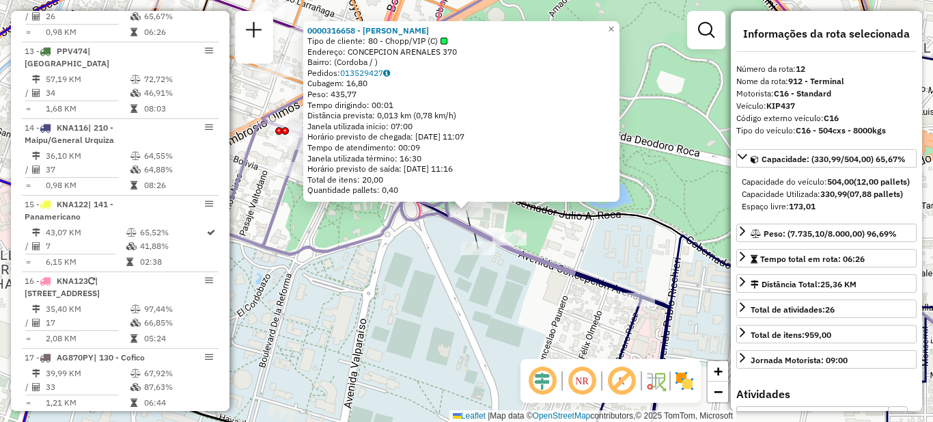
scroll to position [1279, 0]
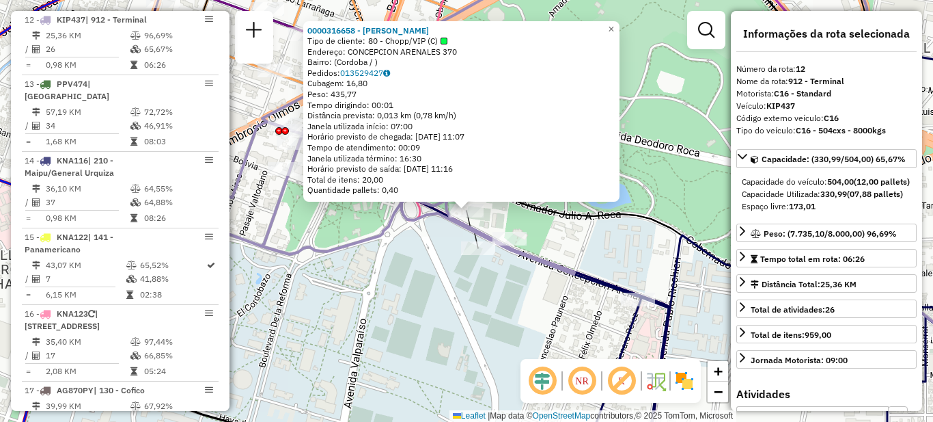
click at [493, 305] on div "0000316658 - LUCREZIO EDGAR ALEJANDRO Tipo de cliente: 80 - Chopp/VIP (C) Ender…" at bounding box center [466, 211] width 933 height 422
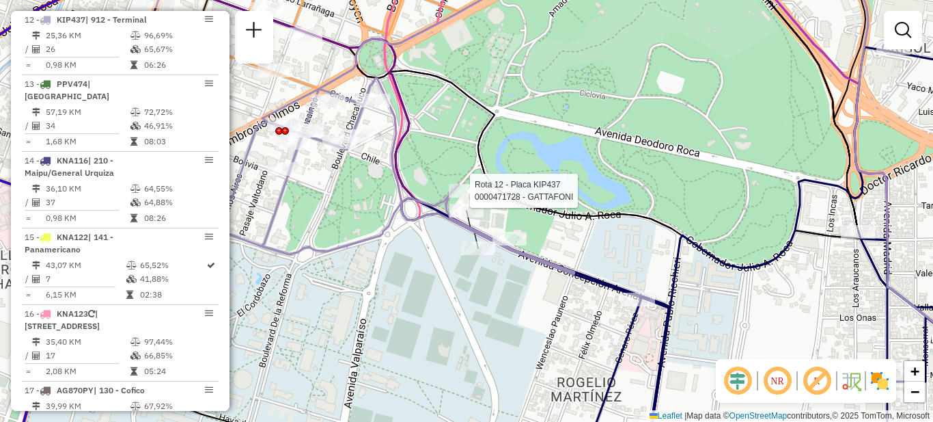
select select "**********"
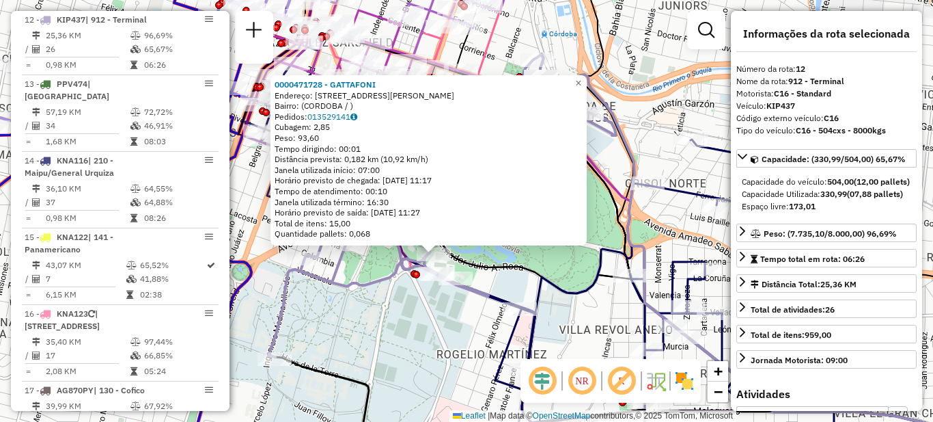
drag, startPoint x: 419, startPoint y: 353, endPoint x: 375, endPoint y: 209, distance: 150.0
click at [375, 209] on div "0000471728 - GATTAFONI Endereço: AV JUAN B JUSTO 6500 Bairro: (CORDOBA / ) Pedi…" at bounding box center [466, 211] width 933 height 422
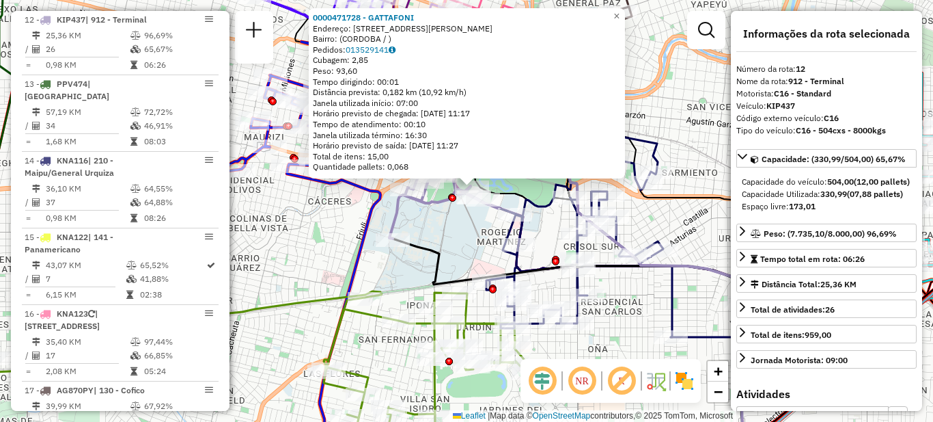
drag, startPoint x: 384, startPoint y: 241, endPoint x: 456, endPoint y: 245, distance: 71.9
click at [457, 249] on div "0000471728 - GATTAFONI Endereço: AV JUAN B JUSTO 6500 Bairro: (CORDOBA / ) Pedi…" at bounding box center [466, 211] width 933 height 422
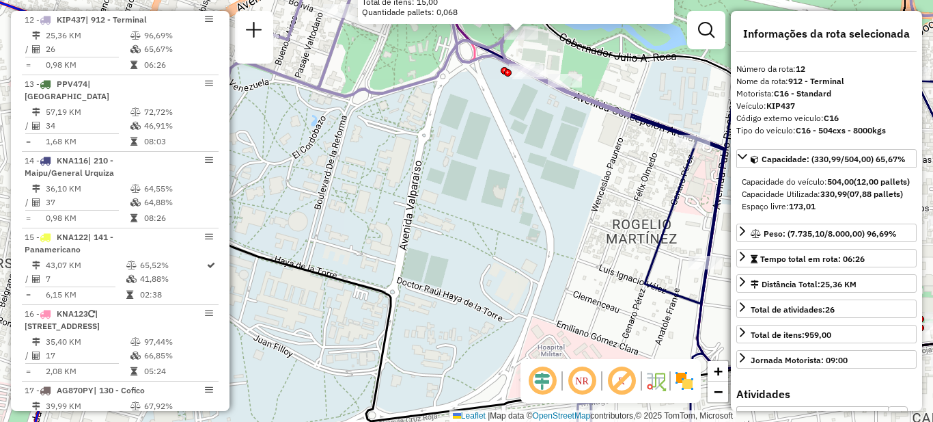
drag, startPoint x: 501, startPoint y: 197, endPoint x: 504, endPoint y: 291, distance: 94.4
click at [506, 297] on div "0000471728 - GATTAFONI Endereço: AV JUAN B JUSTO 6500 Bairro: (CORDOBA / ) Pedi…" at bounding box center [466, 211] width 933 height 422
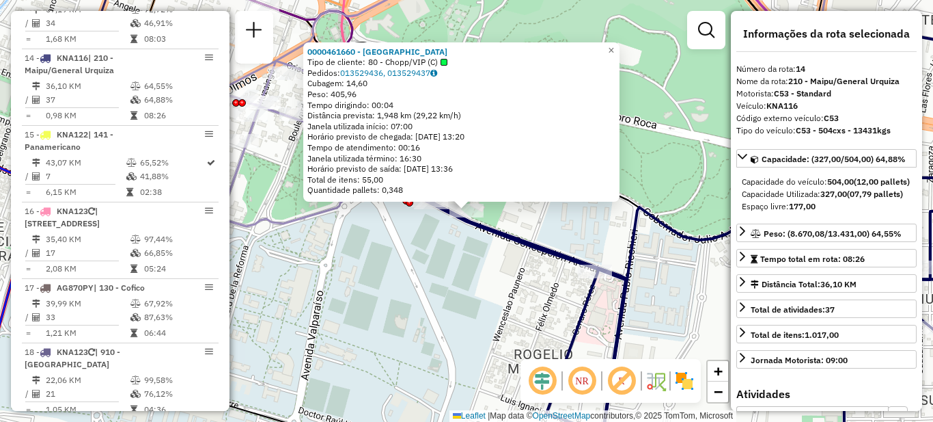
scroll to position [1408, 0]
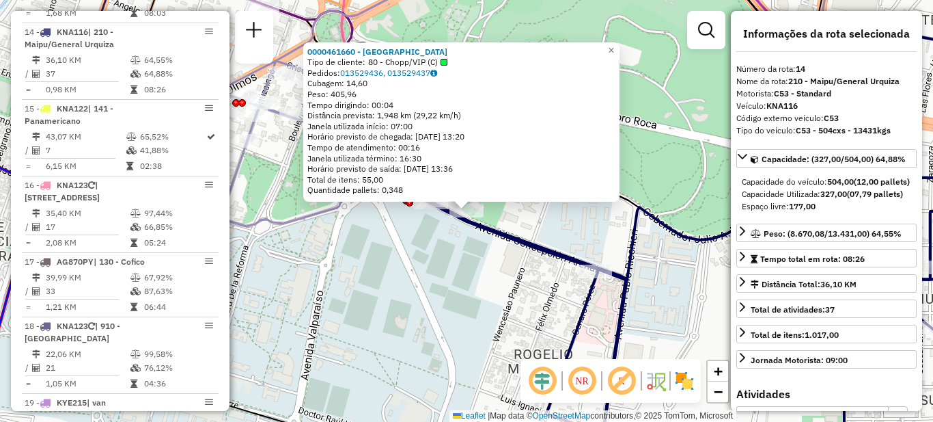
click at [476, 301] on div "0000461660 - SAN PIETRO S. R. L. Tipo de cliente: 80 - Chopp/VIP (C) Pedidos: 0…" at bounding box center [466, 211] width 933 height 422
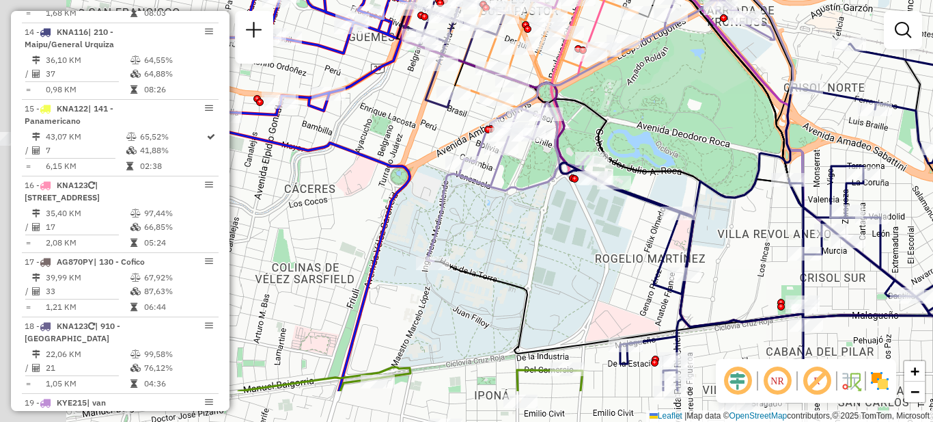
drag, startPoint x: 405, startPoint y: 263, endPoint x: 566, endPoint y: 163, distance: 189.4
click at [562, 160] on div "Janela de atendimento Grade de atendimento Capacidade Transportadoras Veículos …" at bounding box center [466, 211] width 933 height 422
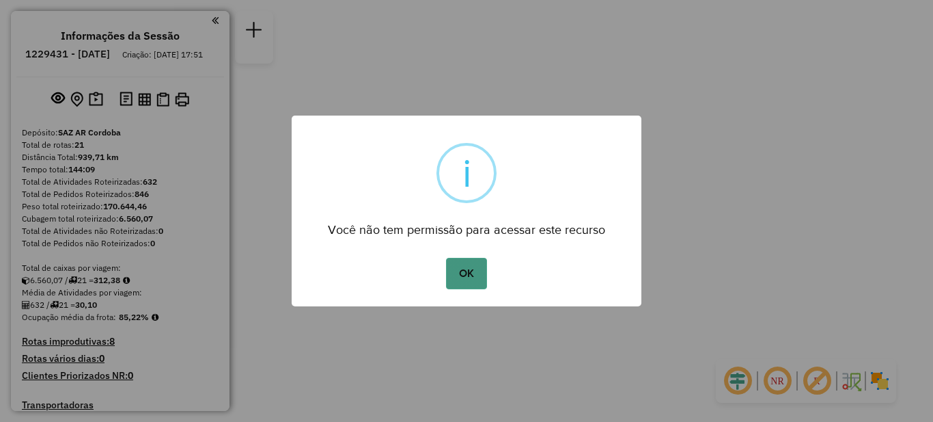
click at [460, 269] on button "OK" at bounding box center [466, 273] width 40 height 31
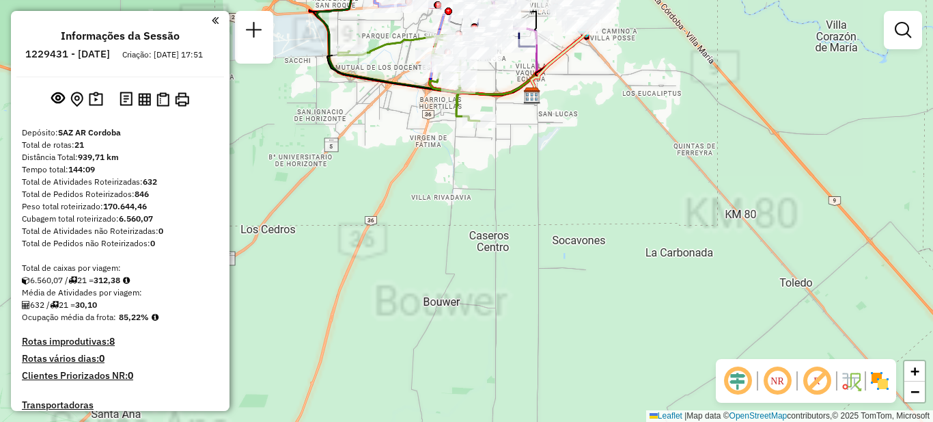
drag, startPoint x: 450, startPoint y: 197, endPoint x: 623, endPoint y: 432, distance: 291.6
click at [623, 421] on html "Aguarde... Pop-up bloqueado! Seu navegador bloqueou automáticamente a abertura …" at bounding box center [466, 211] width 933 height 422
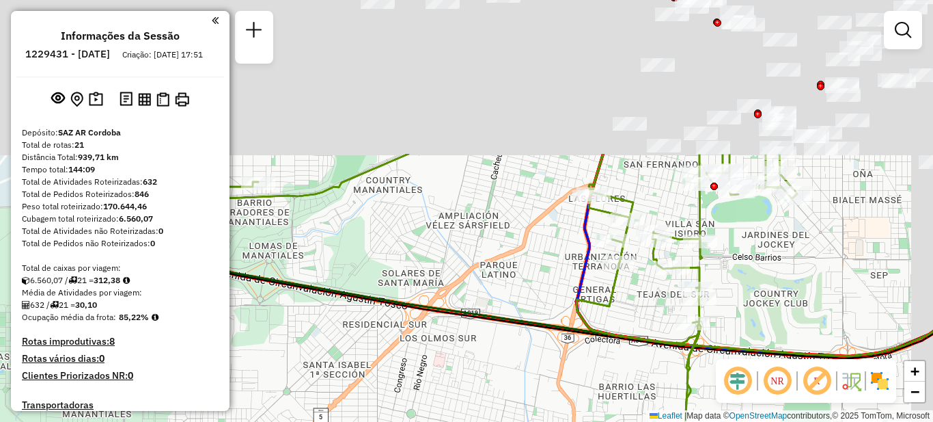
drag, startPoint x: 550, startPoint y: 230, endPoint x: 514, endPoint y: 433, distance: 206.1
click at [514, 421] on html "Aguarde... Pop-up bloqueado! Seu navegador bloqueou automáticamente a abertura …" at bounding box center [466, 211] width 933 height 422
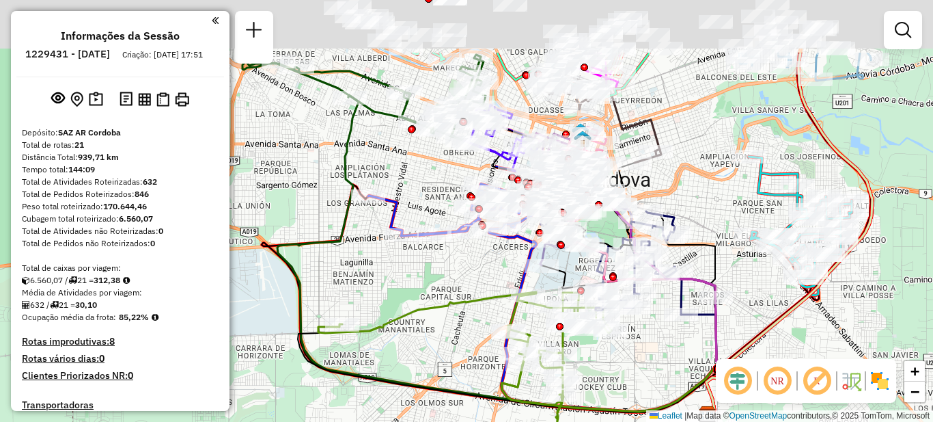
drag, startPoint x: 461, startPoint y: 205, endPoint x: 425, endPoint y: 333, distance: 133.5
click at [435, 351] on icon at bounding box center [464, 378] width 293 height 172
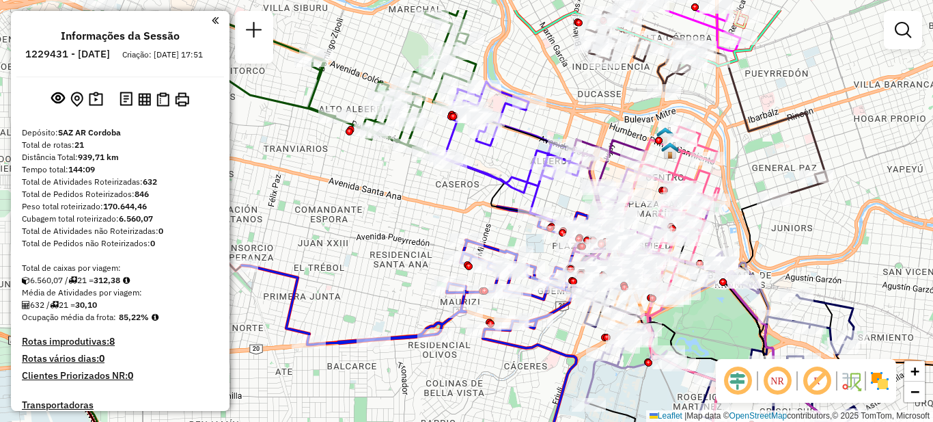
drag, startPoint x: 494, startPoint y: 314, endPoint x: 467, endPoint y: 366, distance: 59.3
click at [467, 366] on div "Janela de atendimento Grade de atendimento Capacidade Transportadoras Veículos …" at bounding box center [466, 211] width 933 height 422
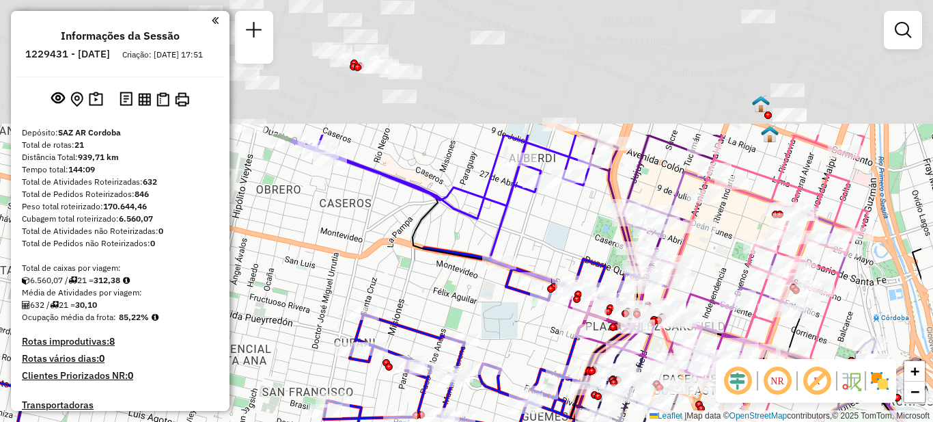
drag, startPoint x: 482, startPoint y: 71, endPoint x: 361, endPoint y: 268, distance: 231.0
click at [361, 268] on div "Janela de atendimento Grade de atendimento Capacidade Transportadoras Veículos …" at bounding box center [466, 211] width 933 height 422
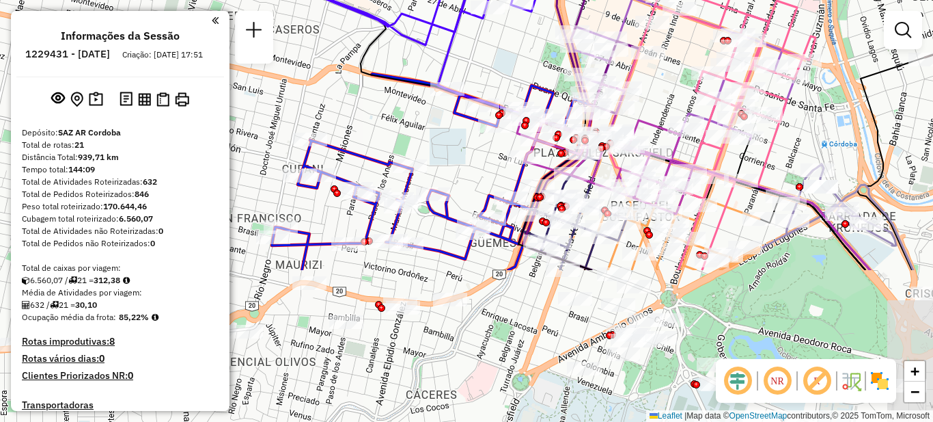
drag, startPoint x: 470, startPoint y: 343, endPoint x: 441, endPoint y: 141, distance: 204.3
click at [441, 141] on div "Janela de atendimento Grade de atendimento Capacidade Transportadoras Veículos …" at bounding box center [466, 211] width 933 height 422
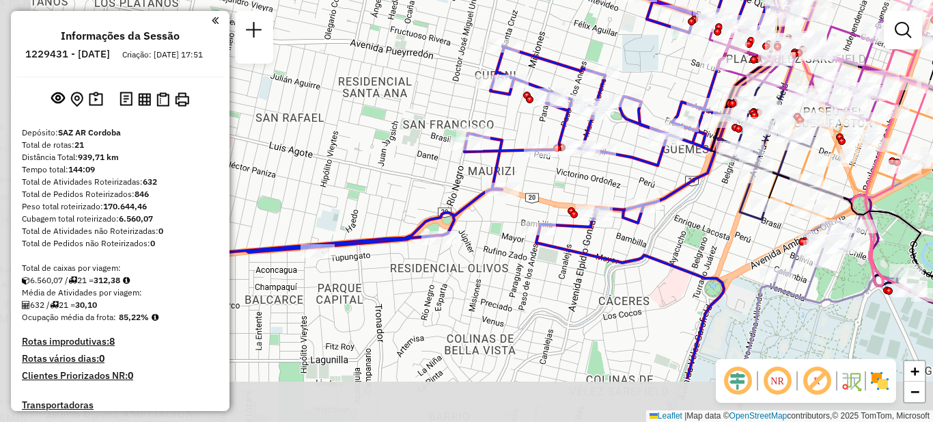
drag, startPoint x: 372, startPoint y: 356, endPoint x: 576, endPoint y: 202, distance: 255.6
click at [576, 202] on div "Janela de atendimento Grade de atendimento Capacidade Transportadoras Veículos …" at bounding box center [466, 211] width 933 height 422
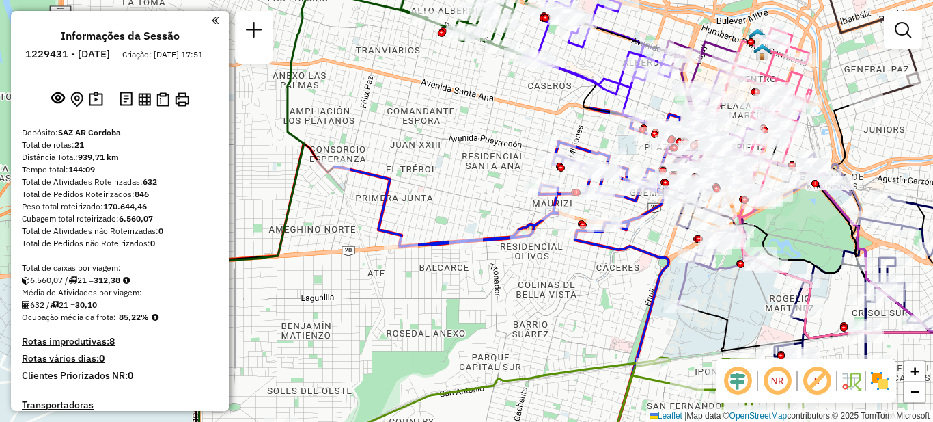
drag, startPoint x: 480, startPoint y: 256, endPoint x: 480, endPoint y: 288, distance: 32.1
click at [489, 298] on div "Janela de atendimento Grade de atendimento Capacidade Transportadoras Veículos …" at bounding box center [466, 211] width 933 height 422
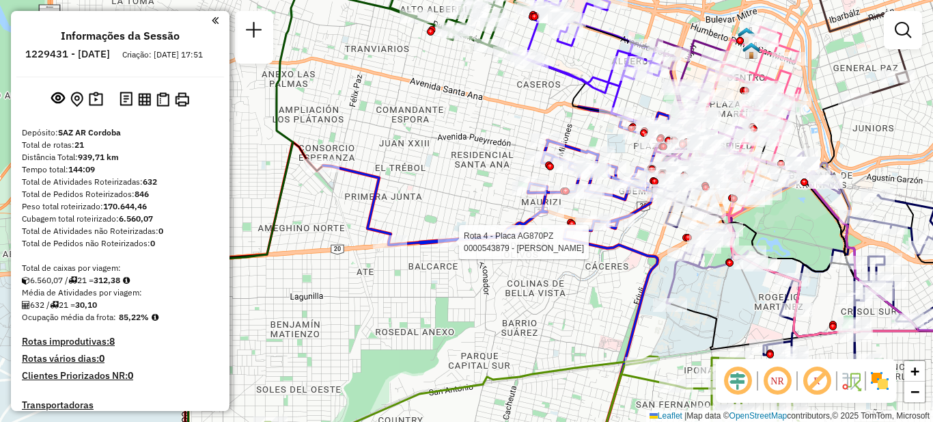
select select "**********"
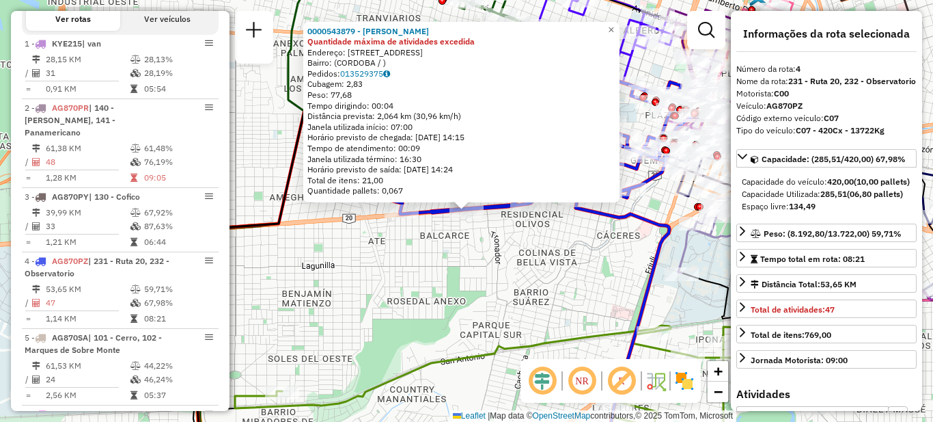
scroll to position [692, 0]
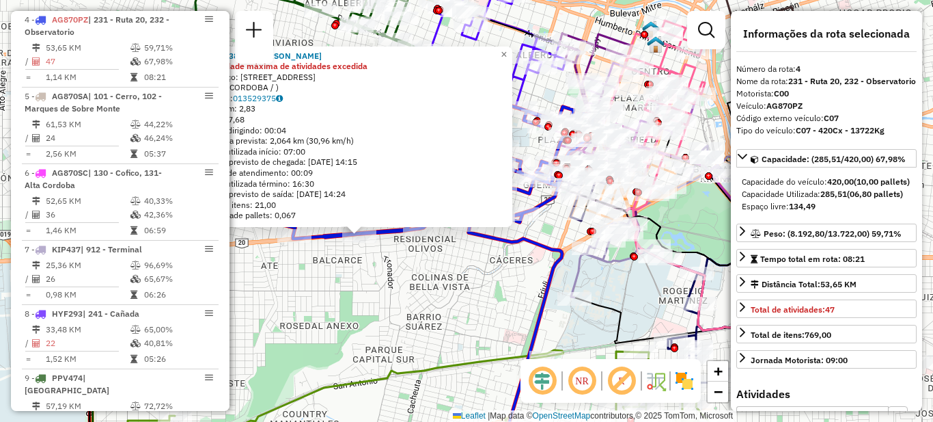
drag, startPoint x: 560, startPoint y: 285, endPoint x: 443, endPoint y: 313, distance: 120.2
click at [443, 313] on div "0000543879 - [PERSON_NAME] Quantidade máxima de atividades excedida Endereço: […" at bounding box center [466, 211] width 933 height 422
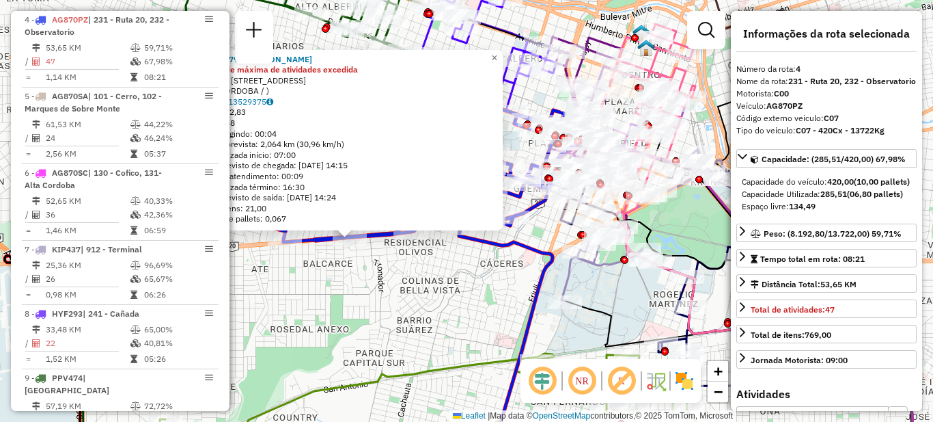
click at [482, 291] on div "0000543879 - [PERSON_NAME] Quantidade máxima de atividades excedida Endereço: […" at bounding box center [466, 211] width 933 height 422
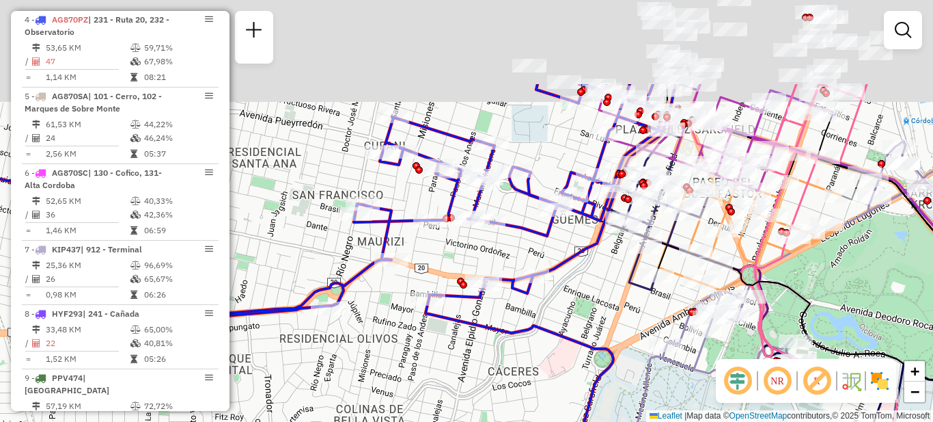
drag, startPoint x: 465, startPoint y: 275, endPoint x: 437, endPoint y: 383, distance: 110.9
click at [437, 383] on div "Janela de atendimento Grade de atendimento Capacidade Transportadoras Veículos …" at bounding box center [466, 211] width 933 height 422
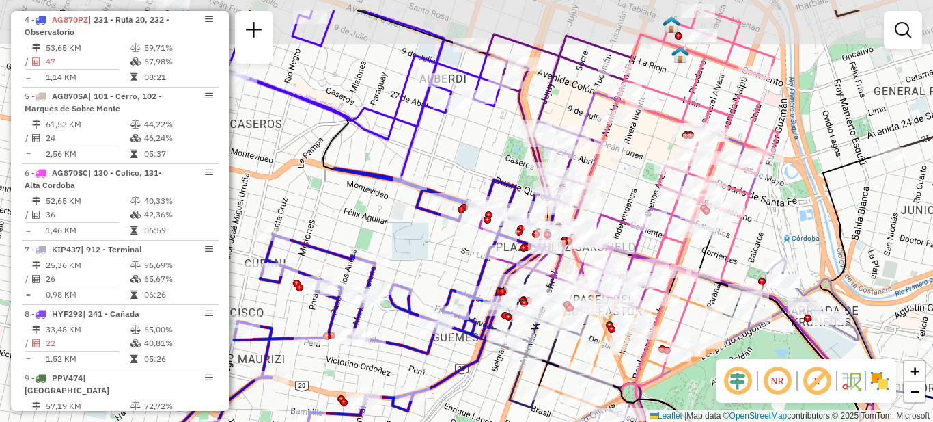
drag, startPoint x: 427, startPoint y: 354, endPoint x: 462, endPoint y: 407, distance: 63.1
click at [462, 407] on div "Janela de atendimento Grade de atendimento Capacidade Transportadoras Veículos …" at bounding box center [466, 211] width 933 height 422
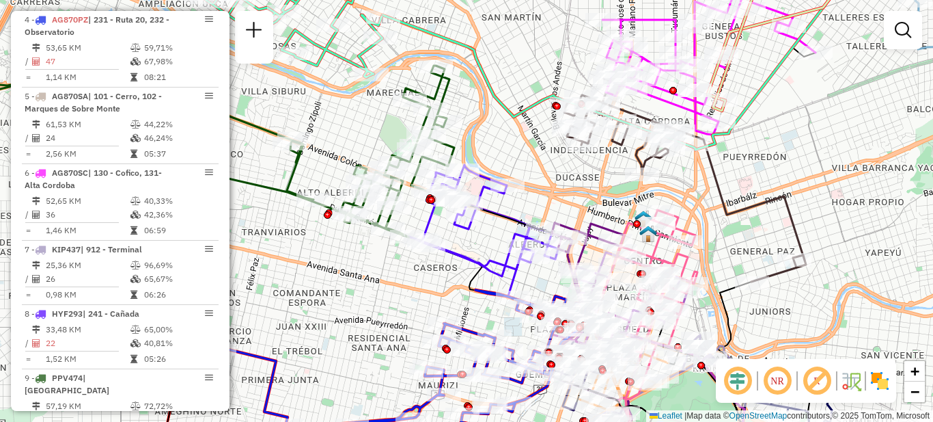
drag, startPoint x: 327, startPoint y: 282, endPoint x: 467, endPoint y: 225, distance: 150.8
click at [407, 294] on div "Janela de atendimento Grade de atendimento Capacidade Transportadoras Veículos …" at bounding box center [466, 211] width 933 height 422
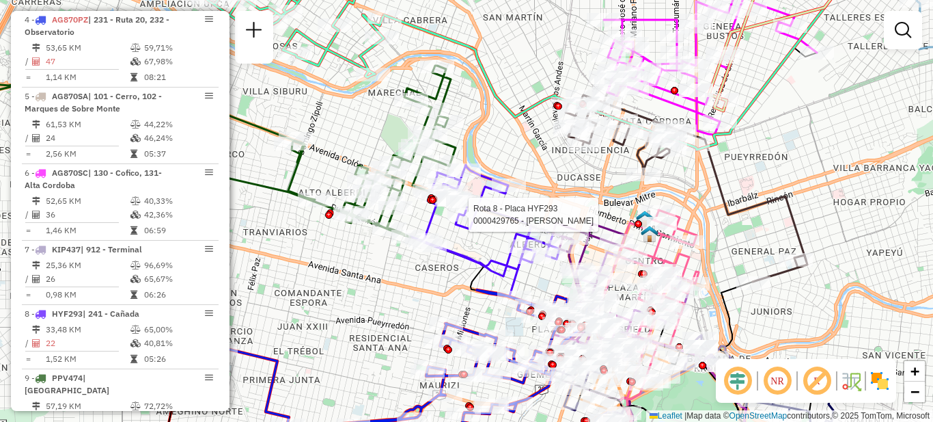
select select "**********"
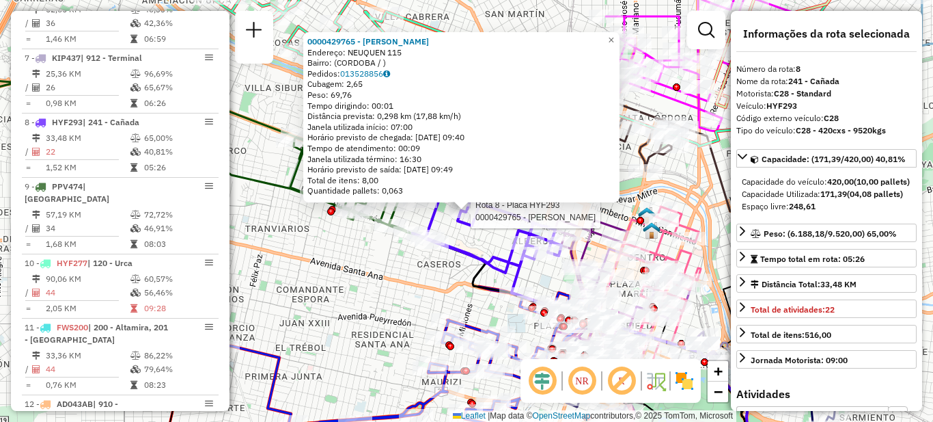
scroll to position [985, 0]
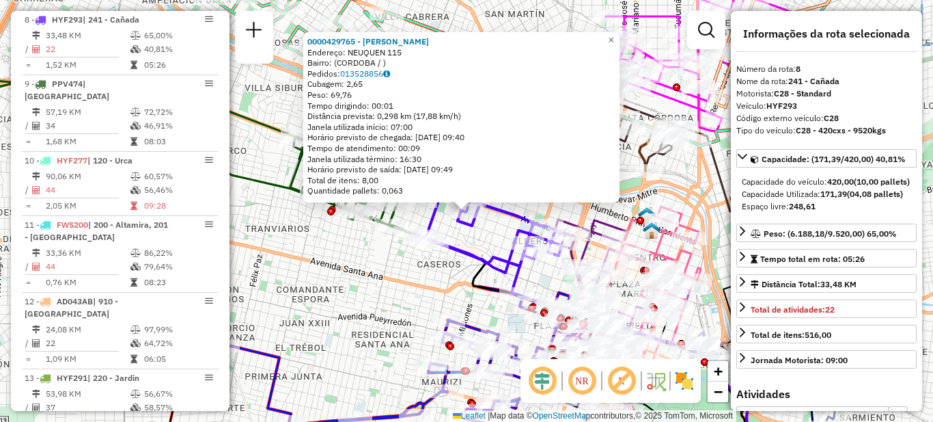
click at [371, 299] on div "0000429765 - [PERSON_NAME]: NEUQUEN 115 Bairro: ([GEOGRAPHIC_DATA] / ) Pedidos:…" at bounding box center [466, 211] width 933 height 422
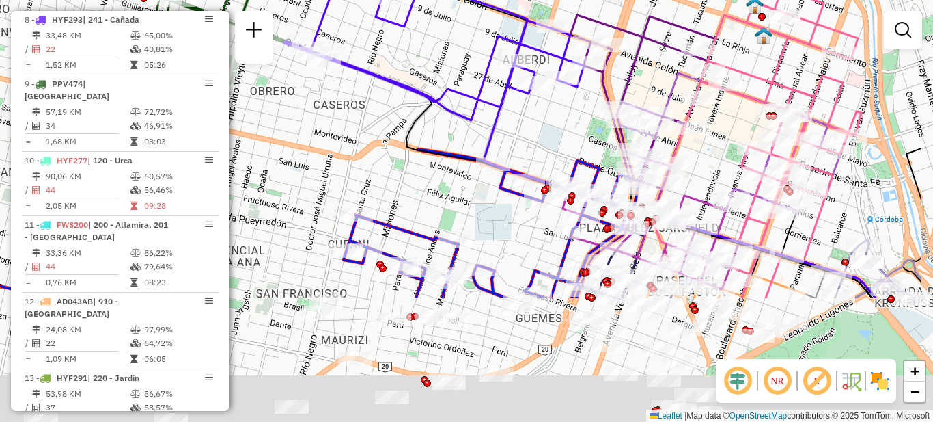
drag, startPoint x: 473, startPoint y: 326, endPoint x: 351, endPoint y: 141, distance: 221.9
click at [351, 142] on div "Janela de atendimento Grade de atendimento Capacidade Transportadoras Veículos …" at bounding box center [466, 211] width 933 height 422
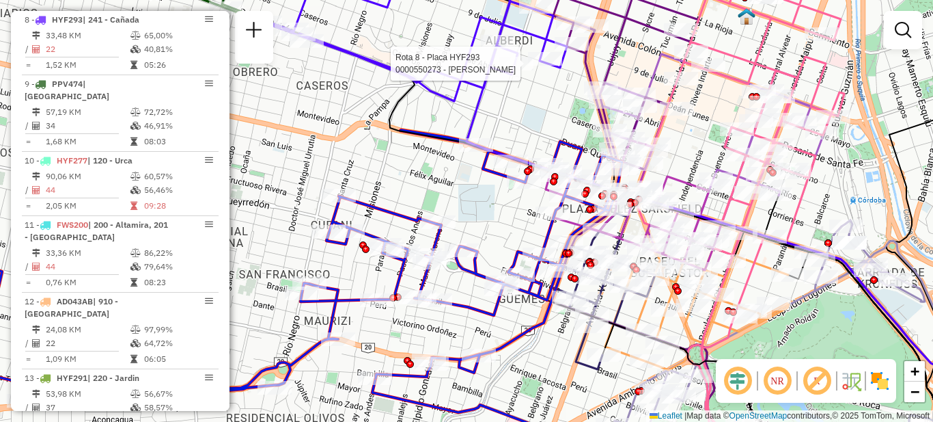
select select "**********"
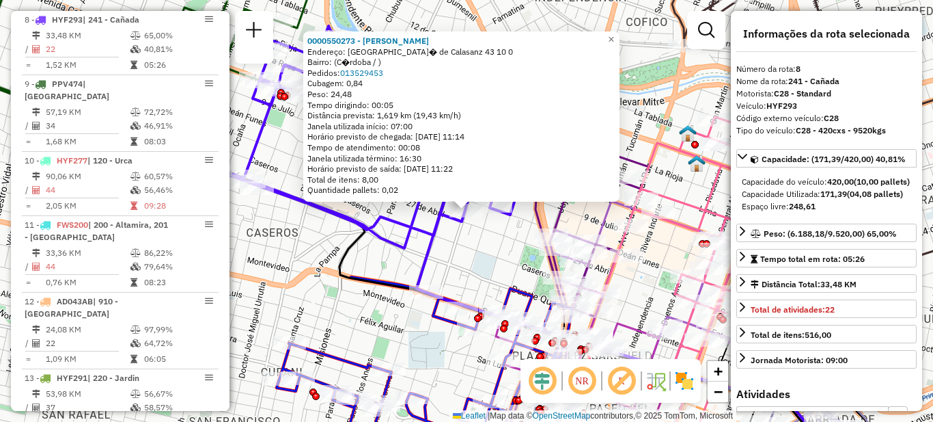
click at [307, 260] on div "0000550273 - [PERSON_NAME]: [GEOGRAPHIC_DATA]� de Calasanz 43 10 0 Bairro: (C�r…" at bounding box center [466, 211] width 933 height 422
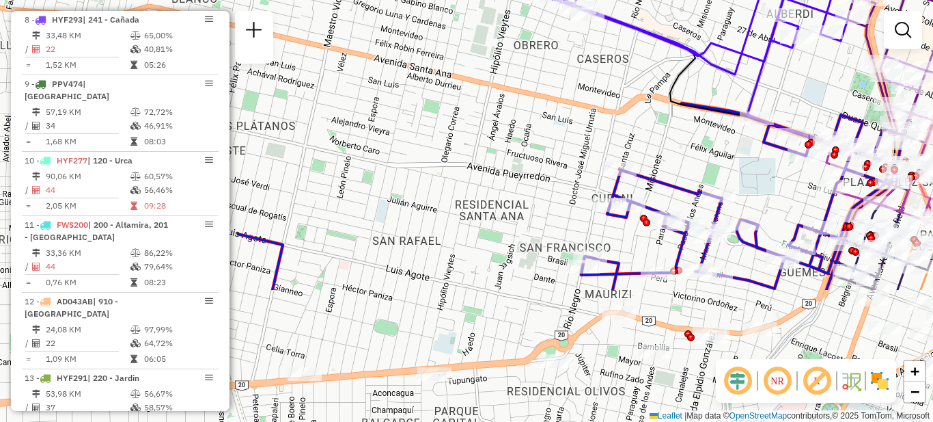
drag, startPoint x: 419, startPoint y: 293, endPoint x: 681, endPoint y: 169, distance: 290.4
click at [681, 169] on div "Janela de atendimento Grade de atendimento Capacidade Transportadoras Veículos …" at bounding box center [466, 211] width 933 height 422
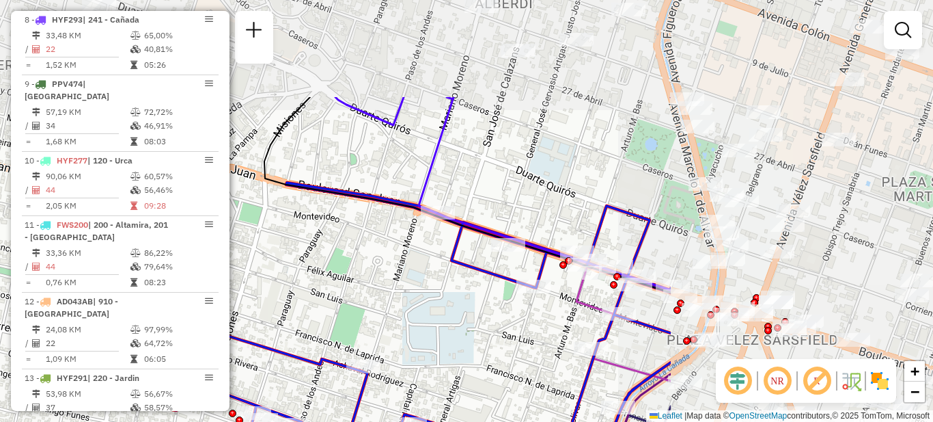
drag, startPoint x: 741, startPoint y: 159, endPoint x: 383, endPoint y: 303, distance: 386.6
click at [383, 303] on div "Janela de atendimento Grade de atendimento Capacidade Transportadoras Veículos …" at bounding box center [466, 211] width 933 height 422
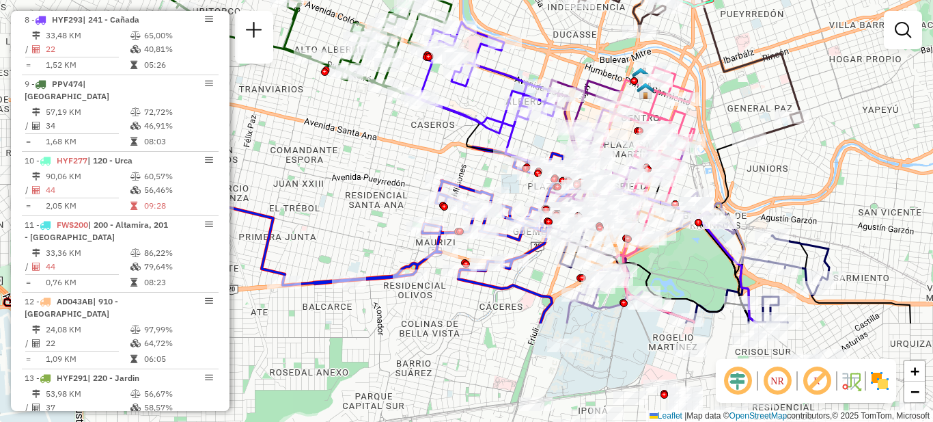
drag, startPoint x: 481, startPoint y: 338, endPoint x: 528, endPoint y: 169, distance: 174.6
click at [527, 169] on div "Janela de atendimento Grade de atendimento Capacidade Transportadoras Veículos …" at bounding box center [466, 211] width 933 height 422
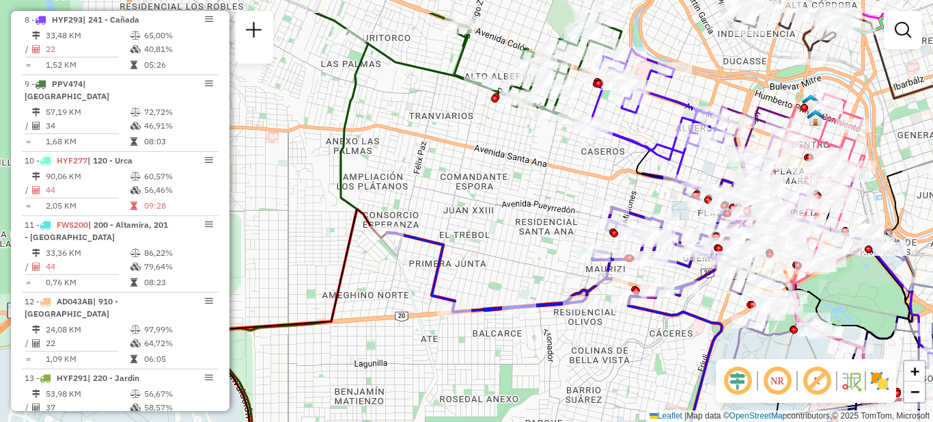
drag, startPoint x: 439, startPoint y: 301, endPoint x: 578, endPoint y: 362, distance: 152.1
click at [589, 365] on div "Janela de atendimento Grade de atendimento Capacidade Transportadoras Veículos …" at bounding box center [466, 211] width 933 height 422
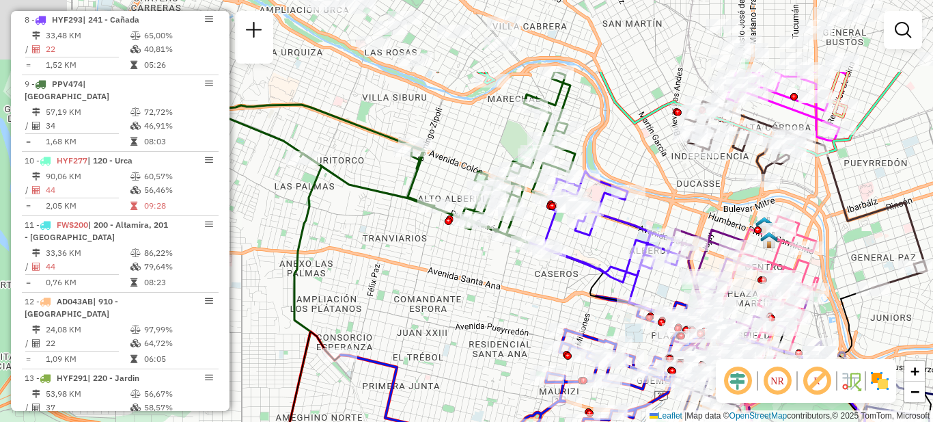
drag, startPoint x: 521, startPoint y: 216, endPoint x: 456, endPoint y: 341, distance: 141.2
click at [456, 340] on div "Janela de atendimento Grade de atendimento Capacidade Transportadoras Veículos …" at bounding box center [466, 211] width 933 height 422
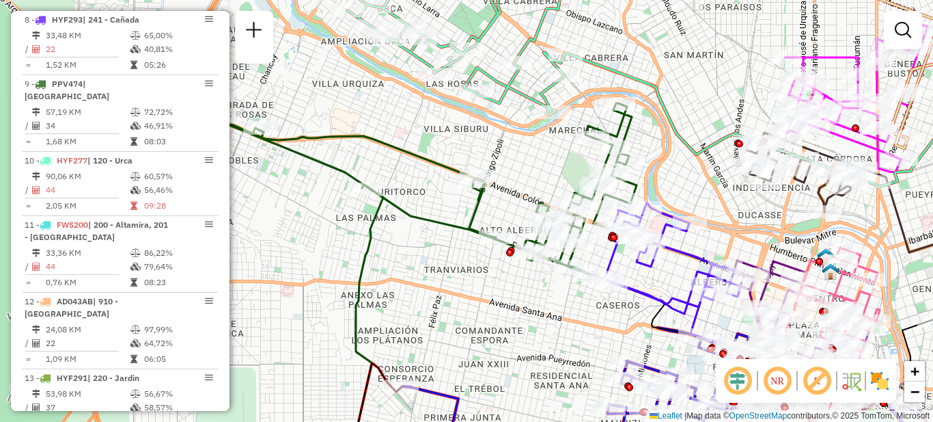
drag, startPoint x: 394, startPoint y: 282, endPoint x: 477, endPoint y: 303, distance: 85.4
click at [477, 303] on div "Janela de atendimento Grade de atendimento Capacidade Transportadoras Veículos …" at bounding box center [466, 211] width 933 height 422
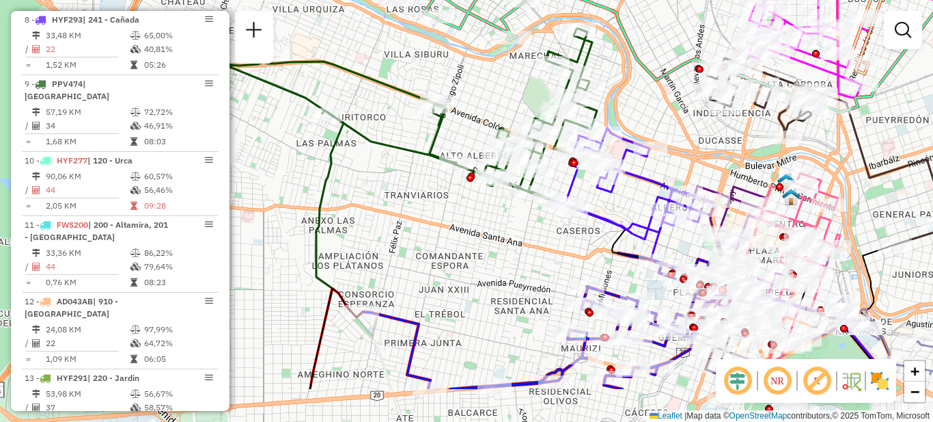
drag, startPoint x: 428, startPoint y: 278, endPoint x: 358, endPoint y: 183, distance: 117.8
click at [358, 183] on div "Janela de atendimento Grade de atendimento Capacidade Transportadoras Veículos …" at bounding box center [466, 211] width 933 height 422
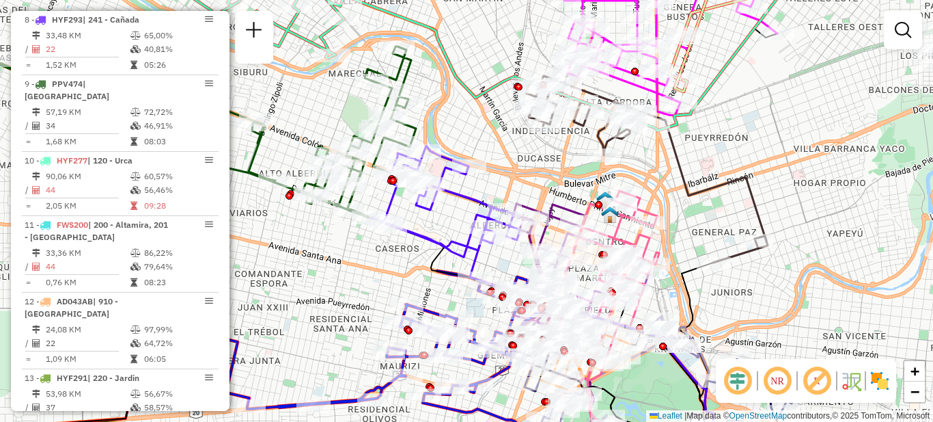
drag, startPoint x: 497, startPoint y: 212, endPoint x: 359, endPoint y: 251, distance: 142.9
click at [359, 251] on div "Janela de atendimento Grade de atendimento Capacidade Transportadoras Veículos …" at bounding box center [466, 211] width 933 height 422
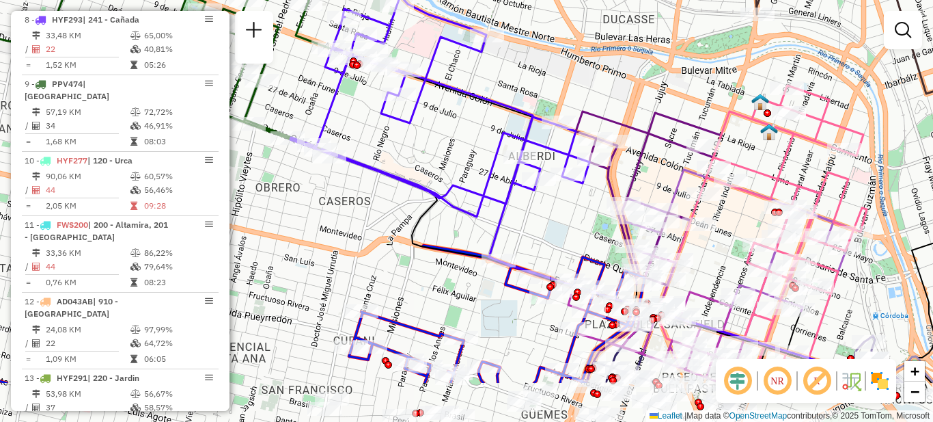
drag, startPoint x: 431, startPoint y: 196, endPoint x: 415, endPoint y: 161, distance: 38.2
click at [415, 161] on div "Janela de atendimento Grade de atendimento Capacidade Transportadoras Veículos …" at bounding box center [466, 211] width 933 height 422
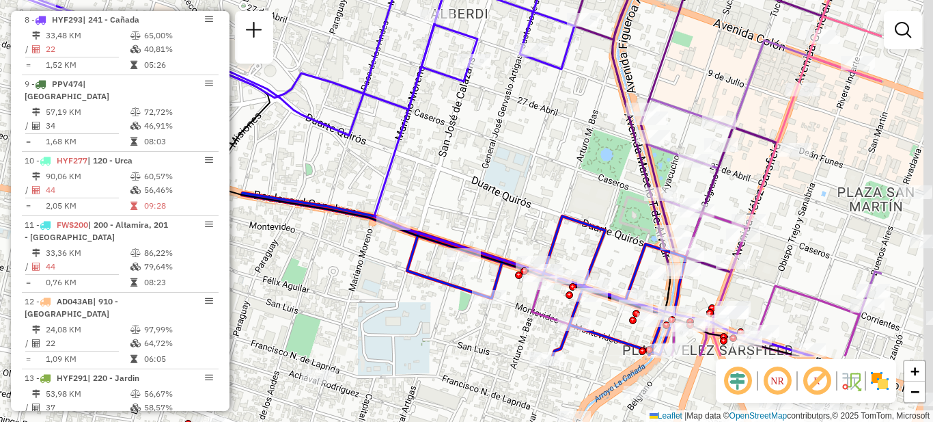
drag, startPoint x: 611, startPoint y: 261, endPoint x: 406, endPoint y: 218, distance: 209.5
click at [406, 217] on div "Janela de atendimento Grade de atendimento Capacidade Transportadoras Veículos …" at bounding box center [466, 211] width 933 height 422
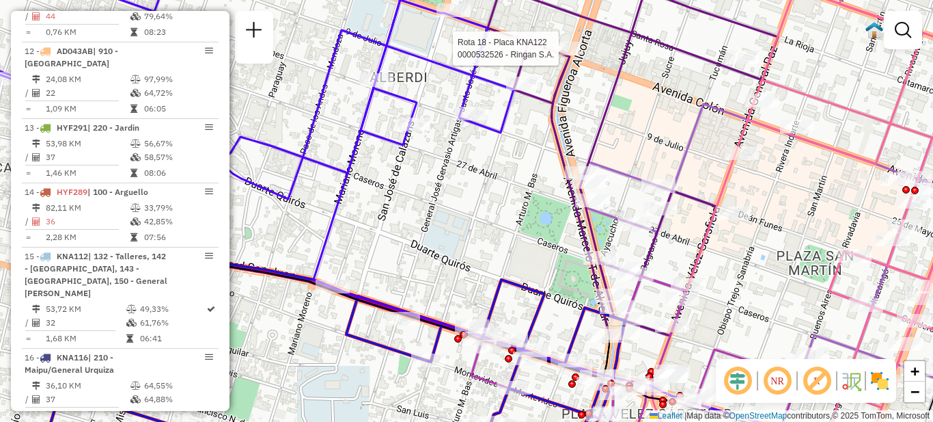
select select "**********"
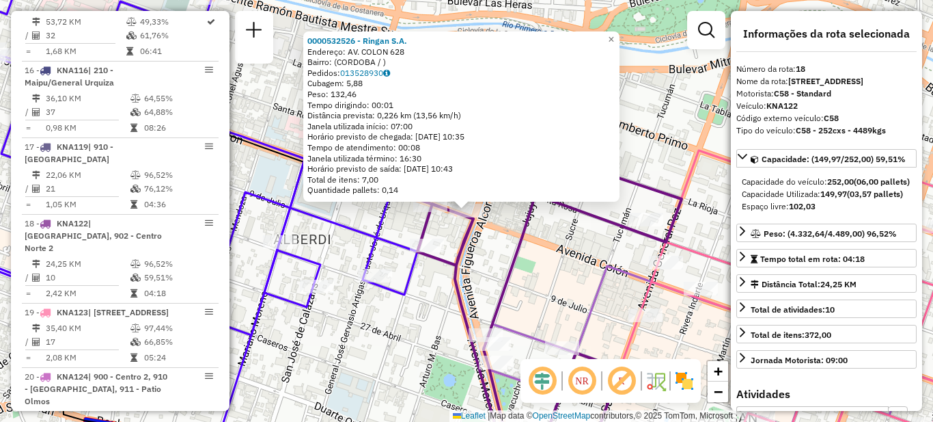
scroll to position [1643, 0]
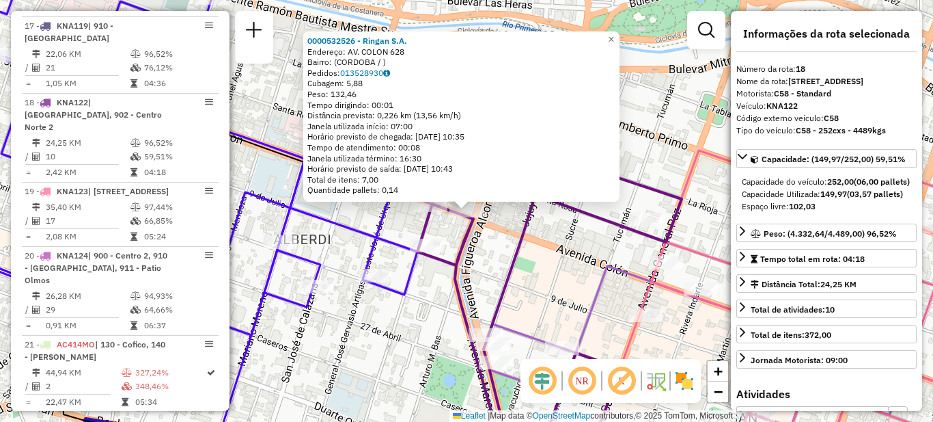
click at [548, 276] on div "0000532526 - [PERSON_NAME]: AV. COLON 628 Bairro: ([GEOGRAPHIC_DATA] / ) [GEOGR…" at bounding box center [466, 211] width 933 height 422
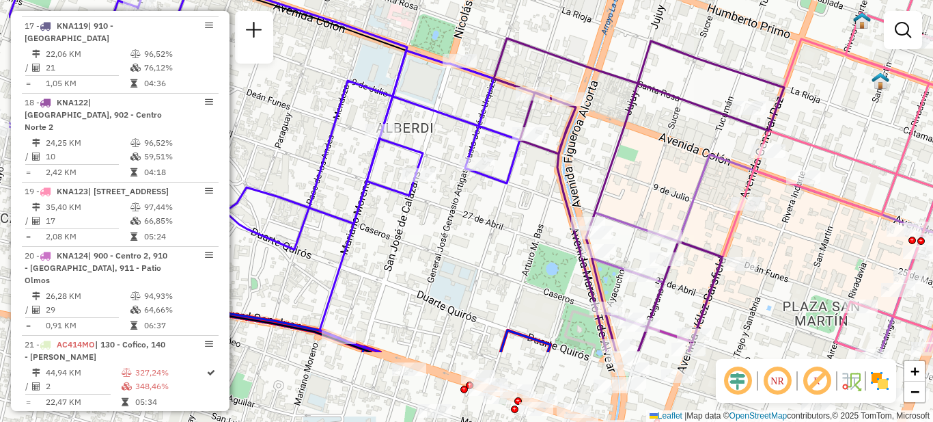
drag, startPoint x: 391, startPoint y: 346, endPoint x: 499, endPoint y: 219, distance: 167.3
click at [499, 219] on div "Janela de atendimento Grade de atendimento Capacidade Transportadoras Veículos …" at bounding box center [466, 211] width 933 height 422
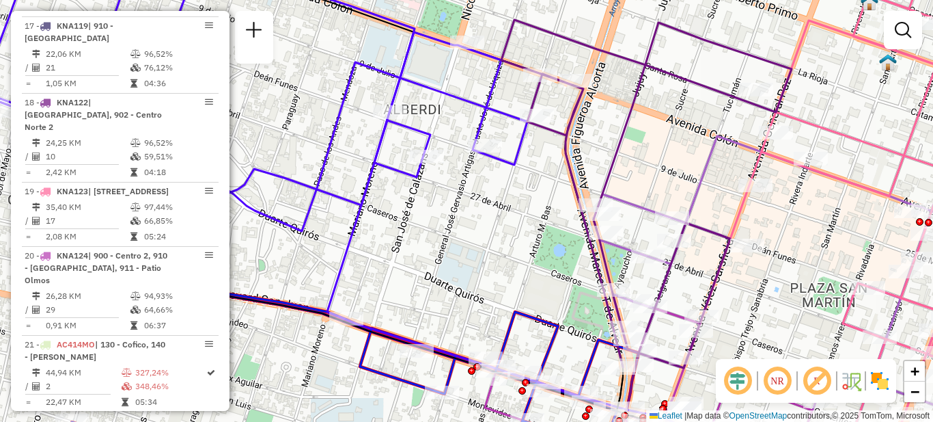
drag, startPoint x: 502, startPoint y: 266, endPoint x: 530, endPoint y: 167, distance: 102.5
click at [530, 167] on div "Janela de atendimento Grade de atendimento Capacidade Transportadoras Veículos …" at bounding box center [466, 211] width 933 height 422
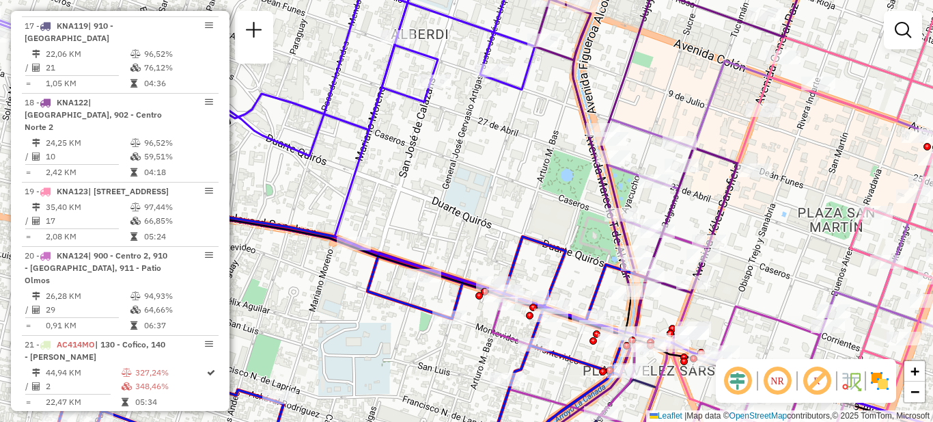
drag, startPoint x: 519, startPoint y: 148, endPoint x: 497, endPoint y: 173, distance: 32.9
click at [497, 173] on div "Janela de atendimento Grade de atendimento Capacidade Transportadoras Veículos …" at bounding box center [466, 211] width 933 height 422
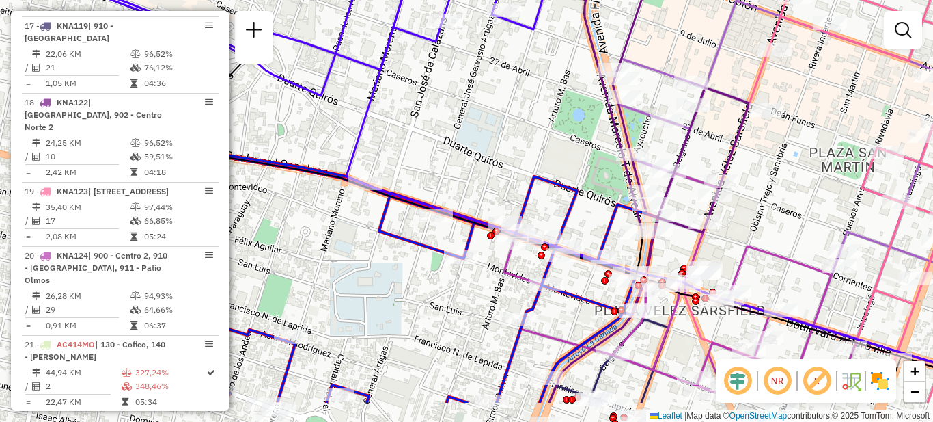
drag, startPoint x: 497, startPoint y: 264, endPoint x: 514, endPoint y: 120, distance: 144.4
click at [514, 120] on div "Janela de atendimento Grade de atendimento Capacidade Transportadoras Veículos …" at bounding box center [466, 211] width 933 height 422
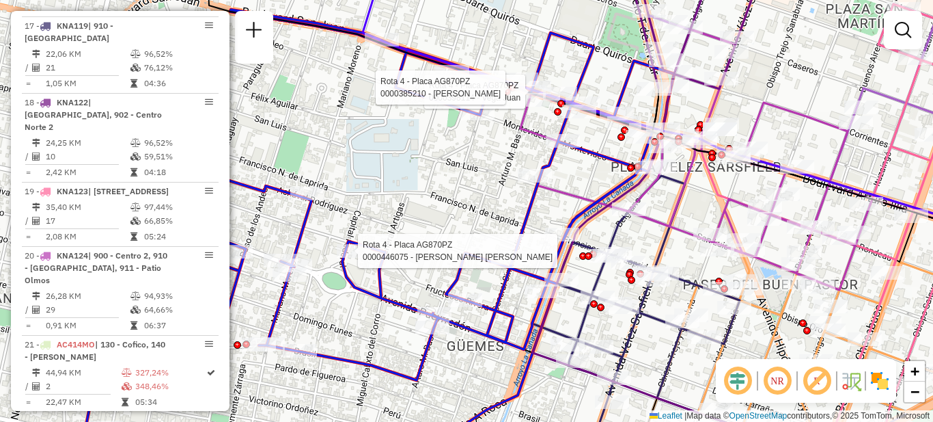
select select "**********"
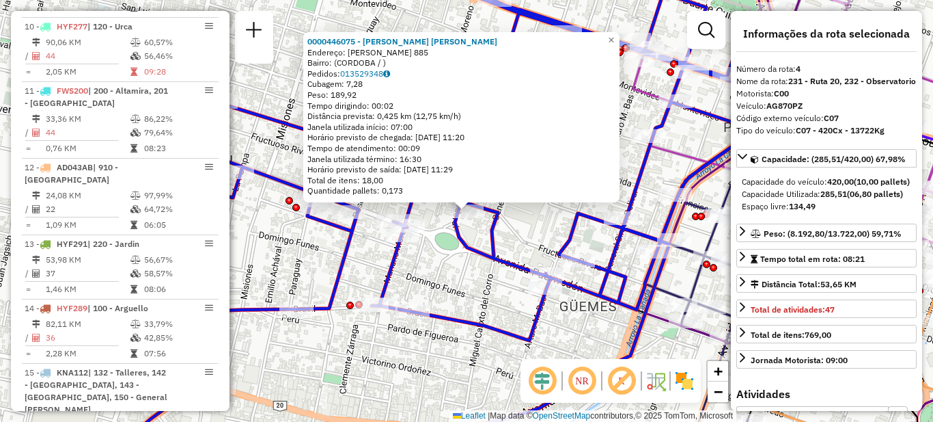
scroll to position [692, 0]
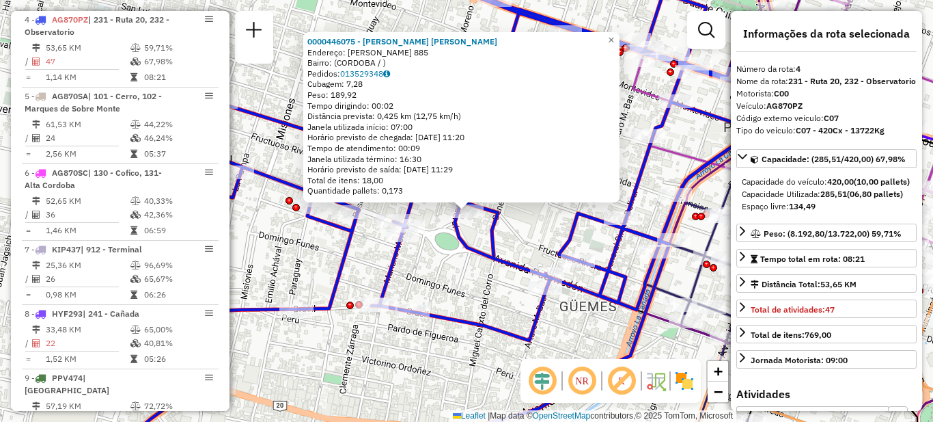
click at [446, 267] on div "0000446075 - Villanueva Valderrama [PERSON_NAME]: [PERSON_NAME] 885 Bairro: ([G…" at bounding box center [466, 211] width 933 height 422
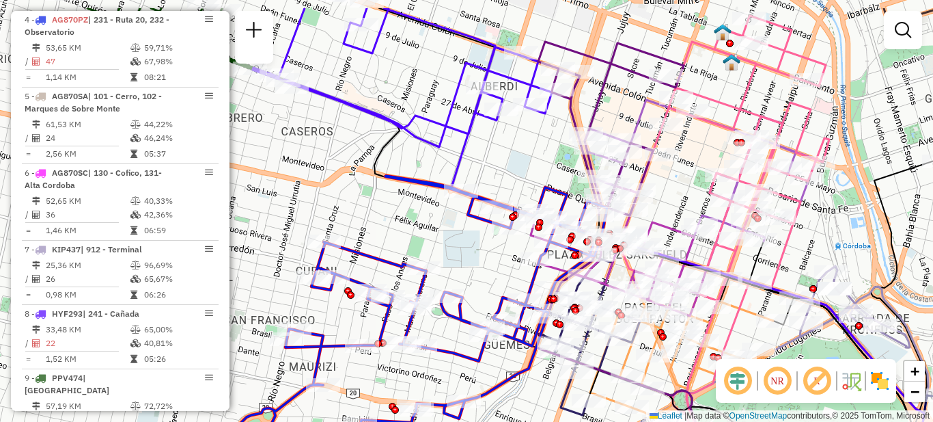
drag, startPoint x: 461, startPoint y: 197, endPoint x: 432, endPoint y: 286, distance: 92.9
click at [432, 286] on div "Janela de atendimento Grade de atendimento Capacidade Transportadoras Veículos …" at bounding box center [466, 211] width 933 height 422
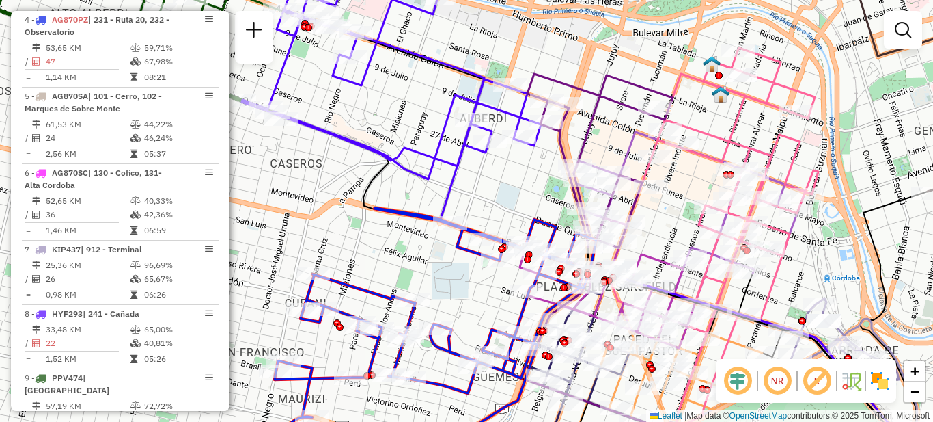
click at [439, 272] on div "Janela de atendimento Grade de atendimento Capacidade Transportadoras Veículos …" at bounding box center [466, 211] width 933 height 422
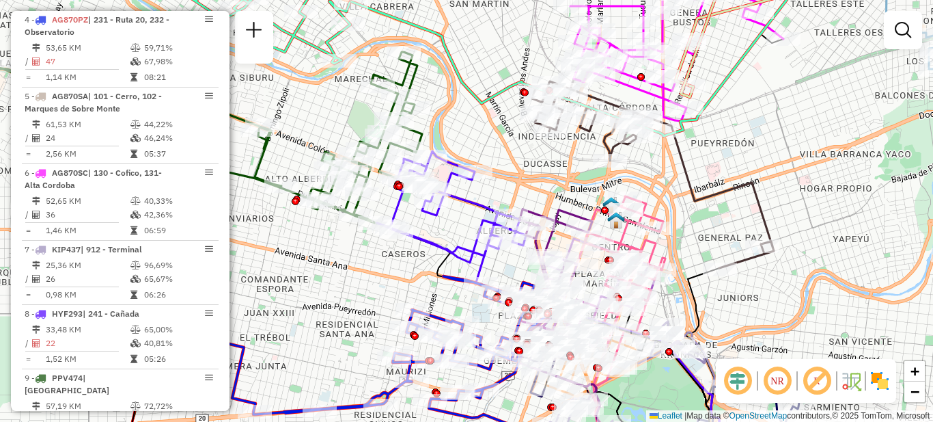
drag, startPoint x: 280, startPoint y: 269, endPoint x: 400, endPoint y: 349, distance: 144.4
click at [400, 349] on div "Janela de atendimento Grade de atendimento Capacidade Transportadoras Veículos …" at bounding box center [466, 211] width 933 height 422
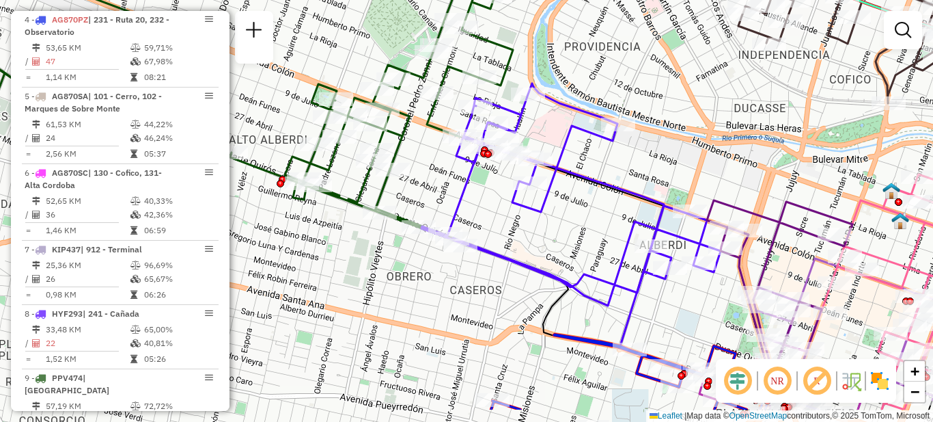
click at [553, 306] on div "Janela de atendimento Grade de atendimento Capacidade Transportadoras Veículos …" at bounding box center [466, 211] width 933 height 422
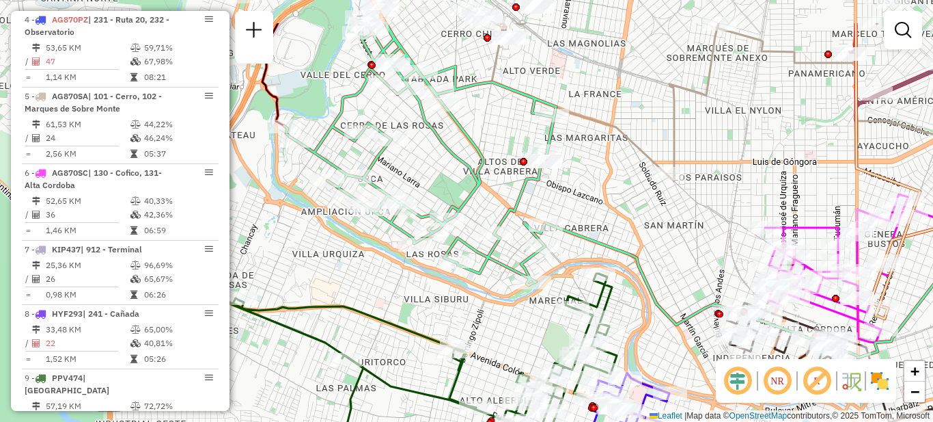
drag, startPoint x: 395, startPoint y: 260, endPoint x: 506, endPoint y: 331, distance: 131.5
click at [505, 330] on div "Janela de atendimento Grade de atendimento Capacidade Transportadoras Veículos …" at bounding box center [466, 211] width 933 height 422
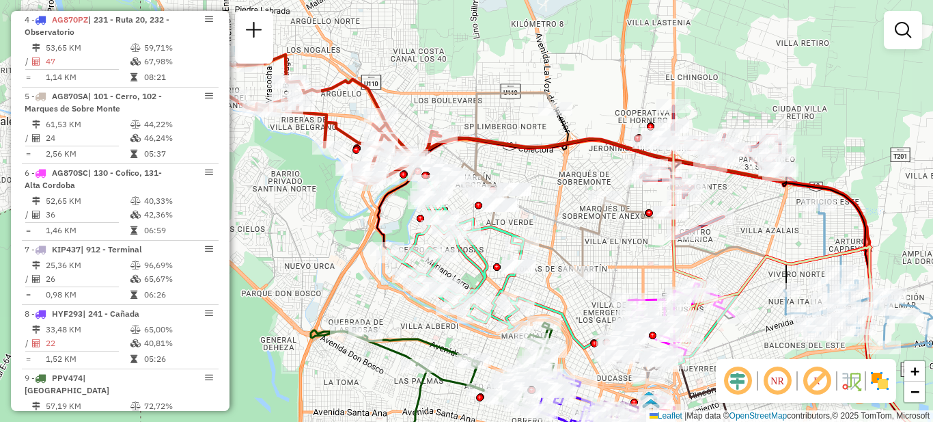
drag, startPoint x: 455, startPoint y: 243, endPoint x: 464, endPoint y: 259, distance: 18.7
click at [464, 274] on div "Janela de atendimento Grade de atendimento Capacidade Transportadoras Veículos …" at bounding box center [466, 211] width 933 height 422
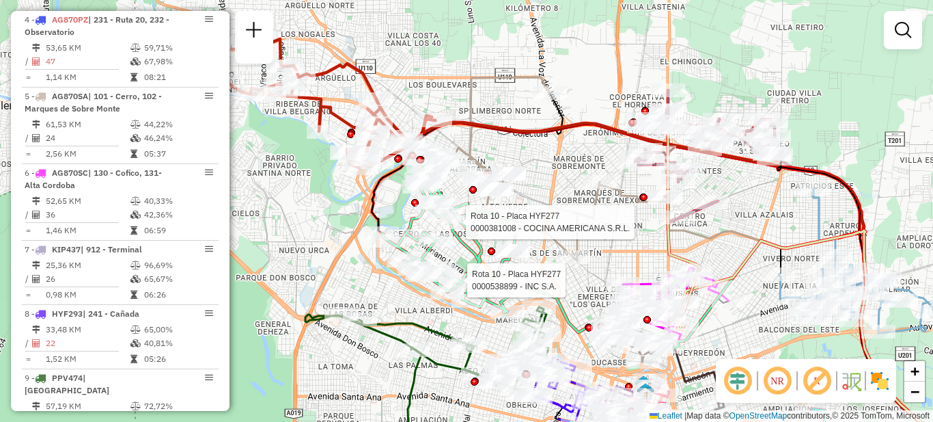
select select "**********"
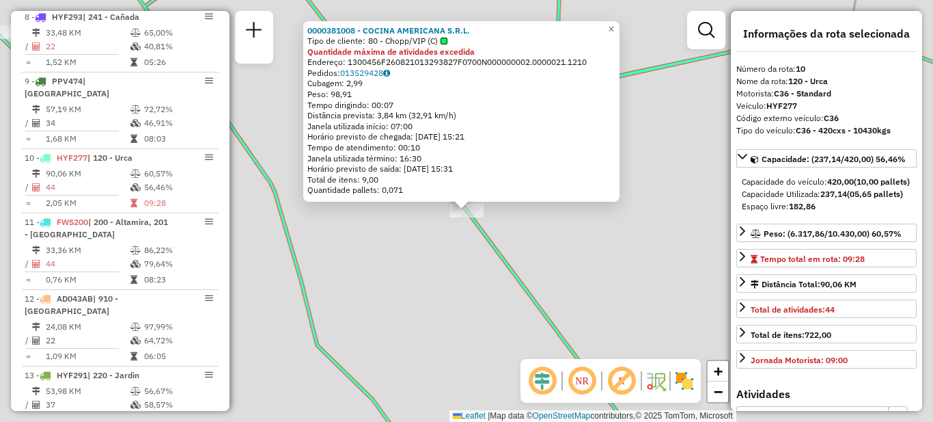
scroll to position [1114, 0]
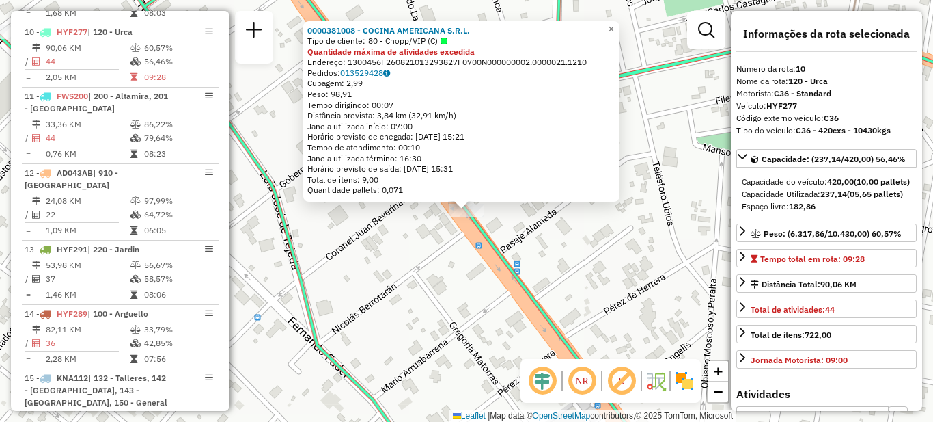
click at [405, 276] on div "0000381008 - COCINA AMERICANA S.R.L. Tipo de cliente: 80 - Chopp/VIP (C) Quanti…" at bounding box center [466, 211] width 933 height 422
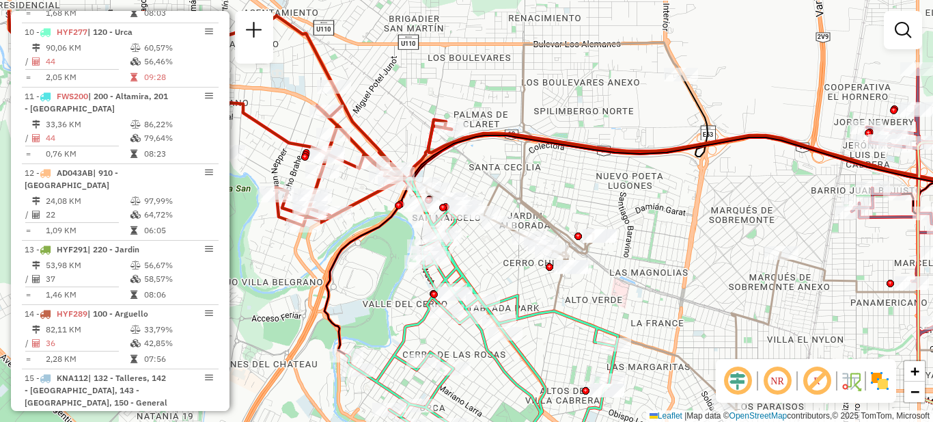
drag, startPoint x: 419, startPoint y: 234, endPoint x: 492, endPoint y: 284, distance: 88.1
click at [492, 284] on div "Janela de atendimento Grade de atendimento Capacidade Transportadoras Veículos …" at bounding box center [466, 211] width 933 height 422
select select "**********"
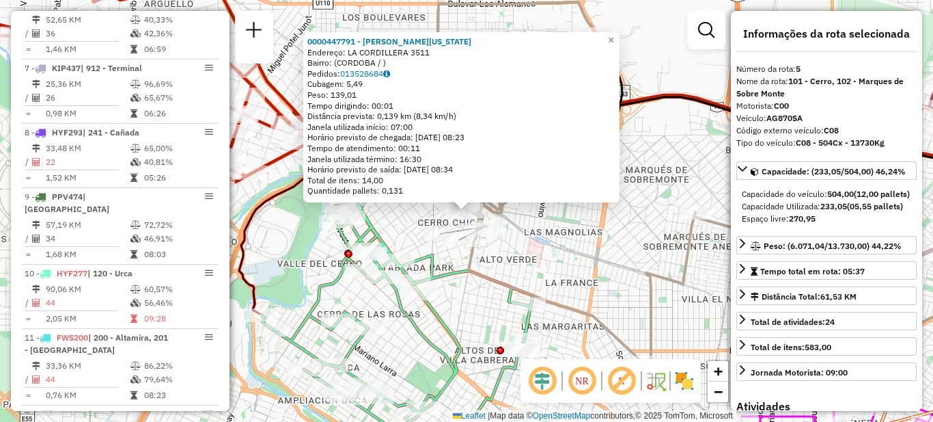
scroll to position [768, 0]
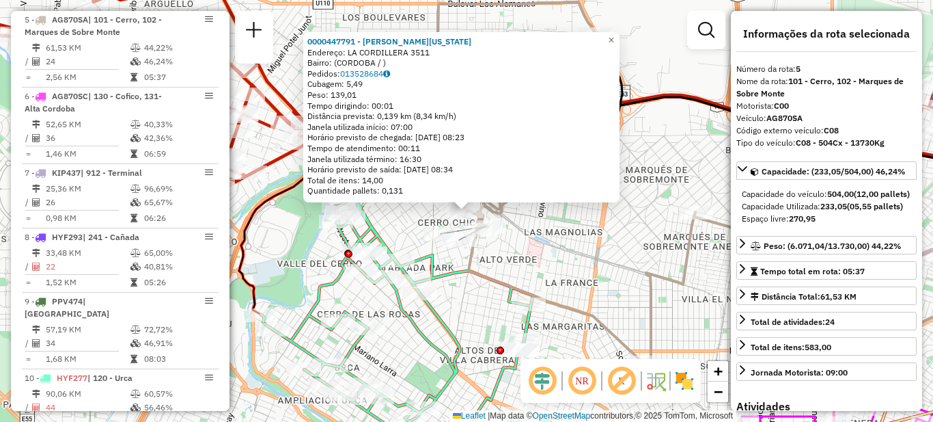
click at [510, 261] on div "0000447791 - [PERSON_NAME][US_STATE]: LA CORDILLERA 3511 Bairro: ([GEOGRAPHIC_D…" at bounding box center [466, 211] width 933 height 422
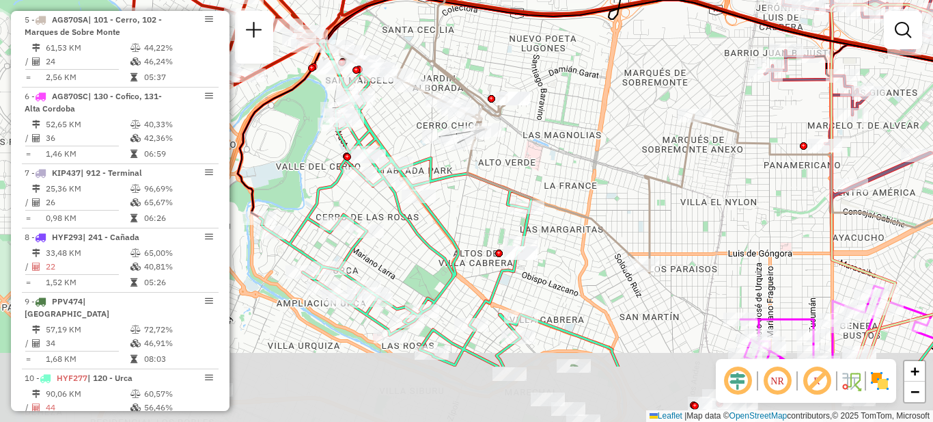
drag, startPoint x: 474, startPoint y: 311, endPoint x: 473, endPoint y: 214, distance: 97.0
click at [473, 214] on div "Janela de atendimento Grade de atendimento Capacidade Transportadoras Veículos …" at bounding box center [466, 211] width 933 height 422
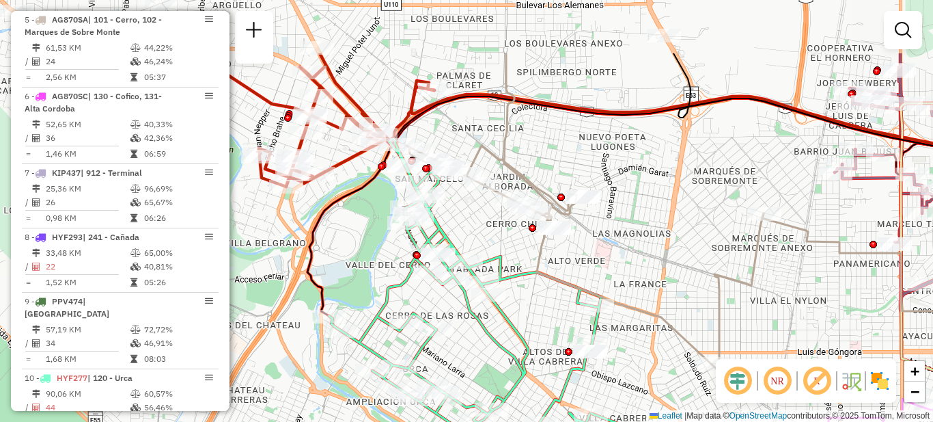
drag, startPoint x: 456, startPoint y: 232, endPoint x: 525, endPoint y: 320, distance: 111.5
click at [538, 348] on div "Janela de atendimento Grade de atendimento Capacidade Transportadoras Veículos …" at bounding box center [466, 211] width 933 height 422
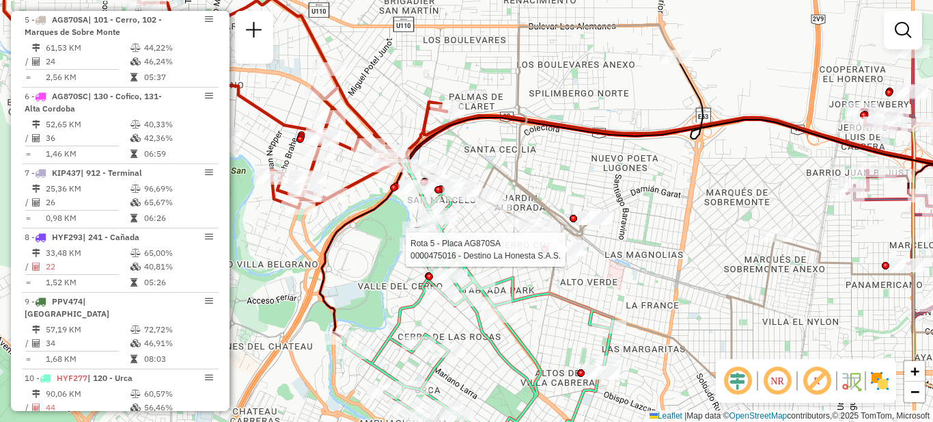
select select "**********"
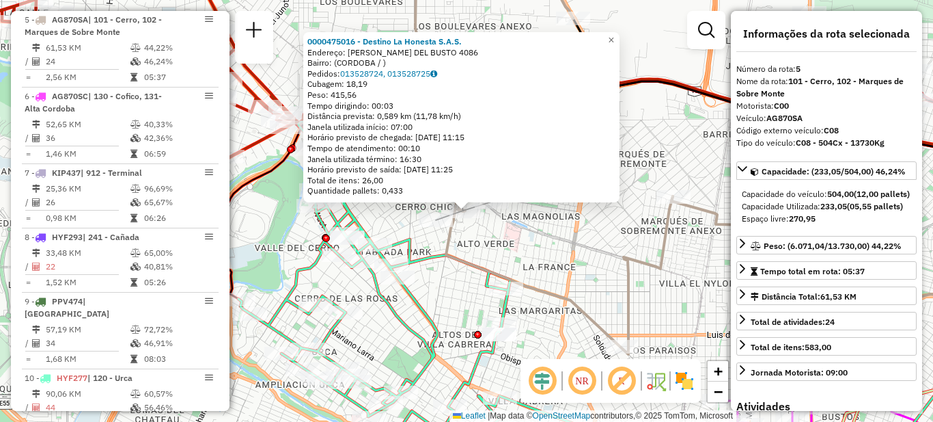
click at [548, 258] on div "0000475016 - Destino La Honesta S.A.S. Endereço: RODRIGUEZ DEL BUSTO 4086 Bairr…" at bounding box center [466, 211] width 933 height 422
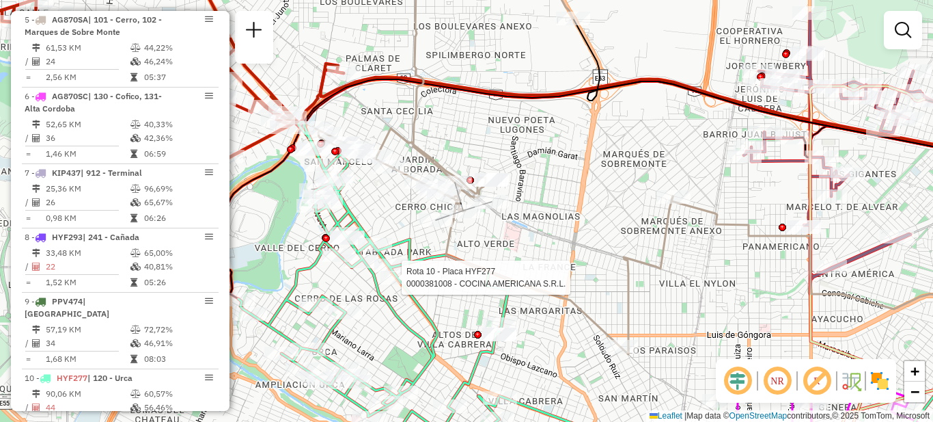
select select "**********"
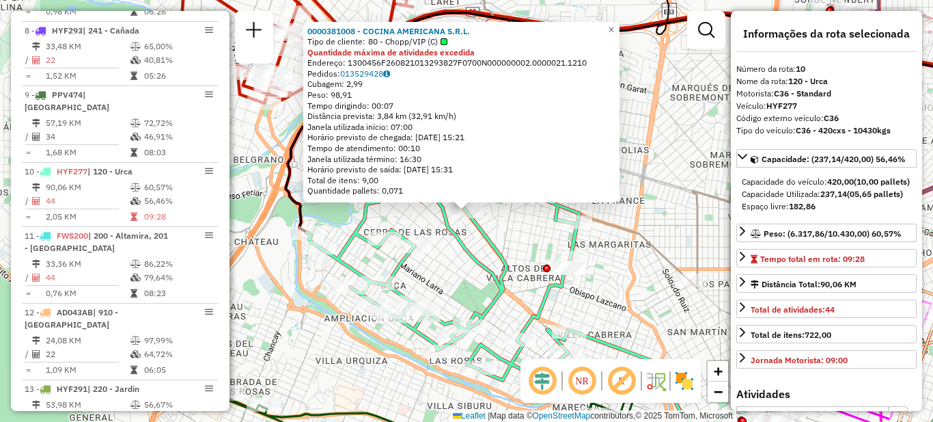
scroll to position [1114, 0]
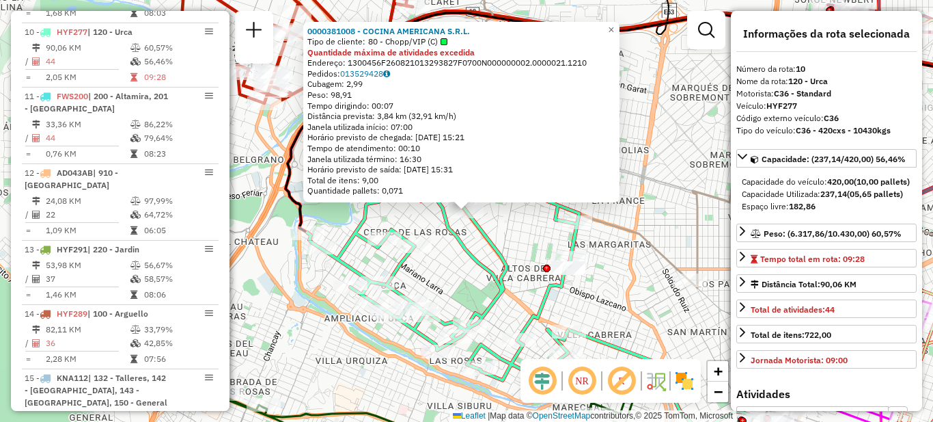
click at [469, 264] on icon at bounding box center [443, 223] width 272 height 336
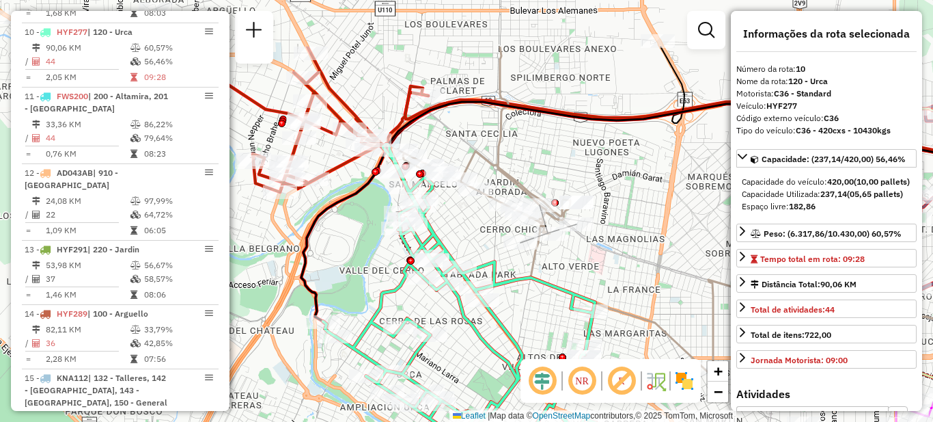
drag, startPoint x: 476, startPoint y: 288, endPoint x: 487, endPoint y: 361, distance: 73.9
click at [487, 361] on icon at bounding box center [459, 312] width 272 height 336
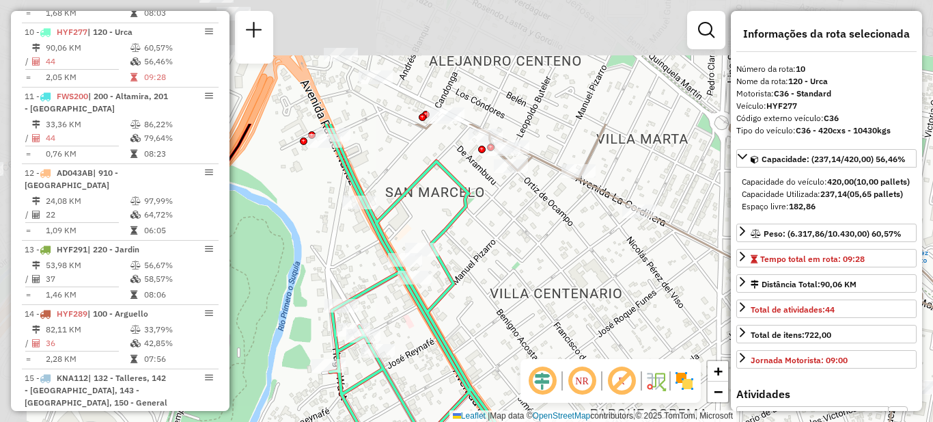
drag, startPoint x: 469, startPoint y: 204, endPoint x: 577, endPoint y: 370, distance: 198.1
click at [577, 370] on hb-router-mapa "Informações da Sessão 1229431 - [DATE] Criação: [DATE] 17:51 Depósito: SAZ AR C…" at bounding box center [466, 211] width 933 height 422
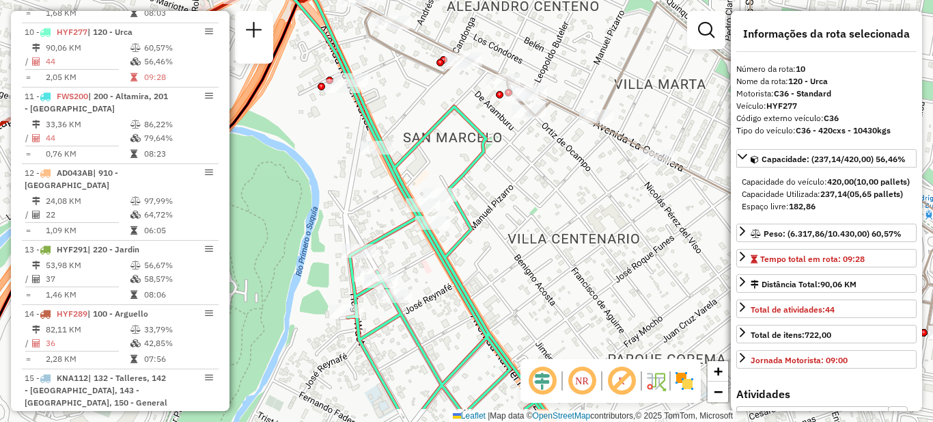
drag, startPoint x: 558, startPoint y: 327, endPoint x: 571, endPoint y: 234, distance: 93.8
click at [571, 235] on div "Janela de atendimento Grade de atendimento Capacidade Transportadoras Veículos …" at bounding box center [466, 211] width 933 height 422
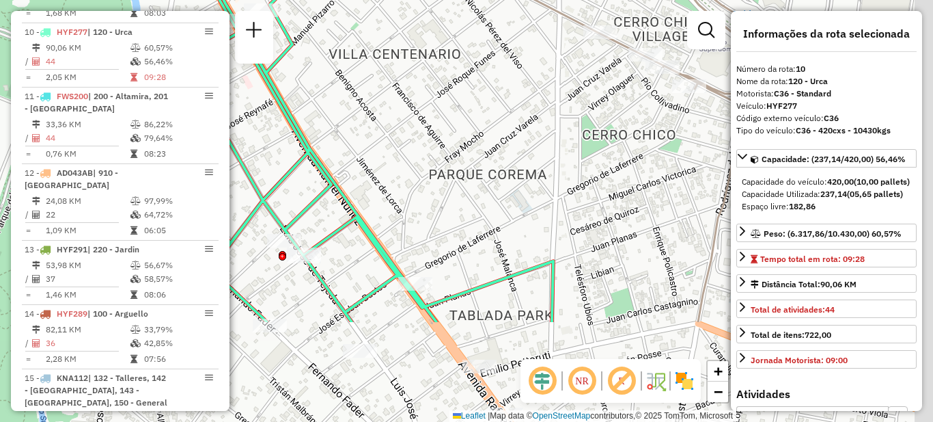
drag, startPoint x: 577, startPoint y: 259, endPoint x: 401, endPoint y: 111, distance: 230.4
click at [402, 112] on div "Janela de atendimento Grade de atendimento Capacidade Transportadoras Veículos …" at bounding box center [466, 211] width 933 height 422
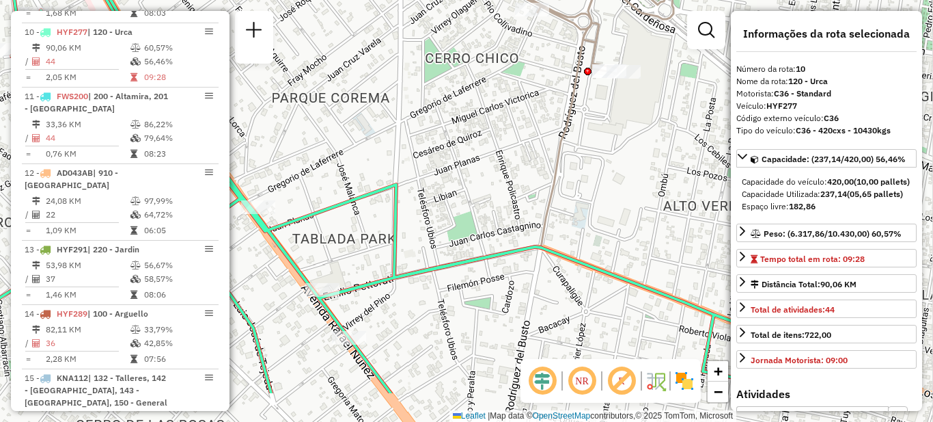
drag, startPoint x: 574, startPoint y: 161, endPoint x: 415, endPoint y: 89, distance: 174.6
click at [416, 89] on div "Janela de atendimento Grade de atendimento Capacidade Transportadoras Veículos …" at bounding box center [466, 211] width 933 height 422
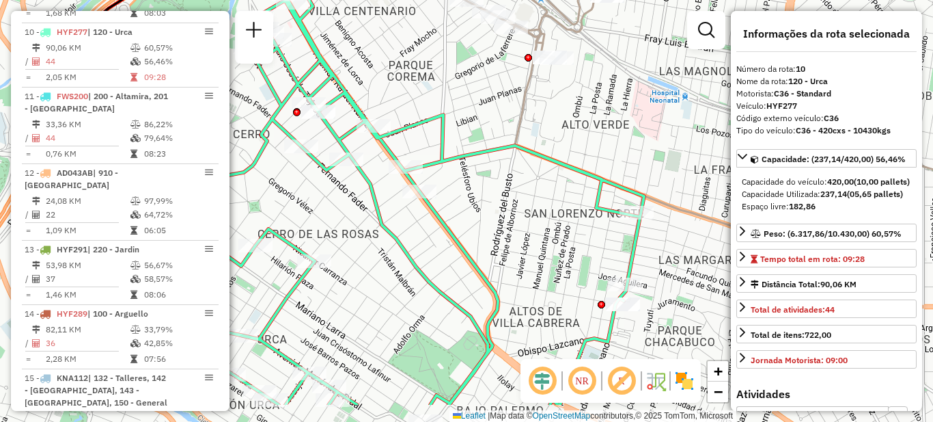
drag, startPoint x: 581, startPoint y: 267, endPoint x: 562, endPoint y: 210, distance: 60.5
click at [562, 210] on div "Janela de atendimento Grade de atendimento Capacidade Transportadoras Veículos …" at bounding box center [466, 211] width 933 height 422
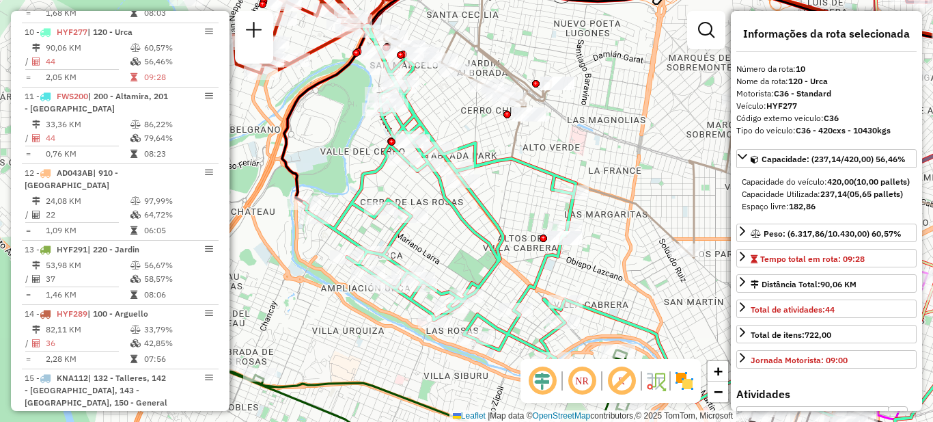
drag, startPoint x: 552, startPoint y: 231, endPoint x: 523, endPoint y: 221, distance: 30.5
click at [523, 221] on div "Janela de atendimento Grade de atendimento Capacidade Transportadoras Veículos …" at bounding box center [466, 211] width 933 height 422
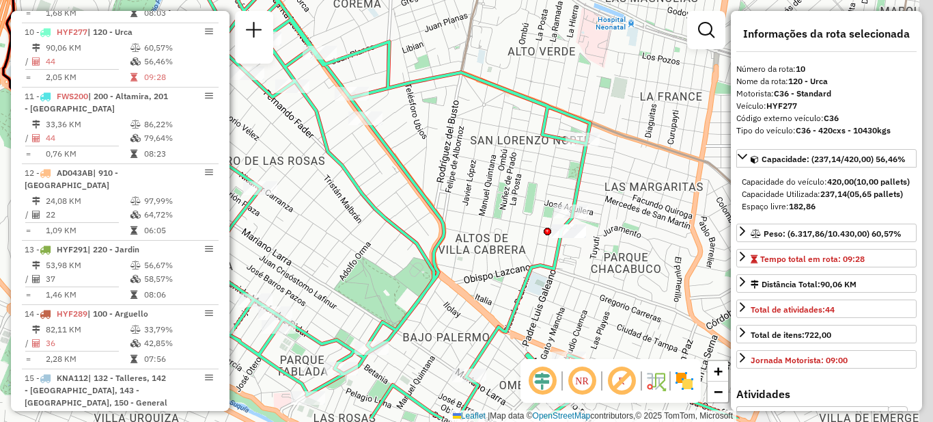
drag, startPoint x: 532, startPoint y: 230, endPoint x: 504, endPoint y: 193, distance: 46.3
click at [504, 193] on div "Janela de atendimento Grade de atendimento Capacidade Transportadoras Veículos …" at bounding box center [466, 211] width 933 height 422
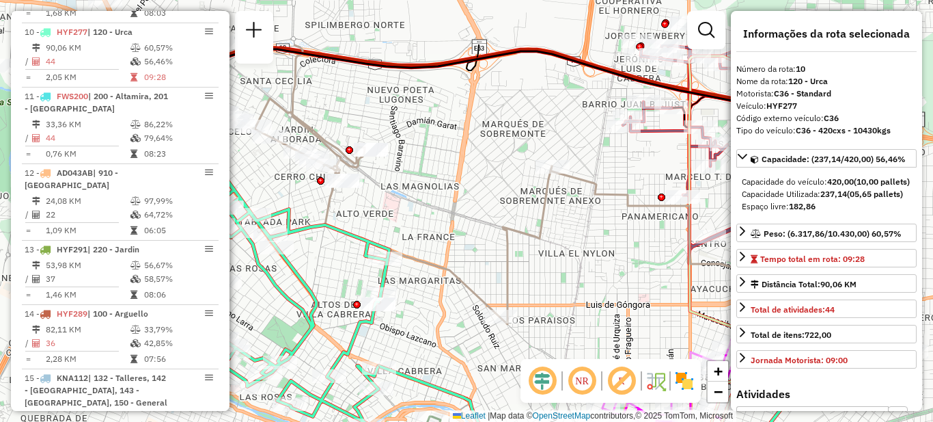
drag, startPoint x: 637, startPoint y: 171, endPoint x: 518, endPoint y: 269, distance: 154.3
click at [518, 269] on div "Janela de atendimento Grade de atendimento Capacidade Transportadoras Veículos …" at bounding box center [466, 211] width 933 height 422
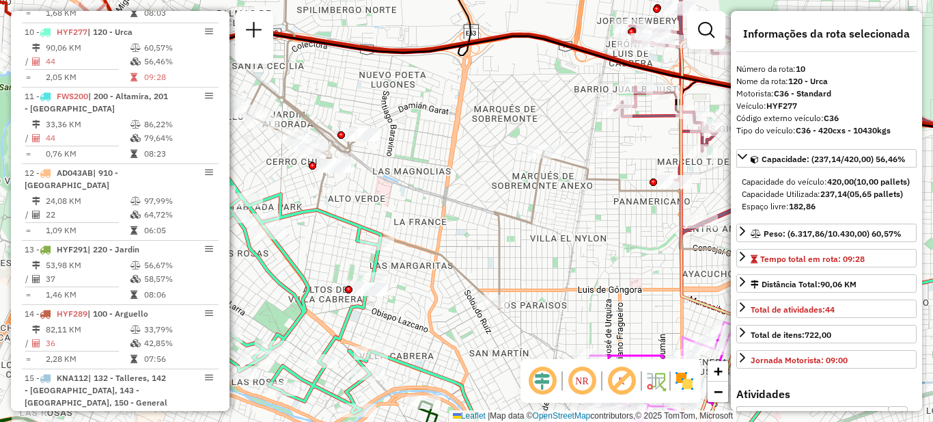
drag, startPoint x: 511, startPoint y: 254, endPoint x: 474, endPoint y: 221, distance: 50.3
click at [476, 223] on div "Janela de atendimento Grade de atendimento Capacidade Transportadoras Veículos …" at bounding box center [466, 211] width 933 height 422
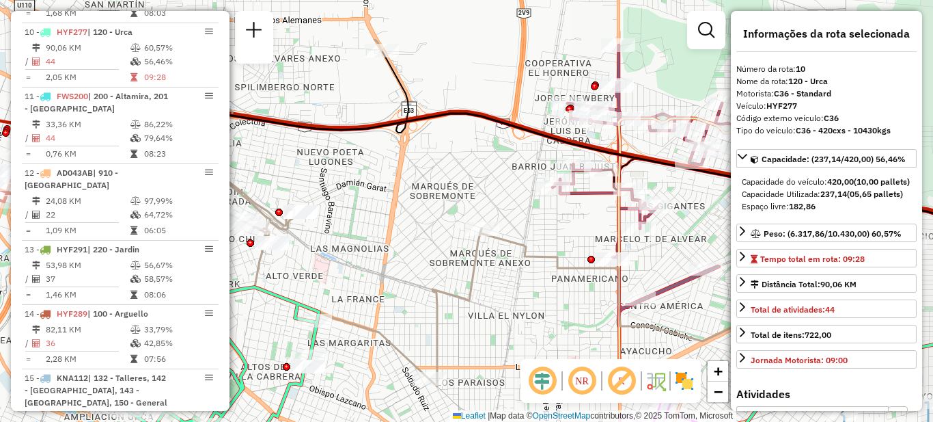
drag, startPoint x: 631, startPoint y: 247, endPoint x: 573, endPoint y: 329, distance: 100.3
click at [573, 329] on div "Janela de atendimento Grade de atendimento Capacidade Transportadoras Veículos …" at bounding box center [466, 211] width 933 height 422
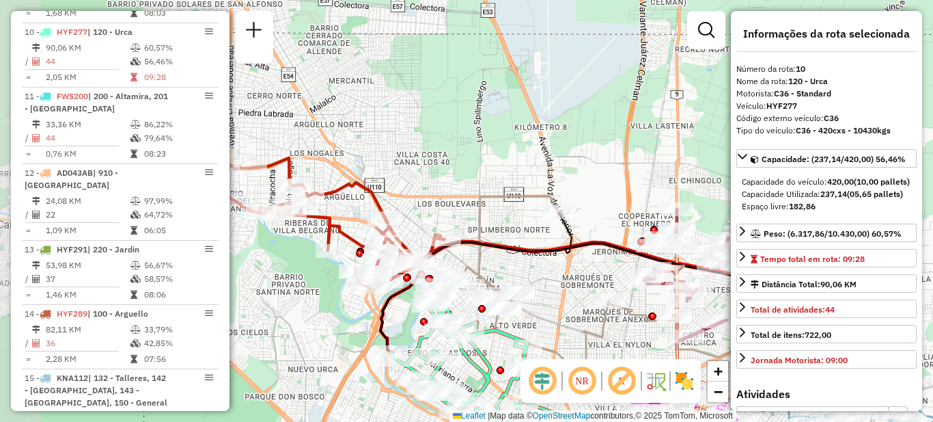
drag, startPoint x: 494, startPoint y: 263, endPoint x: 562, endPoint y: 286, distance: 71.3
click at [562, 286] on div "Janela de atendimento Grade de atendimento Capacidade Transportadoras Veículos …" at bounding box center [466, 211] width 933 height 422
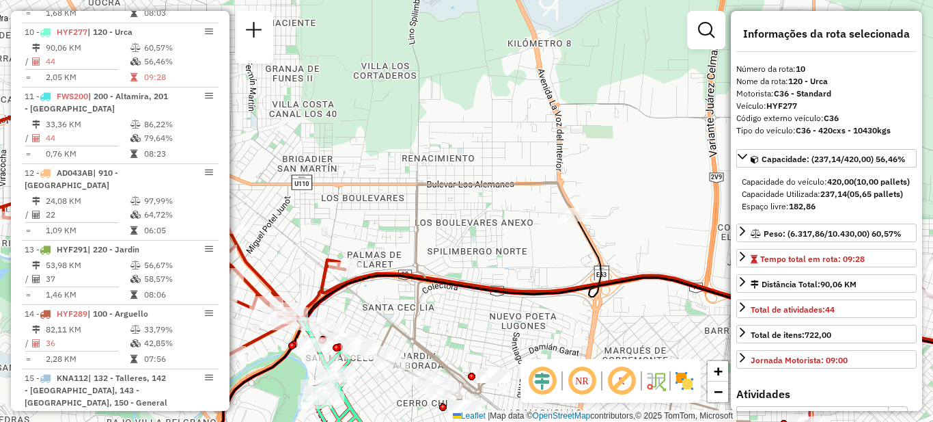
drag, startPoint x: 579, startPoint y: 271, endPoint x: 597, endPoint y: 325, distance: 57.7
click at [597, 325] on div "Janela de atendimento Grade de atendimento Capacidade Transportadoras Veículos …" at bounding box center [466, 211] width 933 height 422
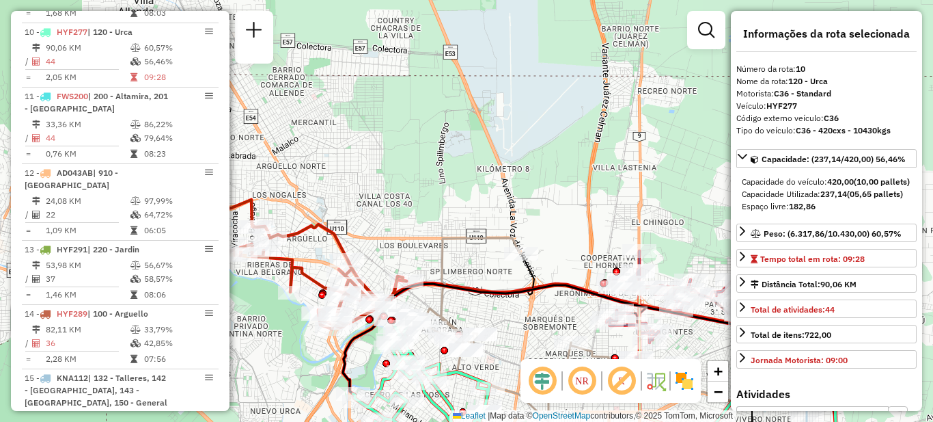
click at [561, 340] on div "Janela de atendimento Grade de atendimento Capacidade Transportadoras Veículos …" at bounding box center [466, 211] width 933 height 422
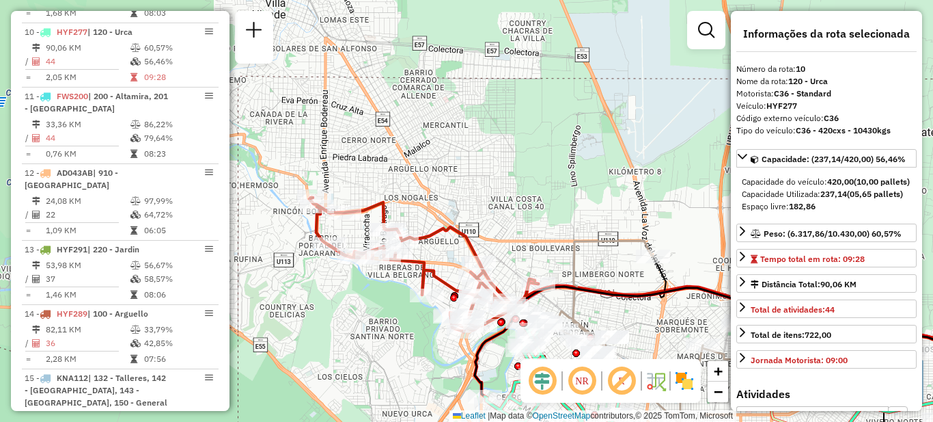
drag, startPoint x: 468, startPoint y: 248, endPoint x: 562, endPoint y: 208, distance: 101.9
click at [569, 211] on div "Janela de atendimento Grade de atendimento Capacidade Transportadoras Veículos …" at bounding box center [466, 211] width 933 height 422
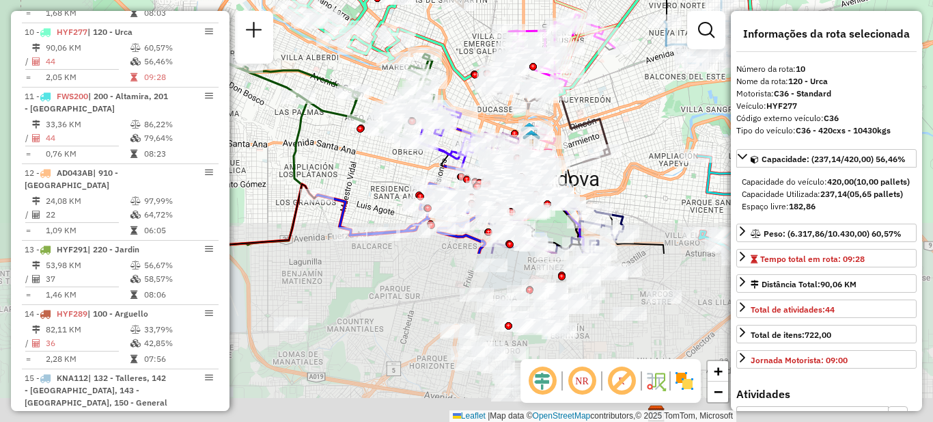
drag, startPoint x: 433, startPoint y: 284, endPoint x: 605, endPoint y: 113, distance: 242.6
click at [613, 98] on div "Rota 5 - Placa AG870SA 0000318583 - Lasa Srl Rota 5 - Placa AG870SA 0000032187 …" at bounding box center [466, 211] width 933 height 422
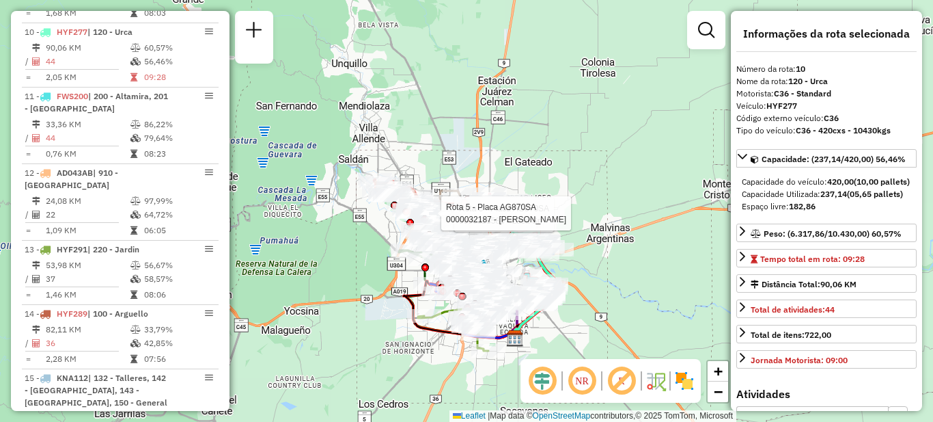
drag, startPoint x: 363, startPoint y: 236, endPoint x: 327, endPoint y: 226, distance: 36.8
click at [327, 226] on div "Rota 5 - Placa AG870SA 0000318583 - Lasa Srl Rota 5 - Placa AG870SA 0000032187 …" at bounding box center [466, 211] width 933 height 422
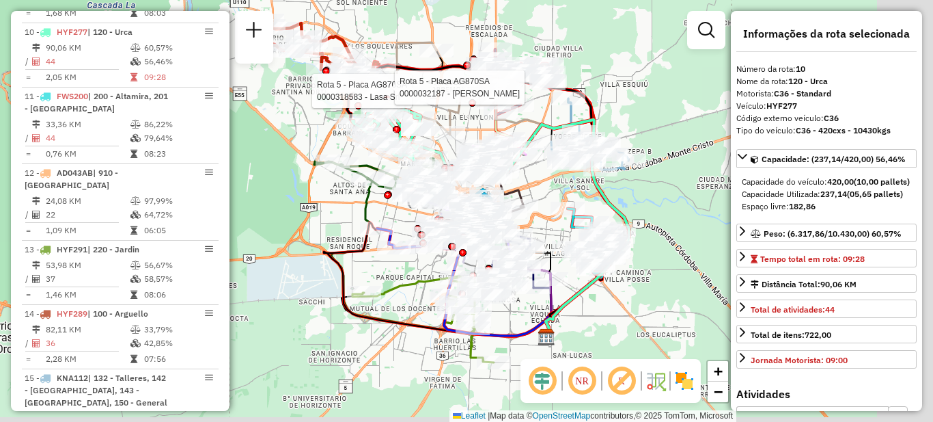
drag, startPoint x: 357, startPoint y: 255, endPoint x: 288, endPoint y: 172, distance: 108.2
click at [288, 172] on div "Rota 5 - Placa AG870SA 0000318583 - Lasa Srl Rota 5 - Placa AG870SA 0000032187 …" at bounding box center [466, 211] width 933 height 422
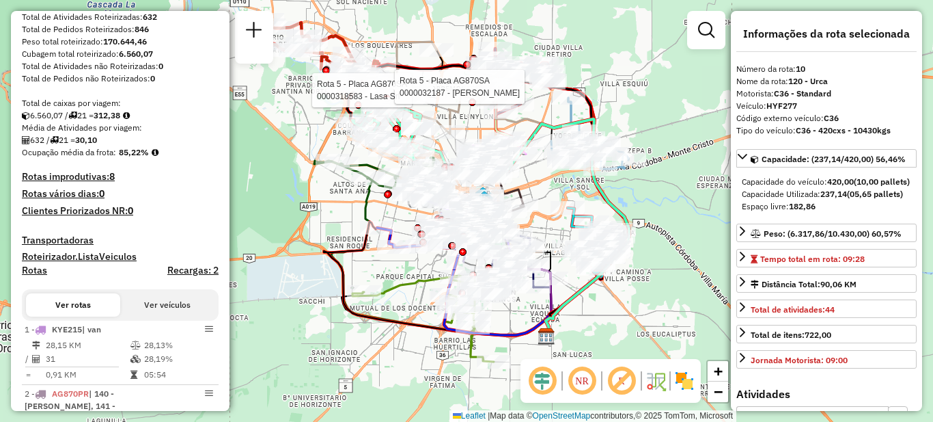
scroll to position [0, 0]
